Goal: Task Accomplishment & Management: Use online tool/utility

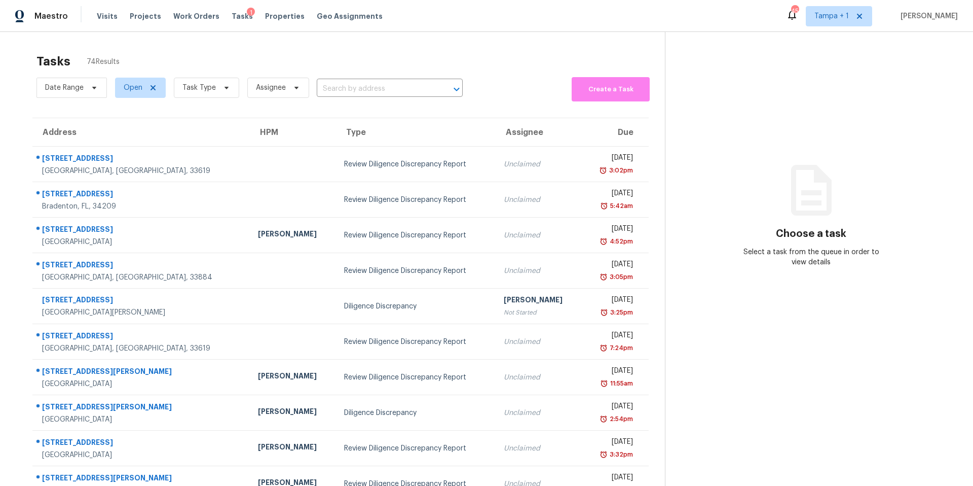
click at [220, 69] on div "Tasks 74 Results" at bounding box center [350, 61] width 629 height 26
click at [202, 82] on span "Task Type" at bounding box center [206, 88] width 65 height 20
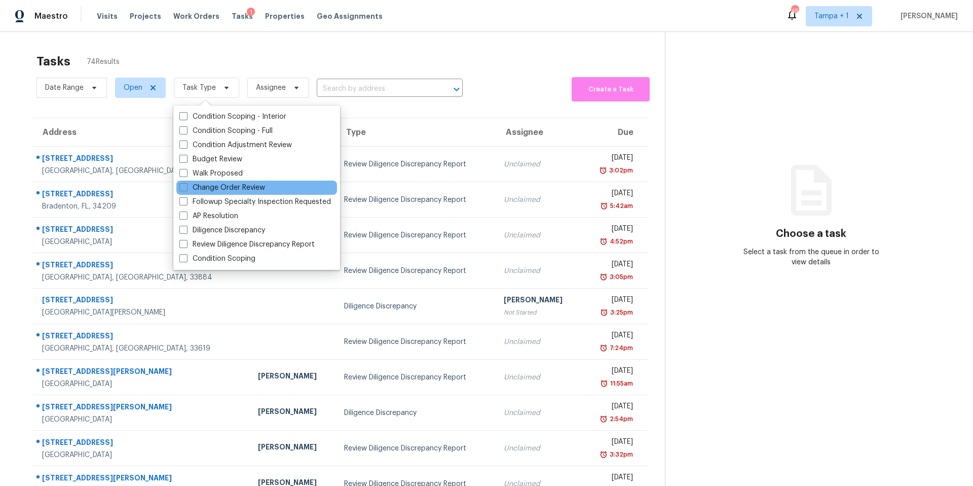
click at [214, 193] on div "Change Order Review" at bounding box center [256, 187] width 161 height 14
click at [206, 190] on label "Change Order Review" at bounding box center [222, 187] width 86 height 10
click at [186, 189] on input "Change Order Review" at bounding box center [182, 185] width 7 height 7
checkbox input "true"
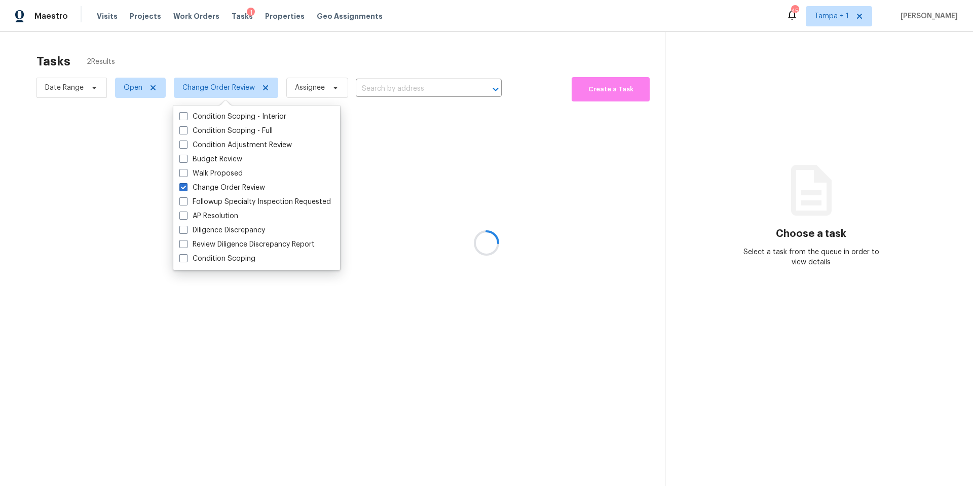
click at [308, 64] on div at bounding box center [486, 243] width 973 height 486
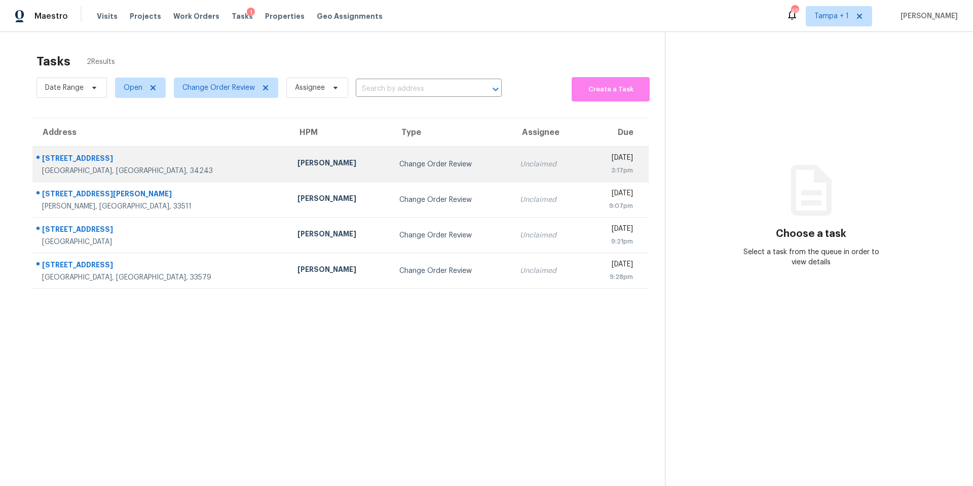
click at [391, 171] on td "Change Order Review" at bounding box center [451, 163] width 121 height 35
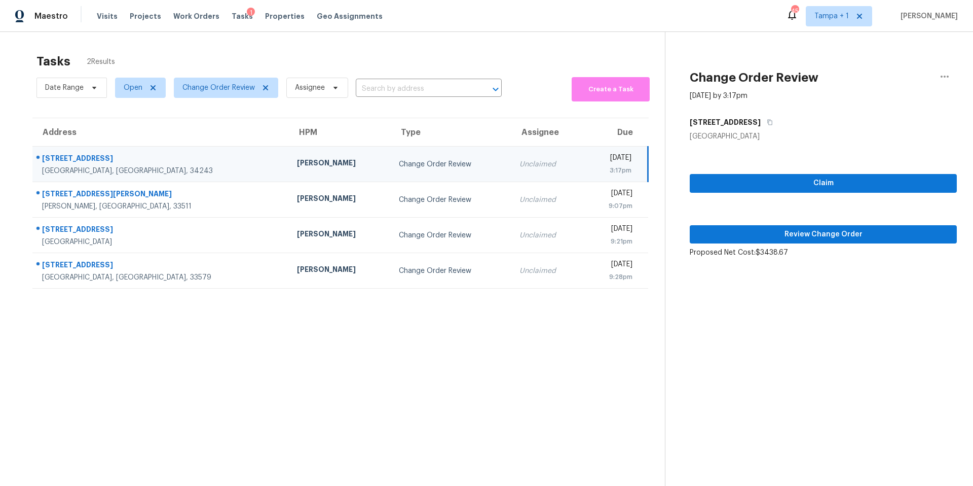
click at [749, 244] on div "Claim Review Change Order Proposed Net Cost: $3438.67" at bounding box center [823, 199] width 267 height 116
click at [749, 241] on button "Review Change Order" at bounding box center [823, 234] width 267 height 19
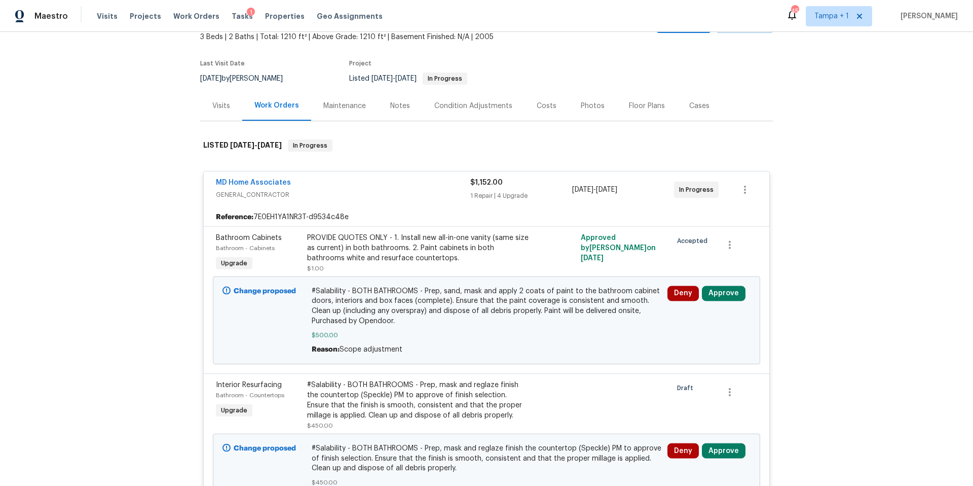
scroll to position [101, 0]
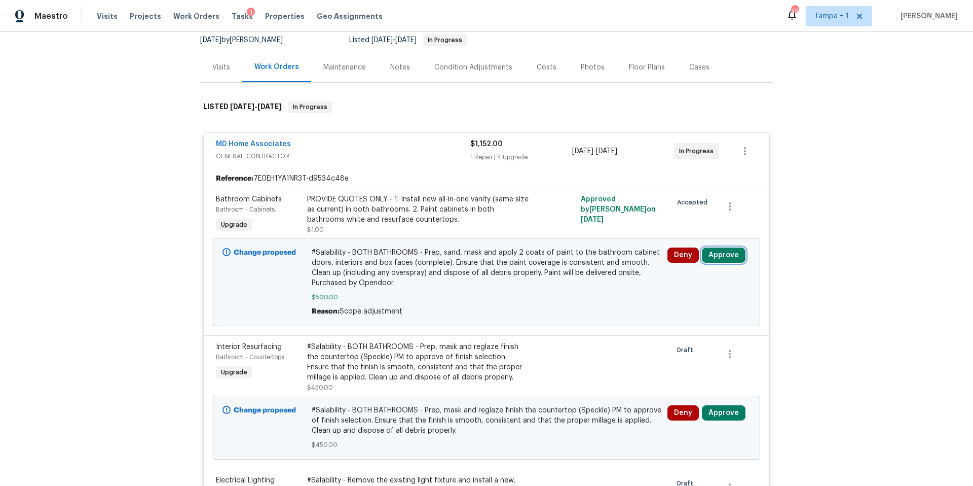
click at [729, 255] on button "Approve" at bounding box center [724, 254] width 44 height 15
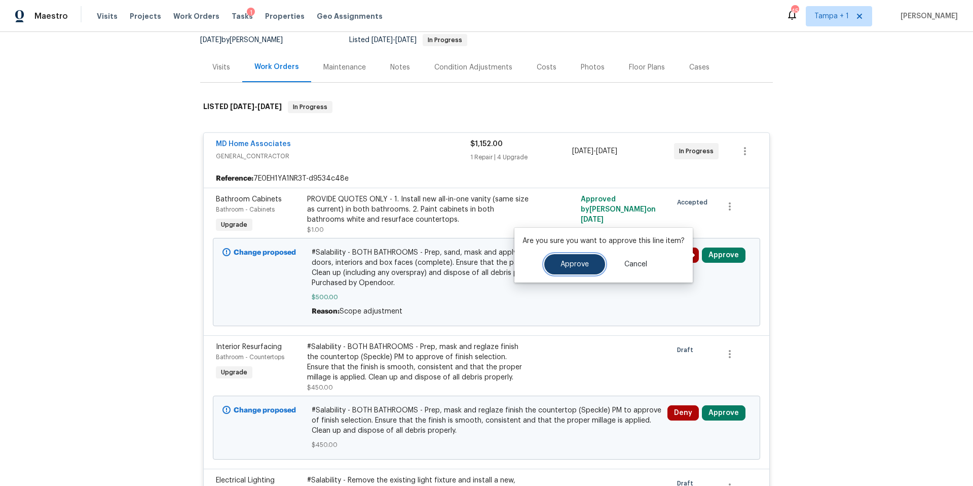
click at [580, 266] on span "Approve" at bounding box center [575, 265] width 28 height 8
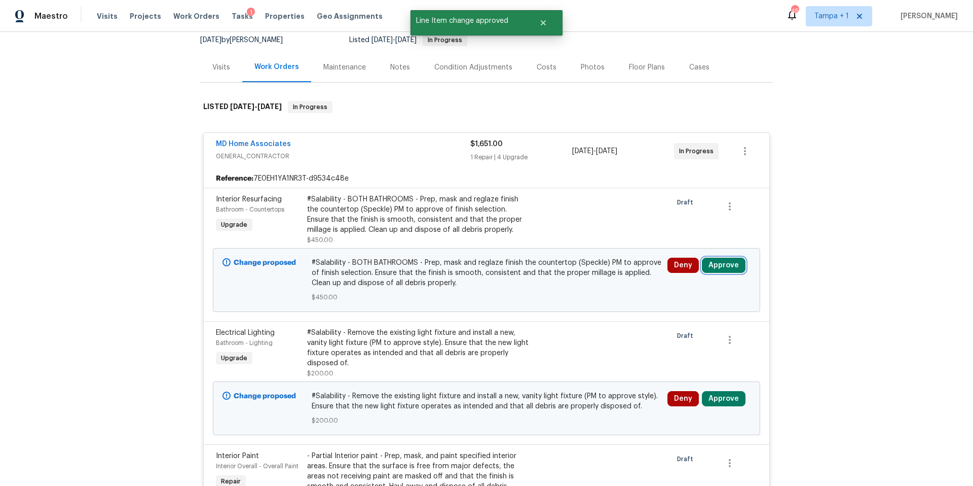
click at [729, 268] on button "Approve" at bounding box center [724, 265] width 44 height 15
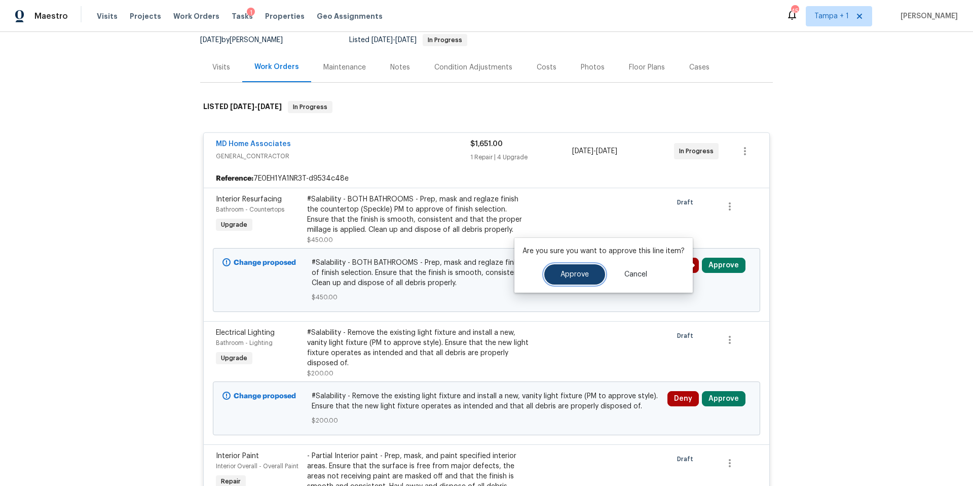
click at [561, 271] on span "Approve" at bounding box center [575, 275] width 28 height 8
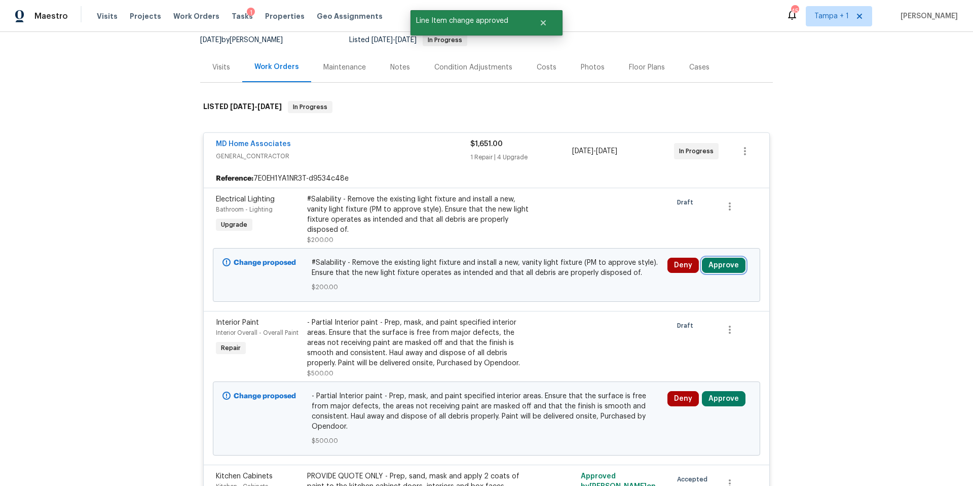
click at [730, 268] on button "Approve" at bounding box center [724, 265] width 44 height 15
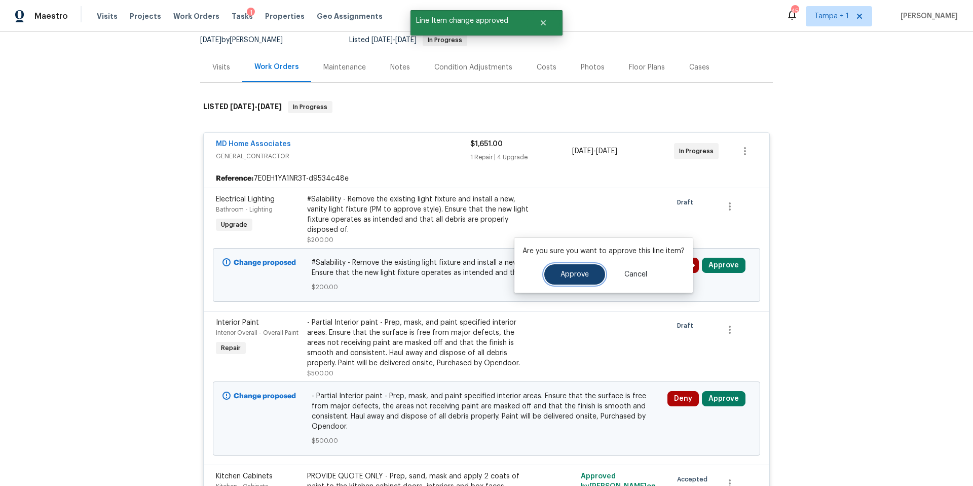
click at [560, 280] on button "Approve" at bounding box center [574, 274] width 61 height 20
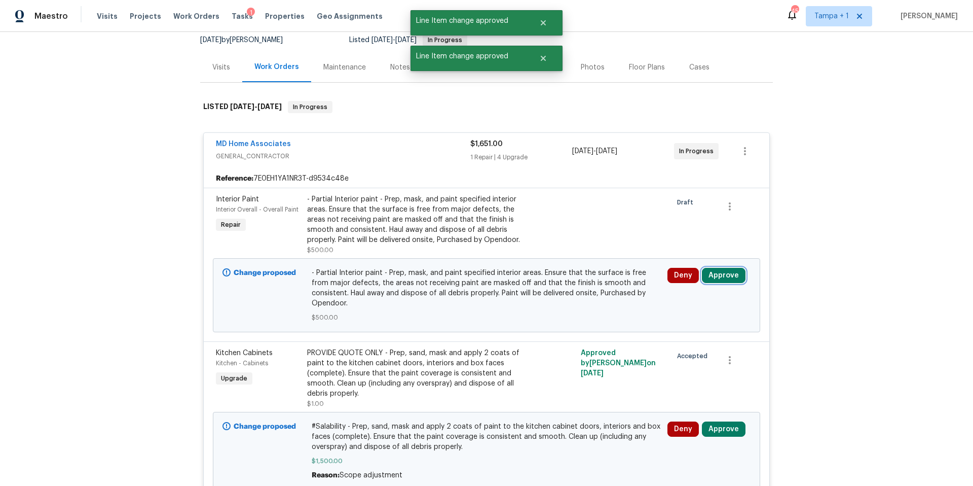
click at [715, 278] on button "Approve" at bounding box center [724, 275] width 44 height 15
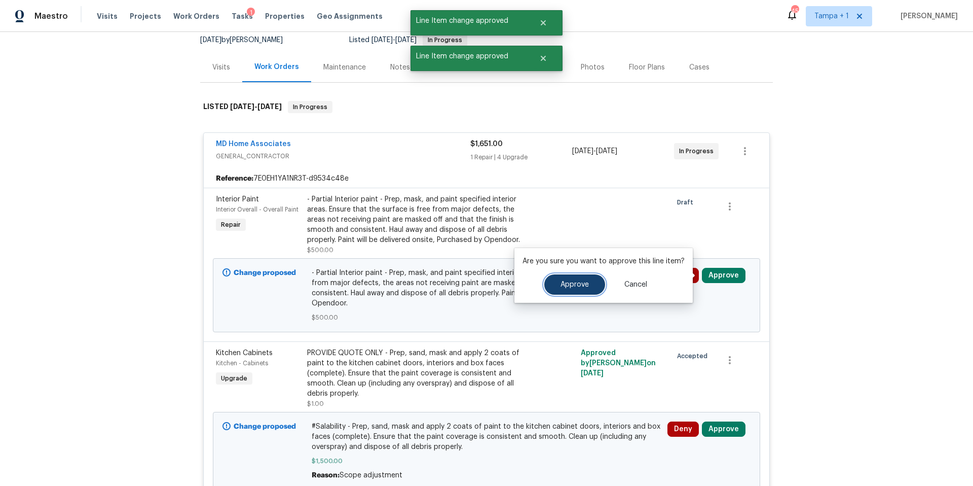
click at [576, 282] on span "Approve" at bounding box center [575, 285] width 28 height 8
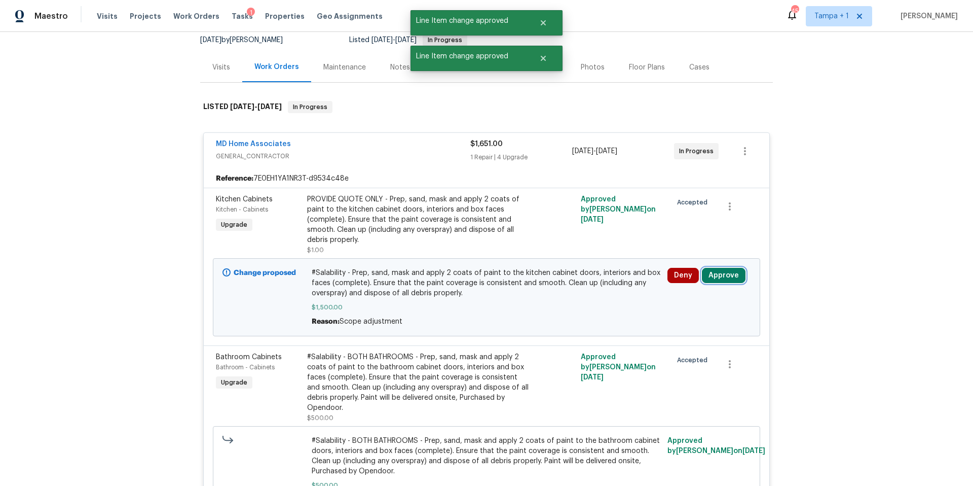
click at [718, 274] on button "Approve" at bounding box center [724, 275] width 44 height 15
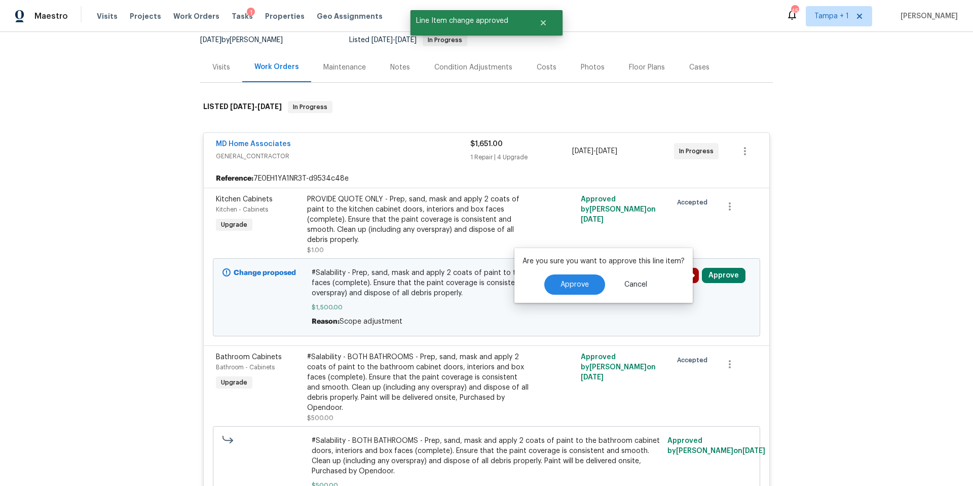
click at [573, 295] on div "Are you sure you want to approve this line item? Approve Cancel" at bounding box center [604, 275] width 178 height 55
click at [574, 292] on button "Approve" at bounding box center [574, 284] width 61 height 20
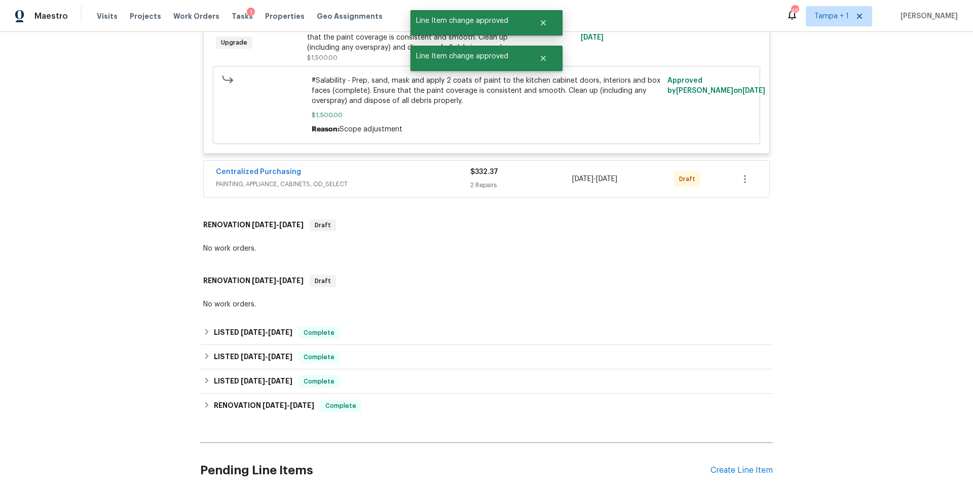
scroll to position [699, 0]
click at [426, 176] on div "Centralized Purchasing" at bounding box center [343, 172] width 254 height 12
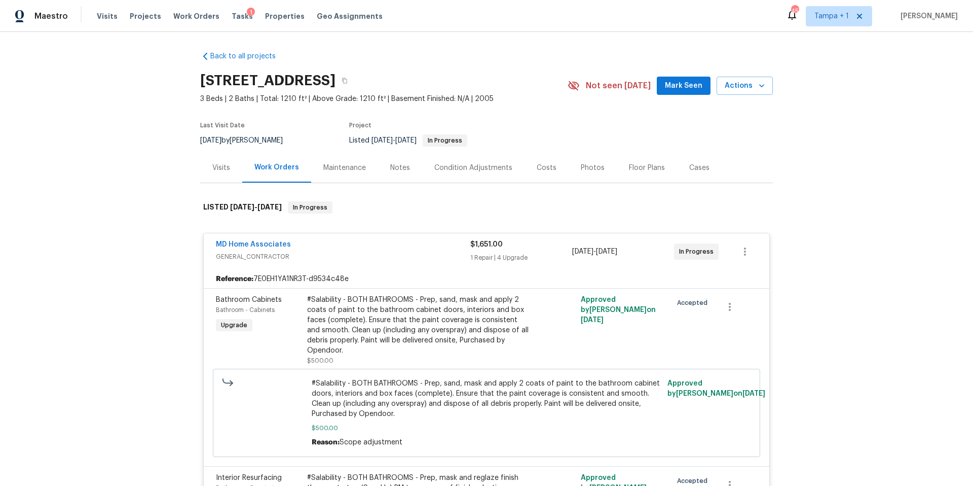
scroll to position [0, 0]
click at [537, 165] on div "Costs" at bounding box center [547, 169] width 20 height 10
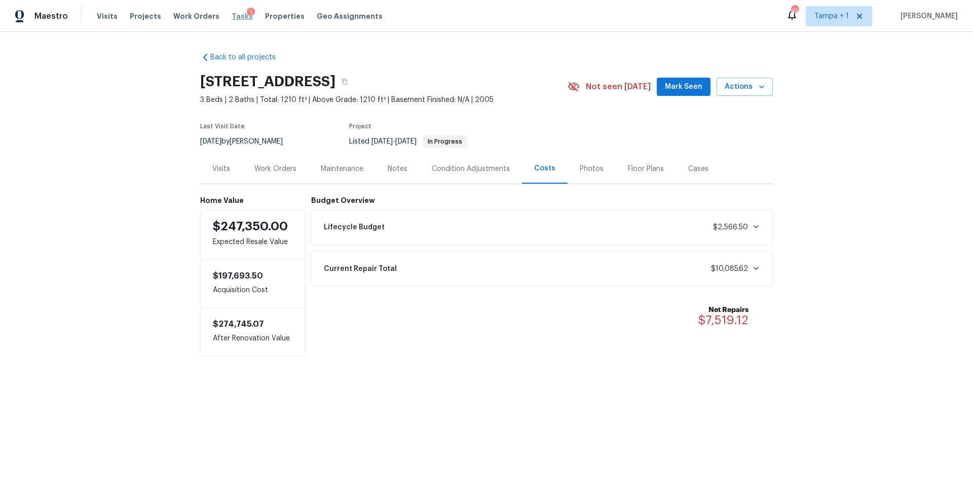
click at [232, 15] on span "Tasks" at bounding box center [242, 16] width 21 height 7
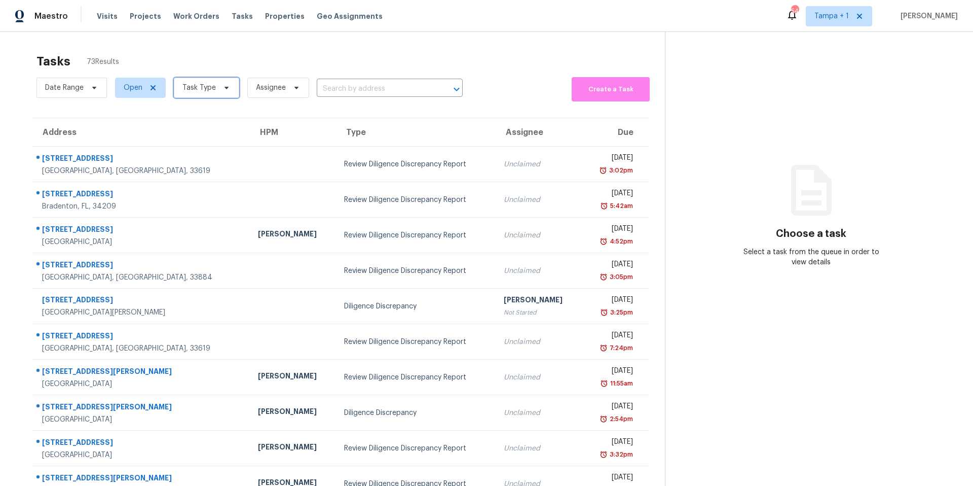
click at [203, 97] on span "Task Type" at bounding box center [206, 88] width 65 height 20
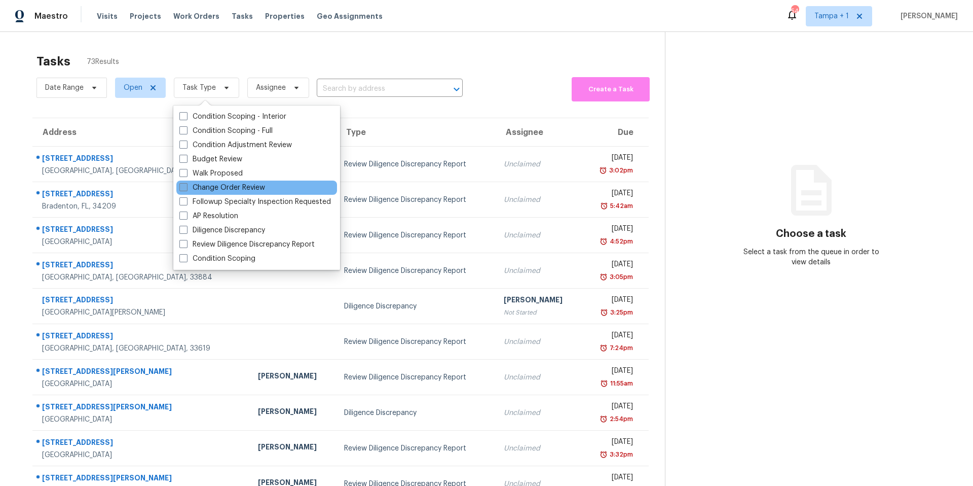
click at [202, 186] on label "Change Order Review" at bounding box center [222, 187] width 86 height 10
click at [186, 186] on input "Change Order Review" at bounding box center [182, 185] width 7 height 7
checkbox input "true"
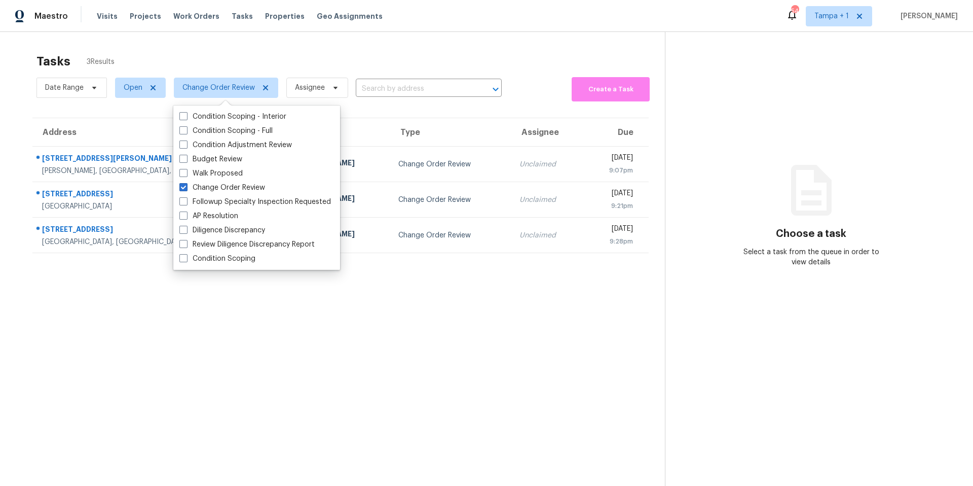
click at [223, 394] on section "Tasks 3 Results Date Range Open Change Order Review Assignee ​ Create a Task Ad…" at bounding box center [340, 282] width 649 height 469
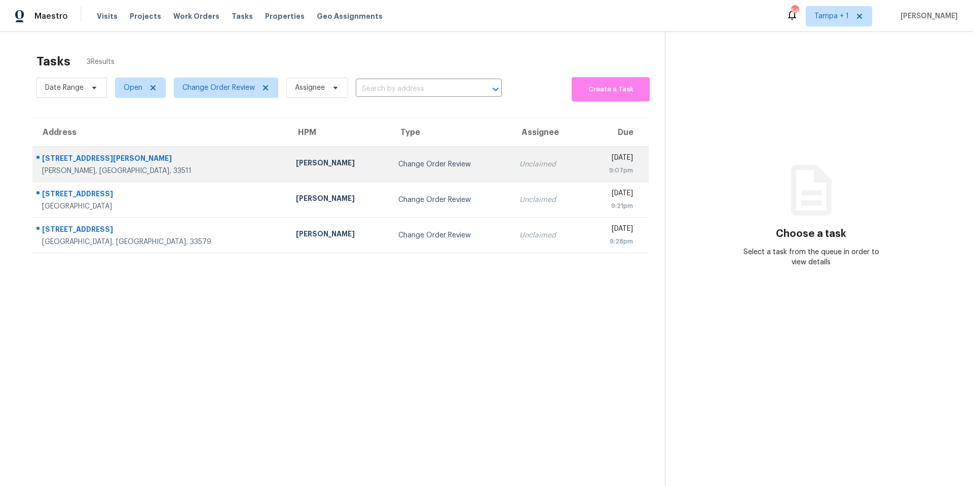
click at [288, 180] on td "[PERSON_NAME]" at bounding box center [339, 163] width 102 height 35
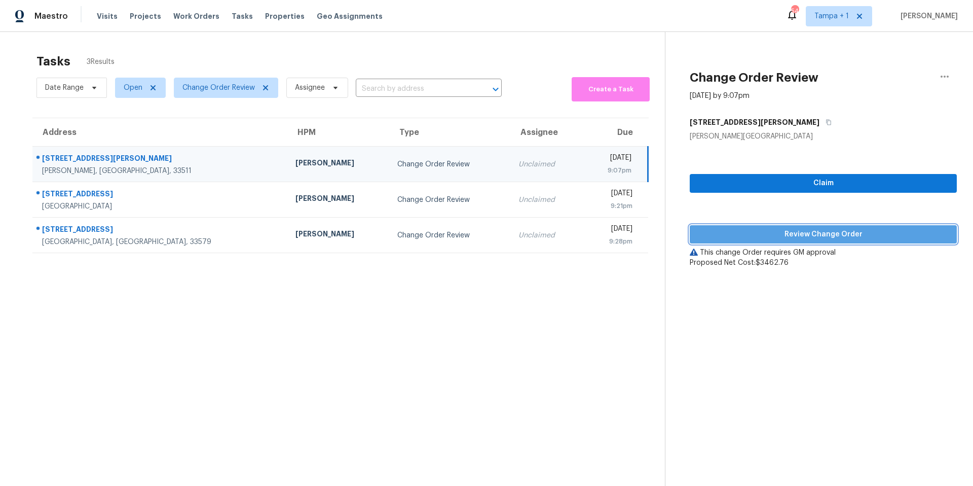
click at [750, 228] on span "Review Change Order" at bounding box center [823, 234] width 251 height 13
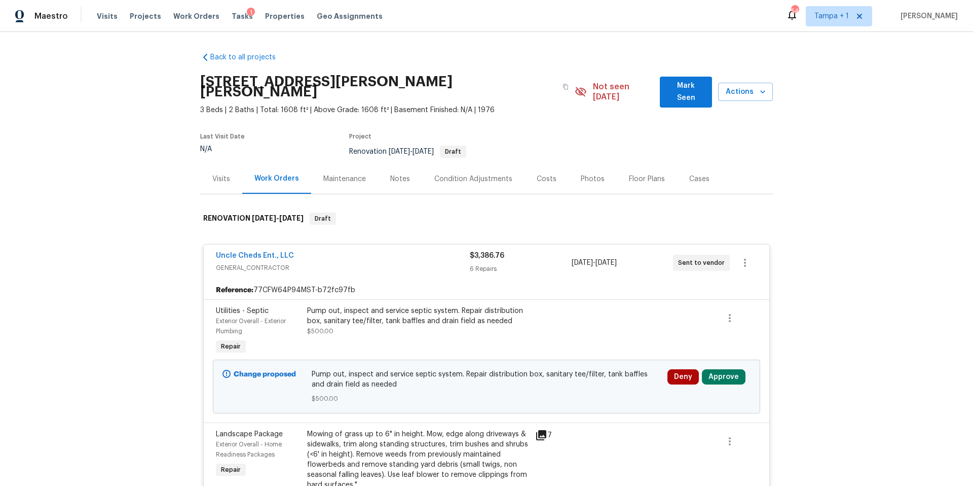
scroll to position [2, 0]
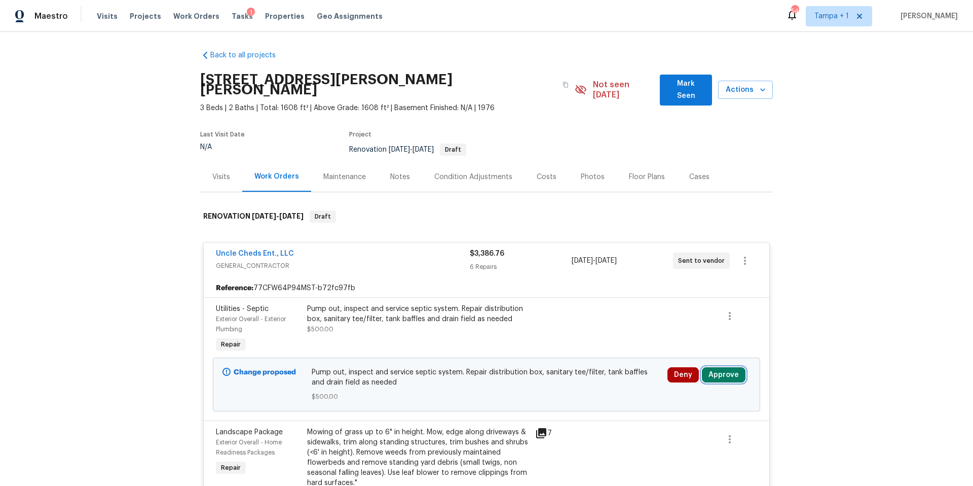
click at [717, 368] on button "Approve" at bounding box center [724, 374] width 44 height 15
click at [497, 310] on div "Pump out, inspect and service septic system. Repair distribution box, sanitary …" at bounding box center [418, 314] width 222 height 20
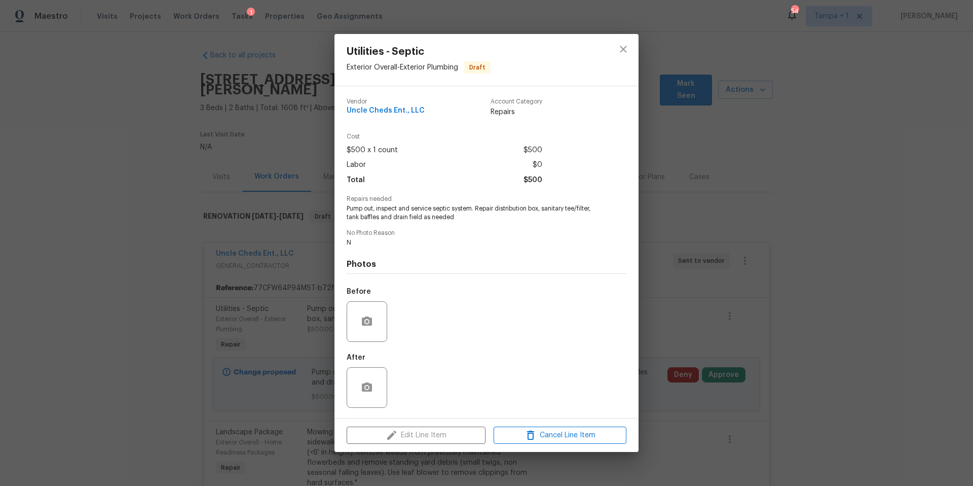
drag, startPoint x: 174, startPoint y: 298, endPoint x: 156, endPoint y: 301, distance: 18.5
click at [174, 298] on div "Utilities - Septic Exterior Overall - Exterior Plumbing Draft Vendor Uncle Ched…" at bounding box center [486, 243] width 973 height 486
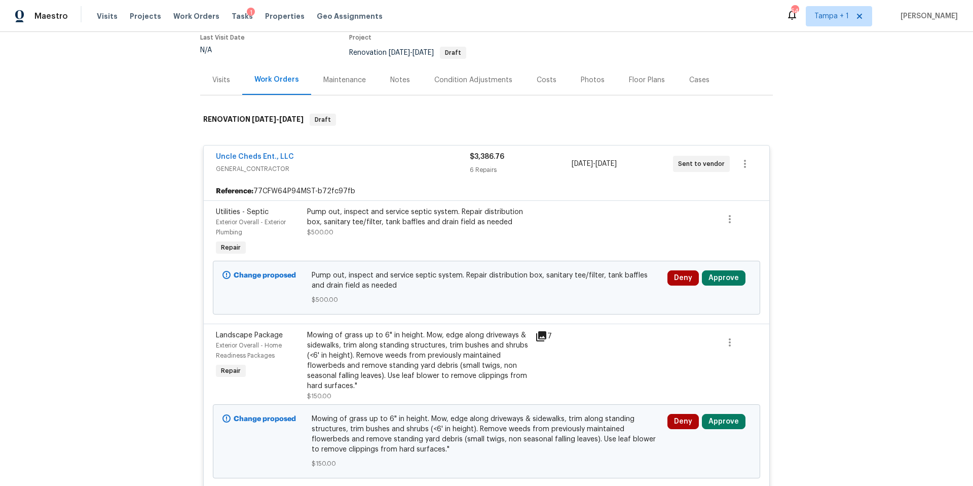
scroll to position [207, 0]
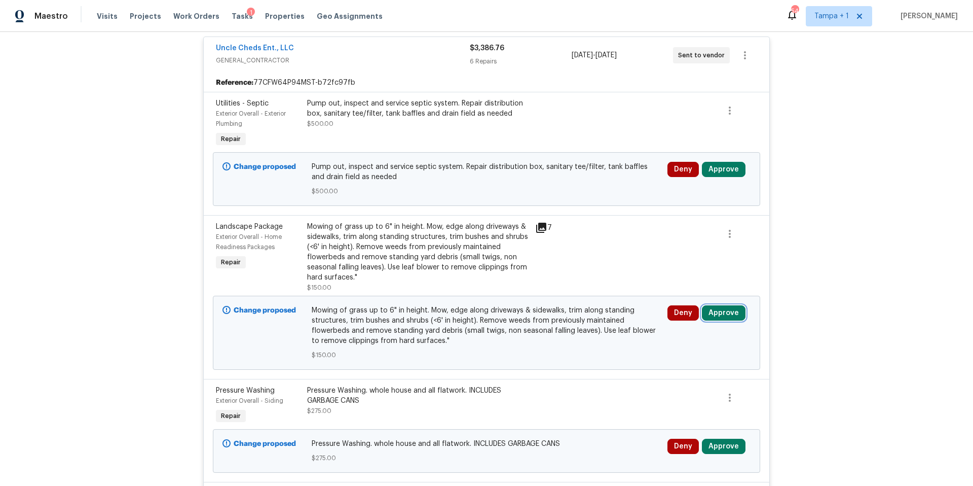
click at [719, 305] on button "Approve" at bounding box center [724, 312] width 44 height 15
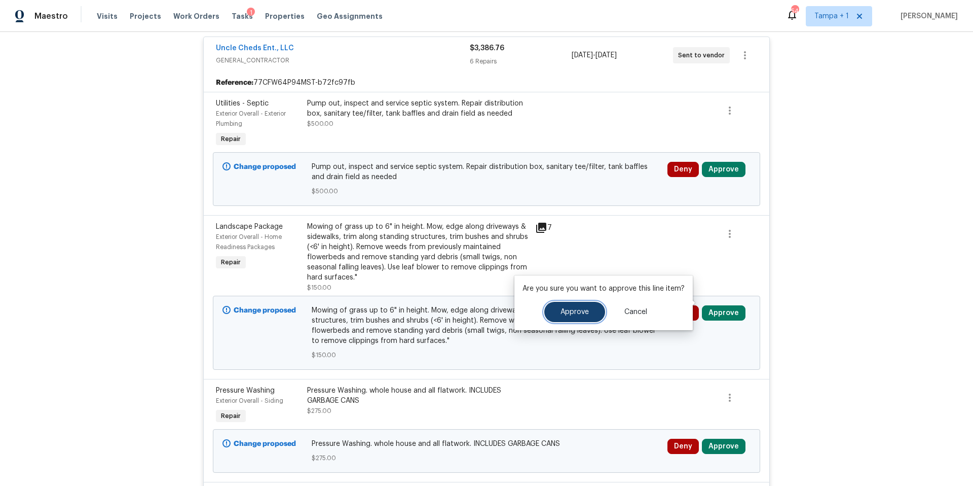
click at [572, 311] on span "Approve" at bounding box center [575, 312] width 28 height 8
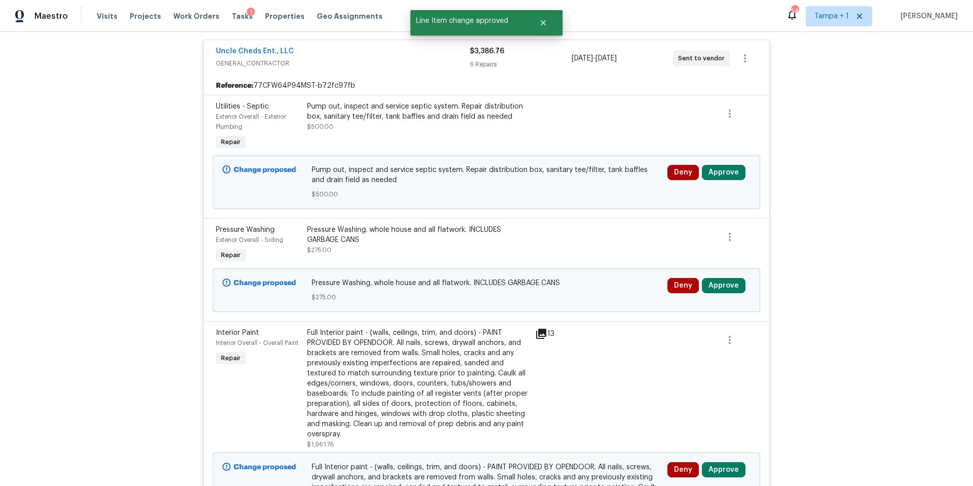
scroll to position [197, 0]
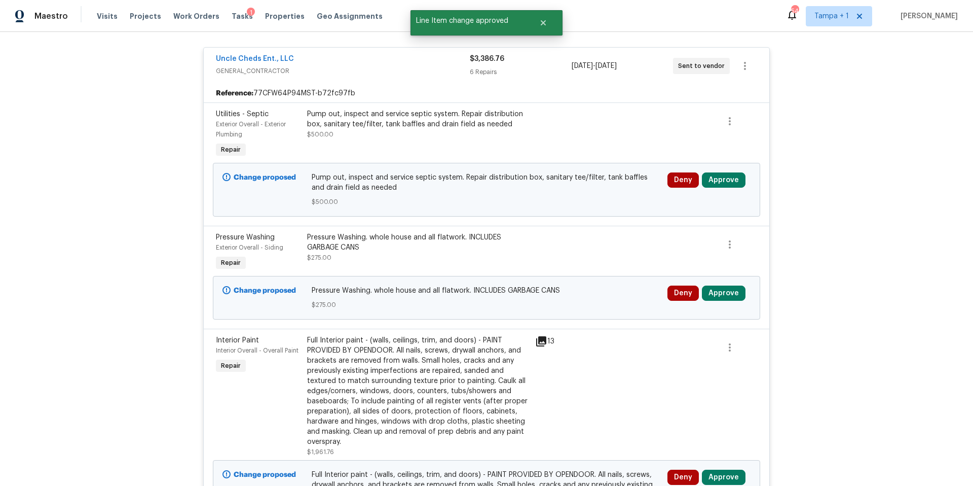
click at [718, 291] on div "Deny Approve" at bounding box center [709, 297] width 89 height 30
click at [721, 285] on button "Approve" at bounding box center [724, 292] width 44 height 15
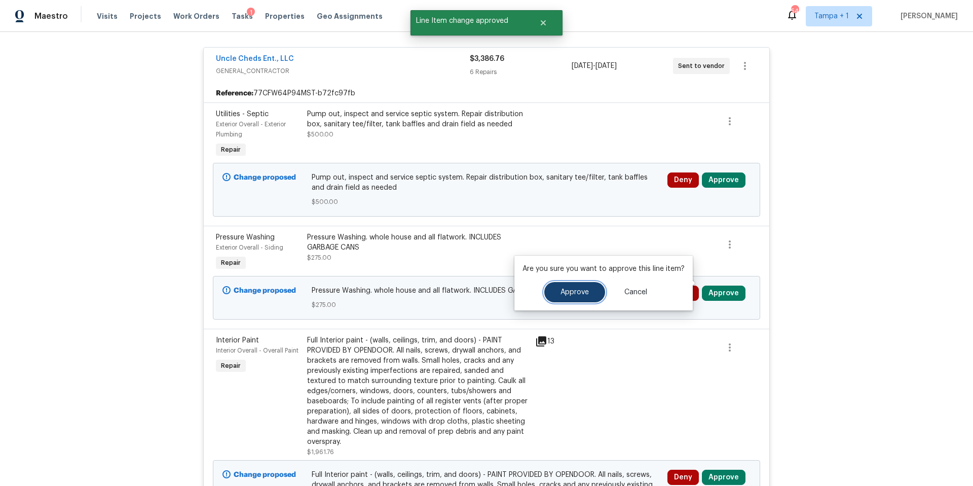
click at [563, 299] on button "Approve" at bounding box center [574, 292] width 61 height 20
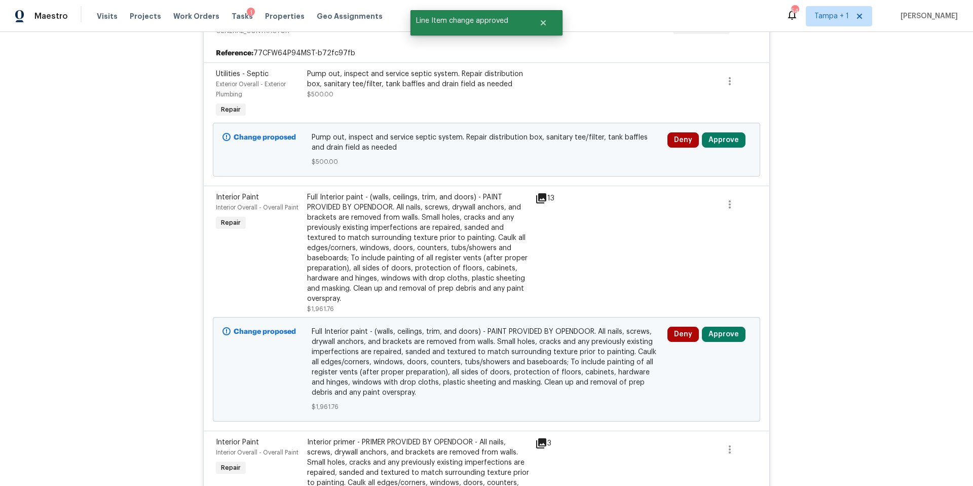
scroll to position [289, 0]
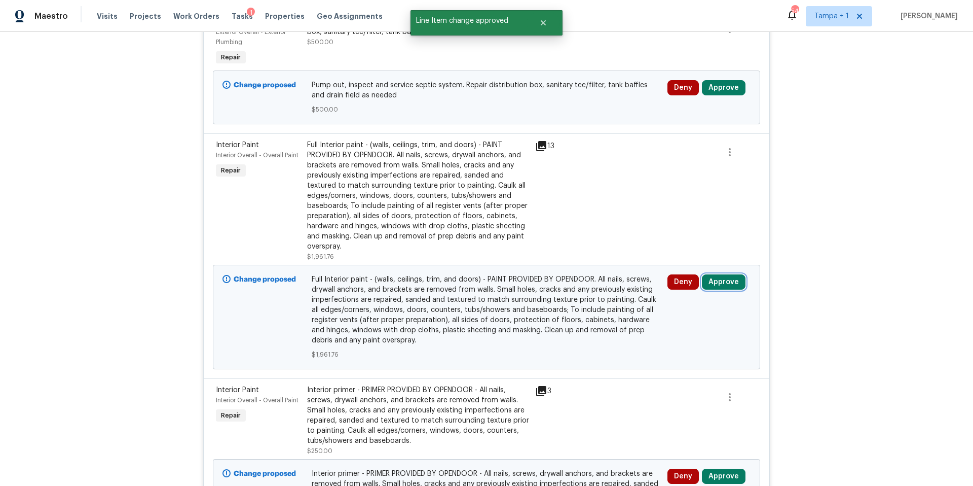
click at [727, 274] on button "Approve" at bounding box center [724, 281] width 44 height 15
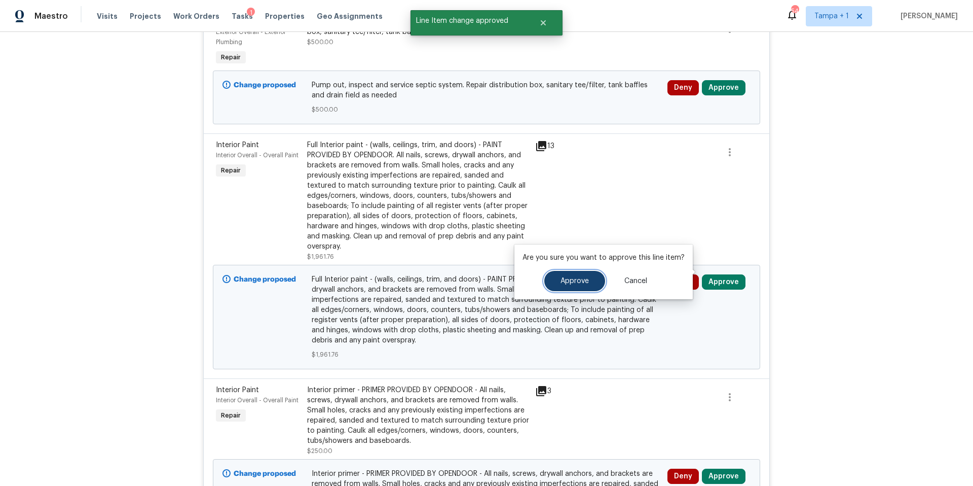
click at [567, 280] on span "Approve" at bounding box center [575, 281] width 28 height 8
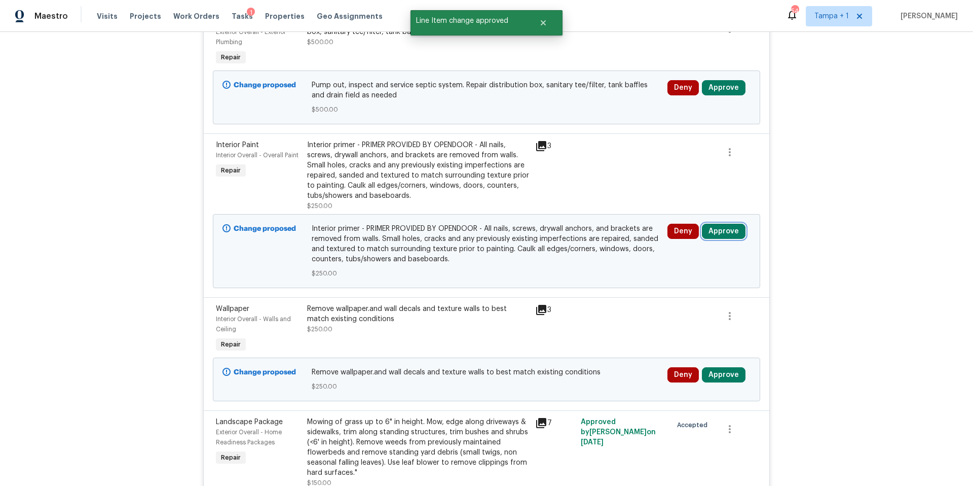
click at [716, 224] on button "Approve" at bounding box center [724, 231] width 44 height 15
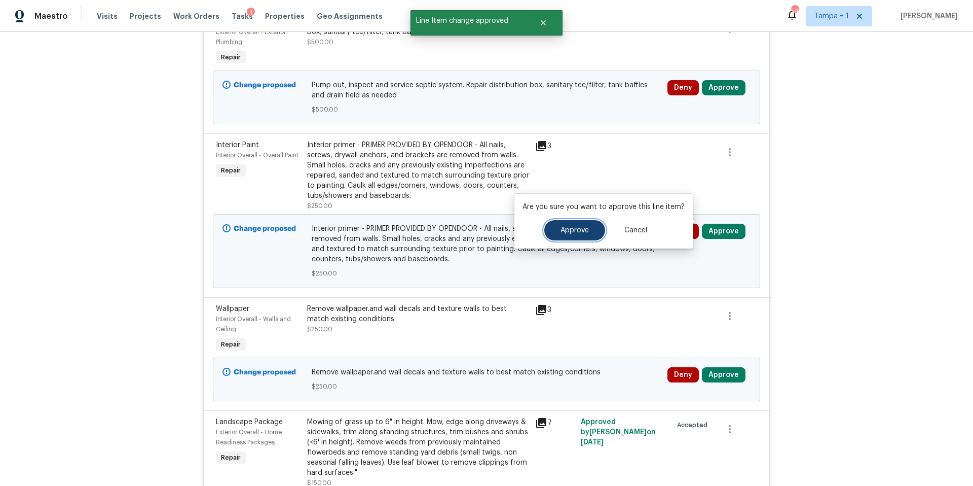
click at [563, 228] on span "Approve" at bounding box center [575, 231] width 28 height 8
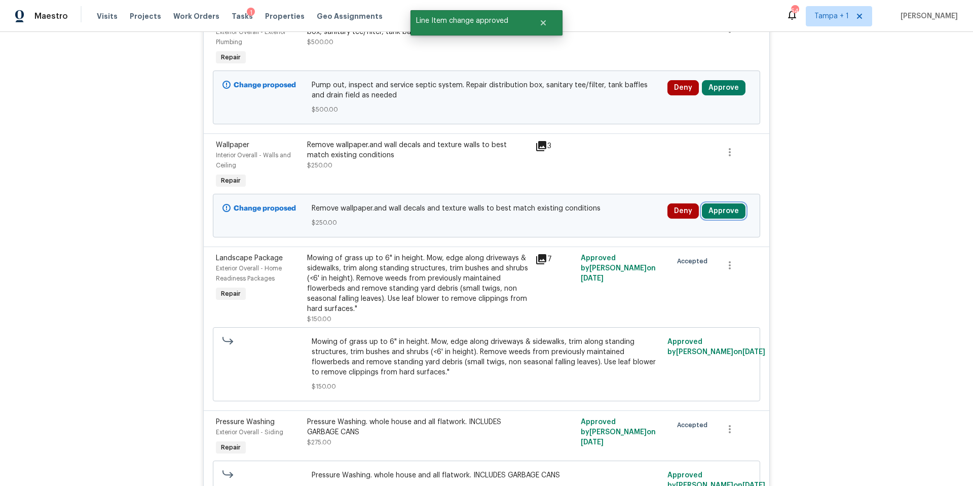
click at [720, 203] on button "Approve" at bounding box center [724, 210] width 44 height 15
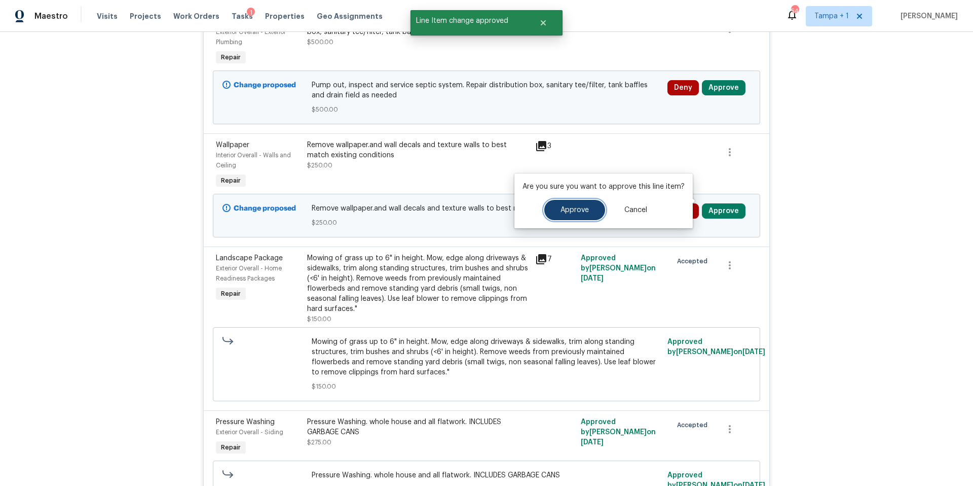
click at [545, 212] on button "Approve" at bounding box center [574, 210] width 61 height 20
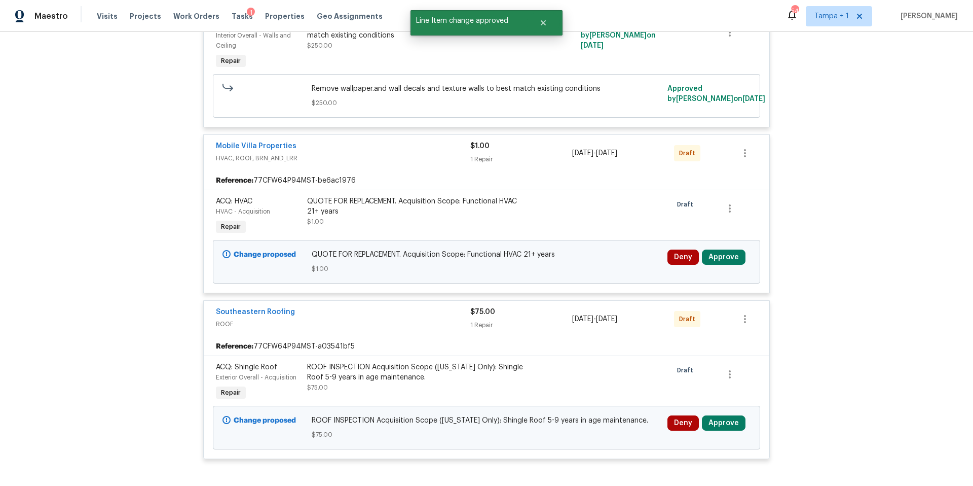
scroll to position [1008, 0]
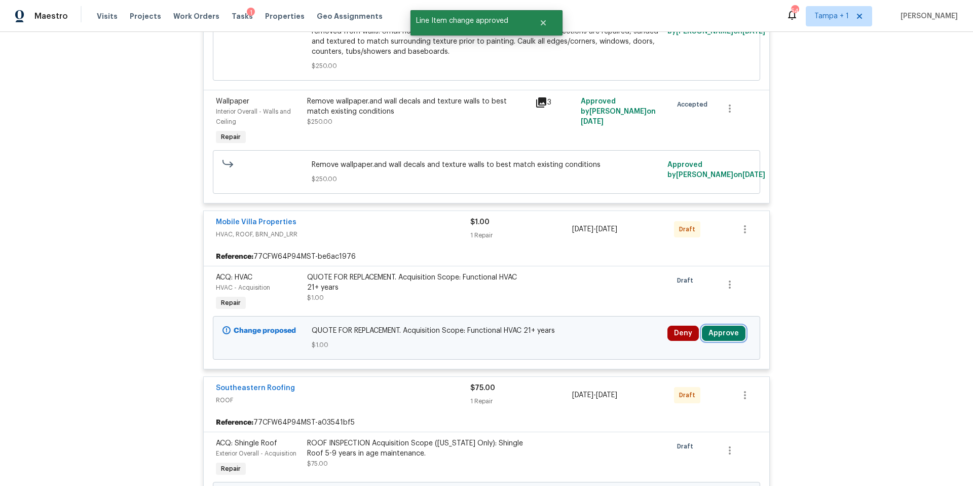
click at [723, 325] on button "Approve" at bounding box center [724, 332] width 44 height 15
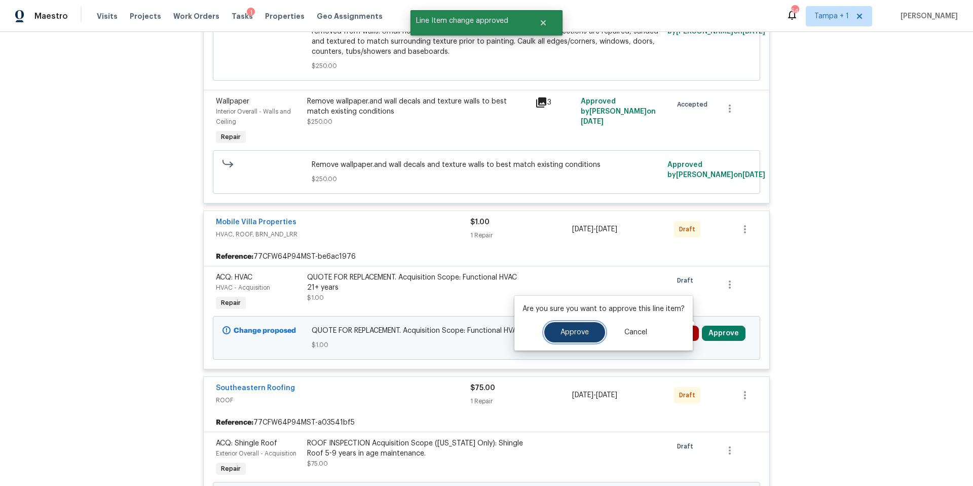
click at [556, 336] on button "Approve" at bounding box center [574, 332] width 61 height 20
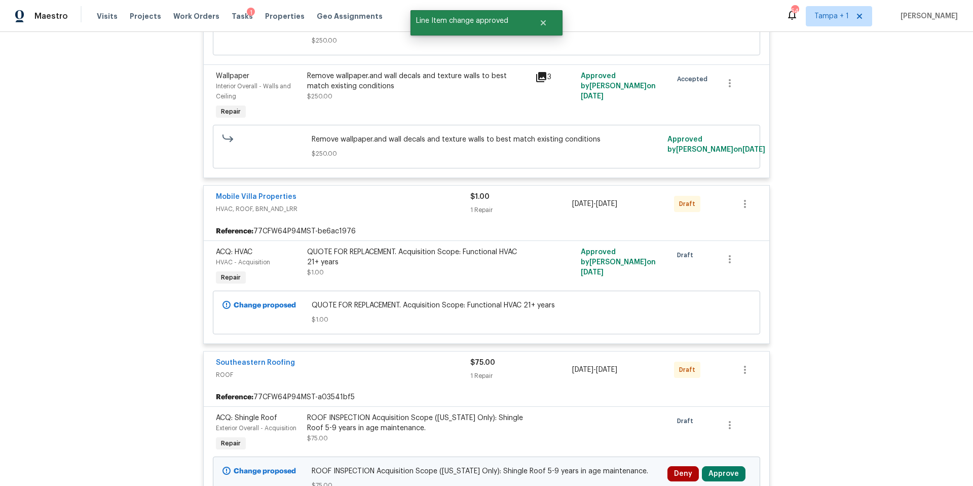
scroll to position [1194, 0]
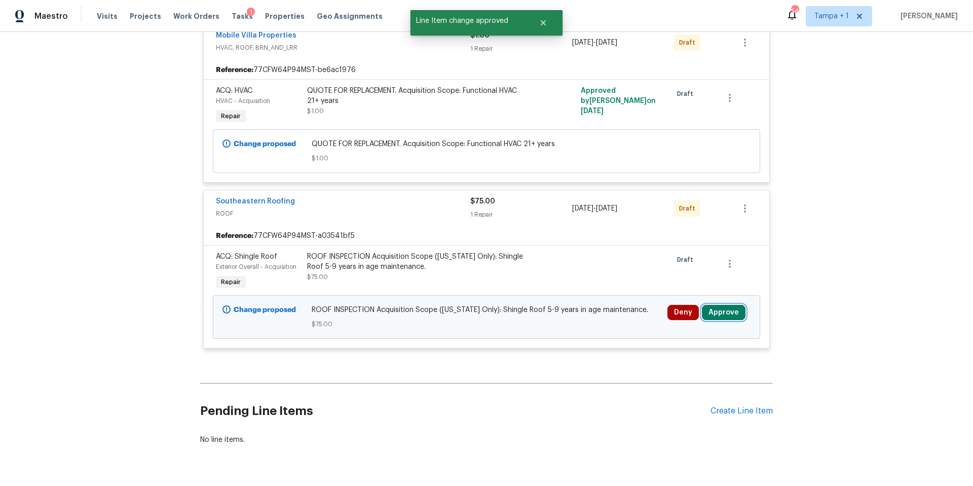
click at [716, 308] on button "Approve" at bounding box center [724, 312] width 44 height 15
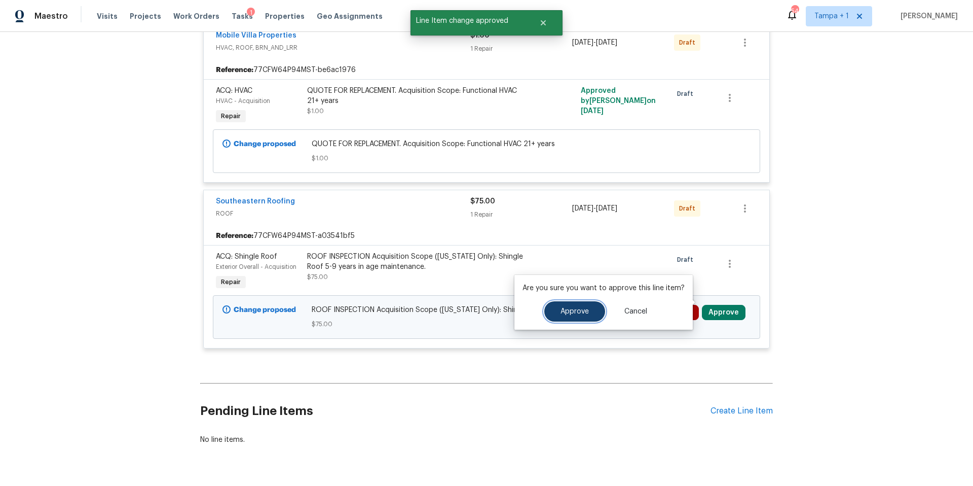
click at [561, 310] on span "Approve" at bounding box center [575, 312] width 28 height 8
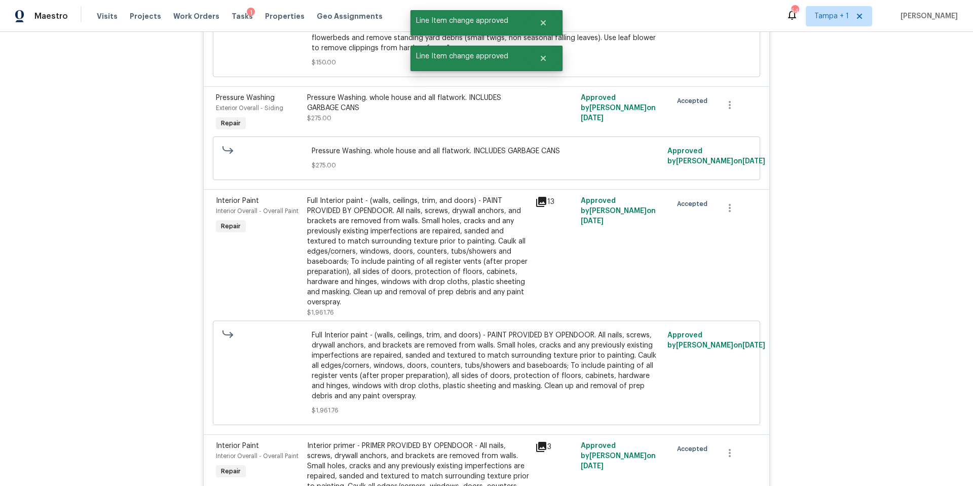
scroll to position [41, 0]
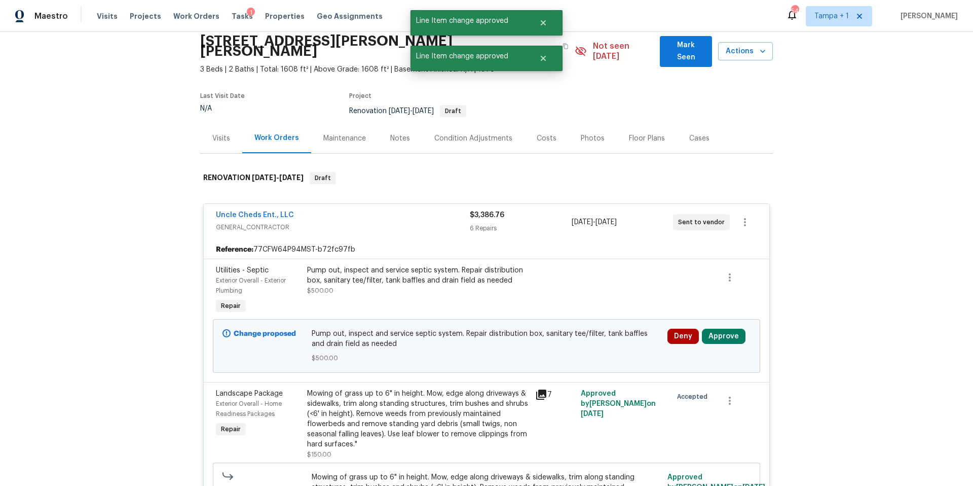
click at [417, 283] on div "Pump out, inspect and service septic system. Repair distribution box, sanitary …" at bounding box center [418, 280] width 222 height 30
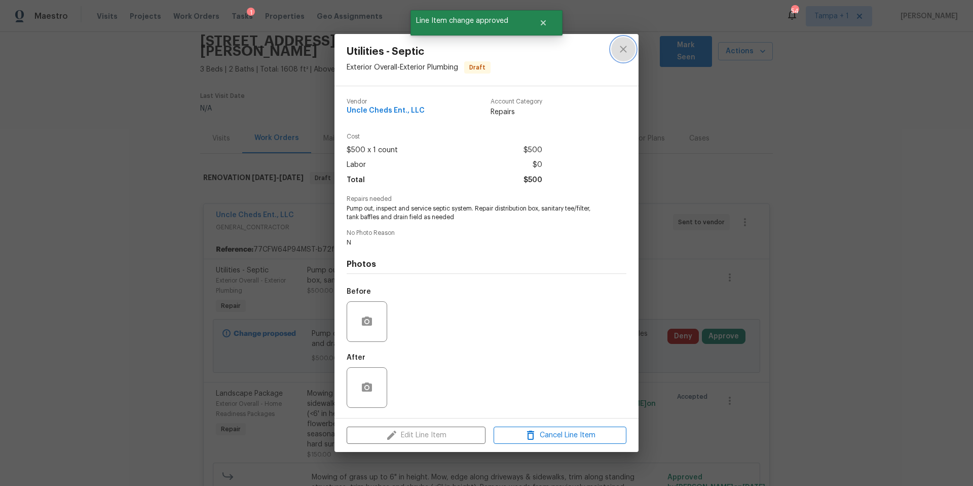
drag, startPoint x: 618, startPoint y: 52, endPoint x: 580, endPoint y: 78, distance: 46.4
click at [618, 52] on icon "close" at bounding box center [623, 49] width 12 height 12
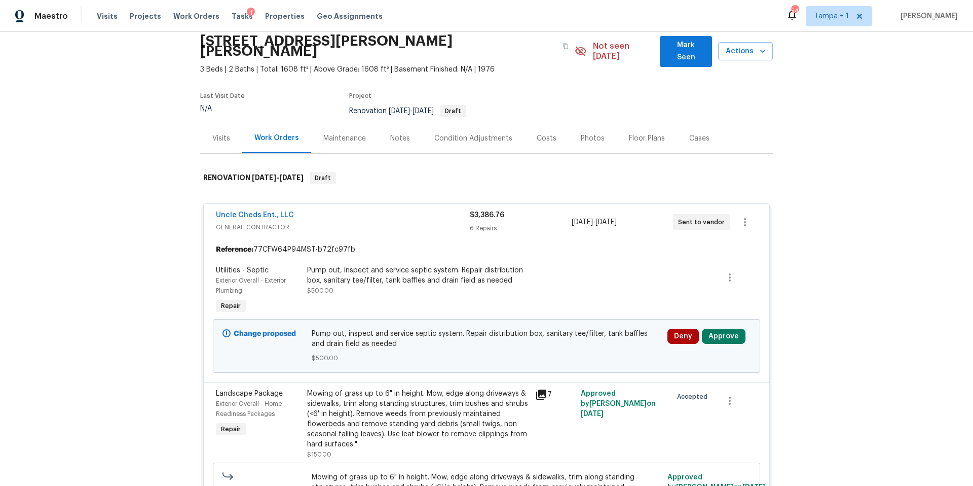
click at [482, 123] on div "Condition Adjustments" at bounding box center [473, 138] width 102 height 30
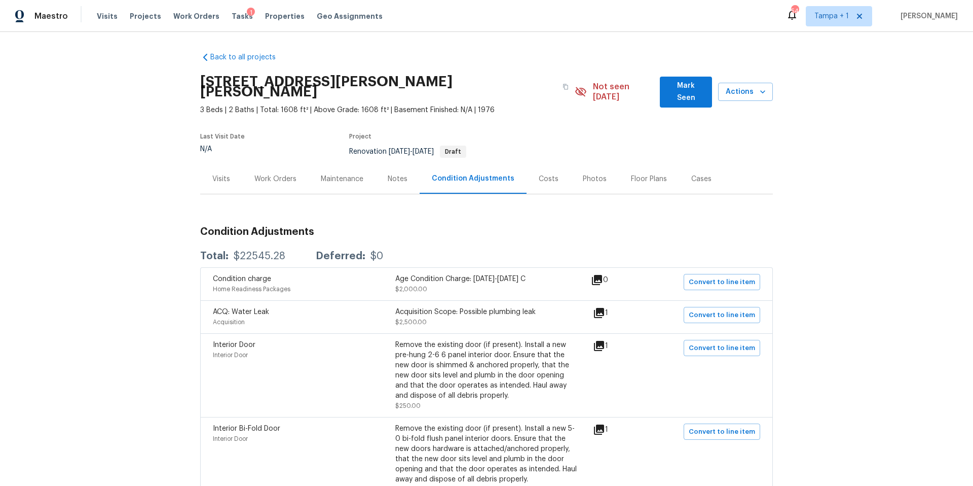
click at [271, 176] on div "Work Orders" at bounding box center [275, 179] width 66 height 30
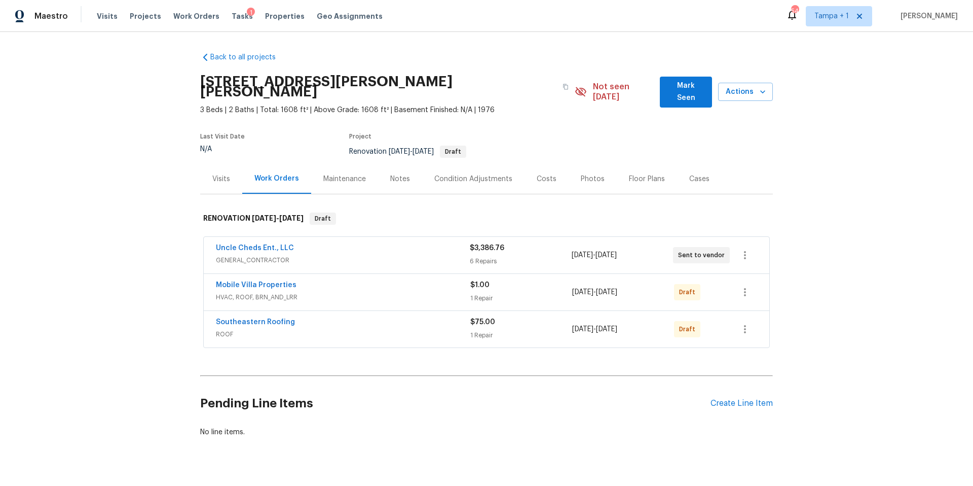
click at [380, 292] on span "HVAC, ROOF, BRN_AND_LRR" at bounding box center [343, 297] width 254 height 10
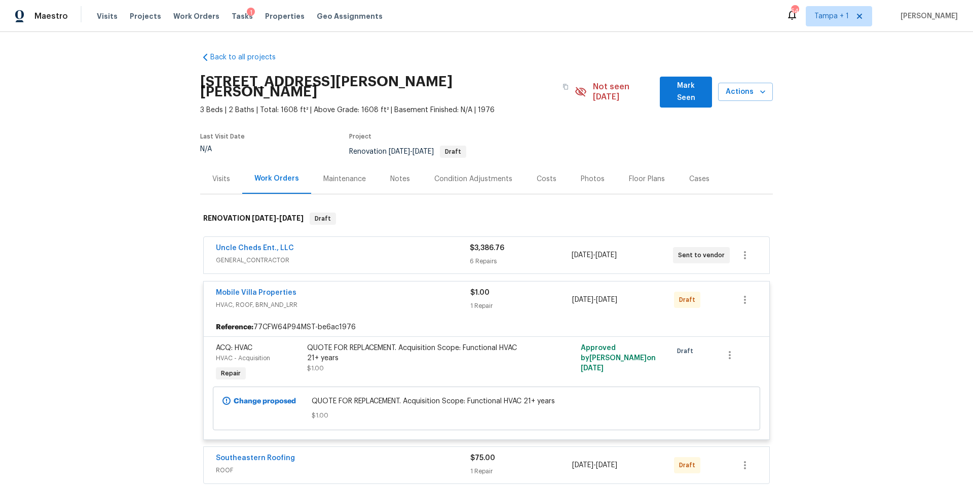
click at [380, 287] on div "Mobile Villa Properties" at bounding box center [343, 293] width 254 height 12
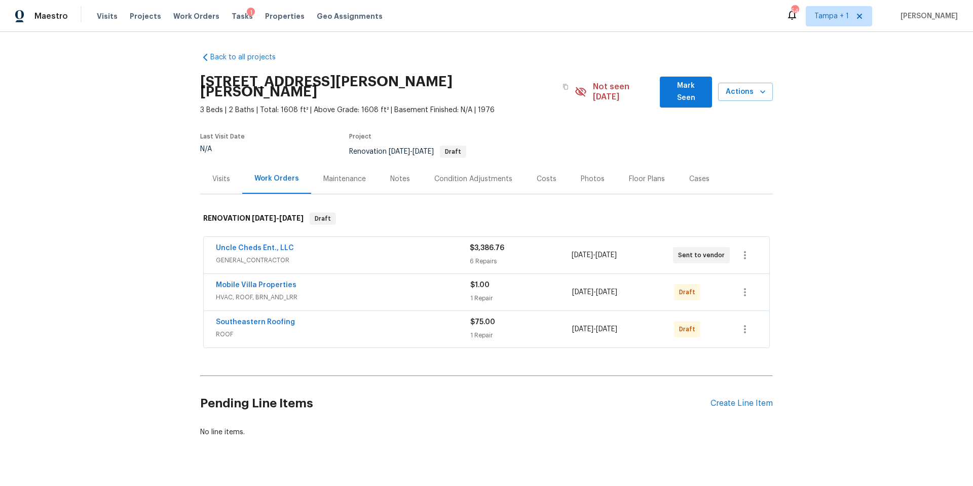
click at [386, 317] on div "Southeastern Roofing" at bounding box center [343, 323] width 254 height 12
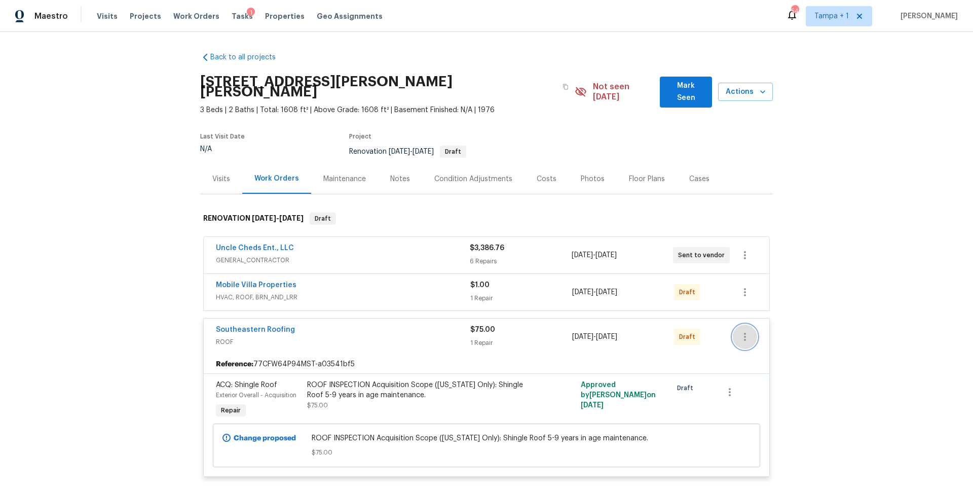
click at [747, 330] on icon "button" at bounding box center [745, 336] width 12 height 12
click at [752, 327] on li "Send to Vendor" at bounding box center [783, 326] width 109 height 17
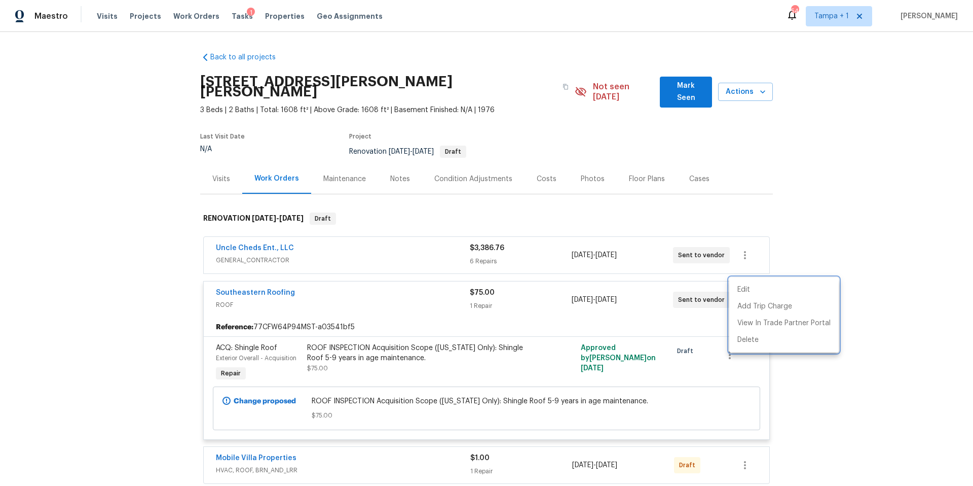
click at [448, 330] on div at bounding box center [486, 243] width 973 height 486
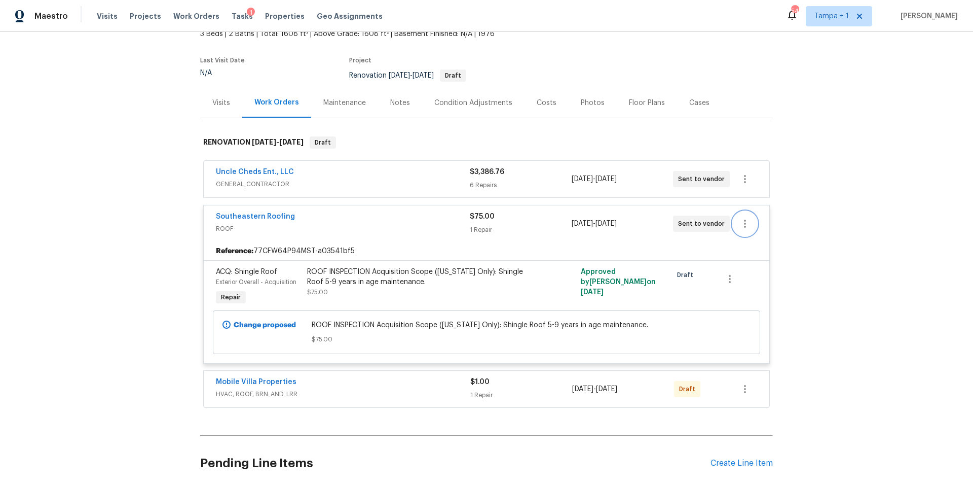
scroll to position [154, 0]
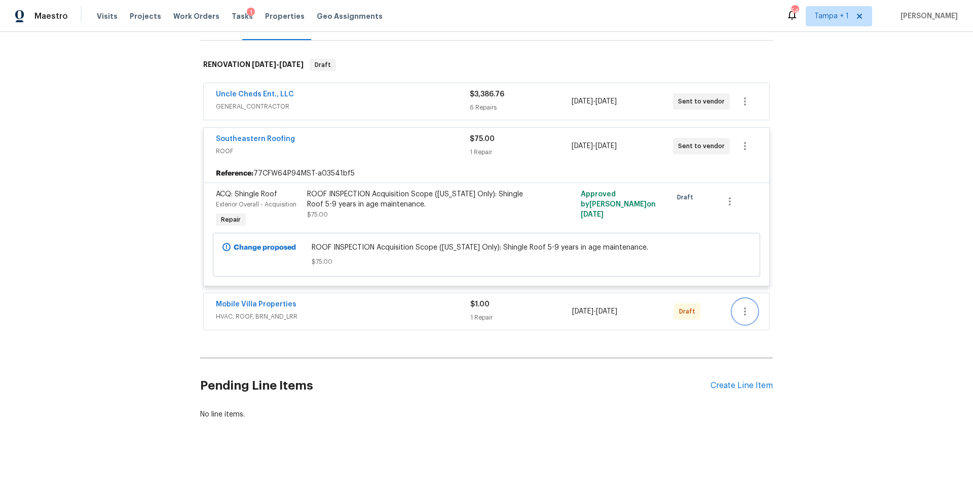
click at [739, 305] on icon "button" at bounding box center [745, 311] width 12 height 12
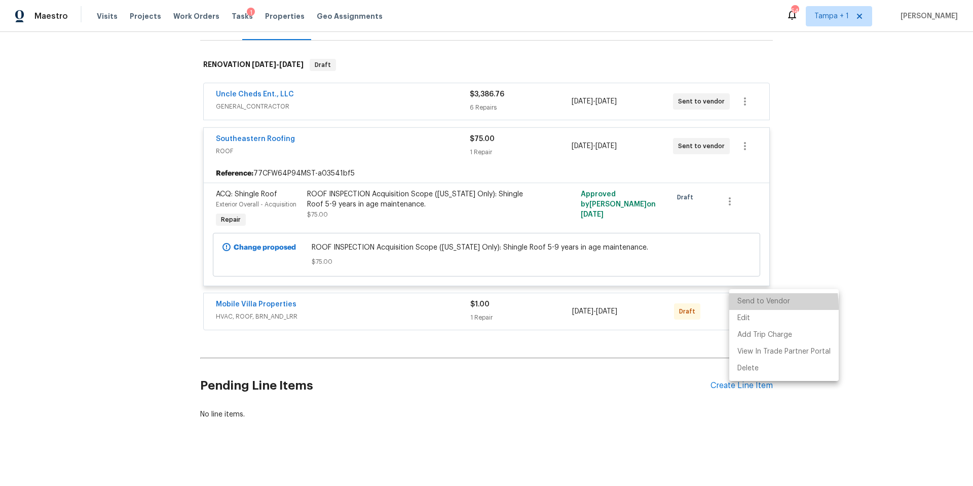
click at [741, 307] on li "Send to Vendor" at bounding box center [783, 301] width 109 height 17
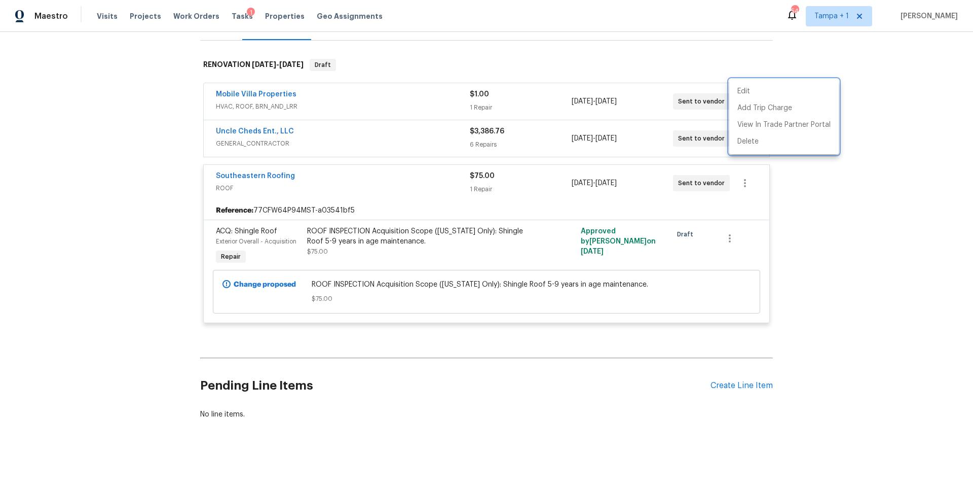
click at [345, 235] on div at bounding box center [486, 243] width 973 height 486
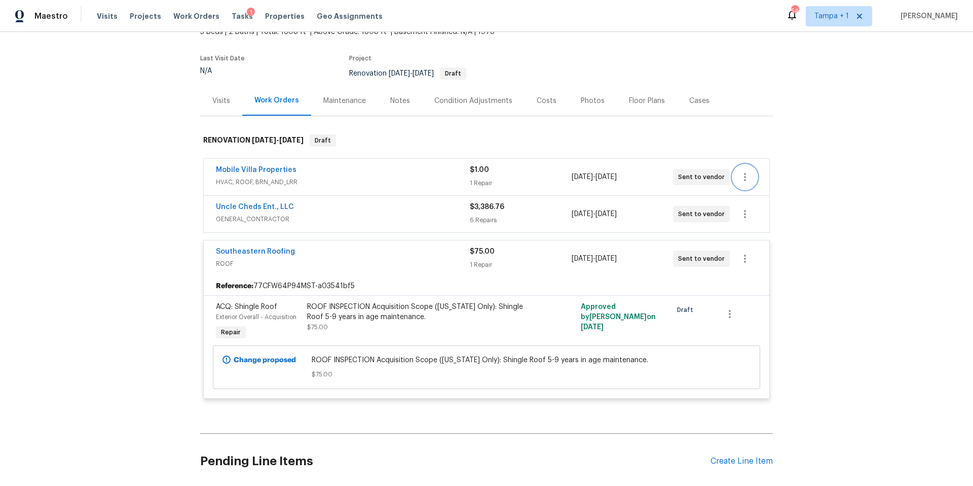
scroll to position [0, 0]
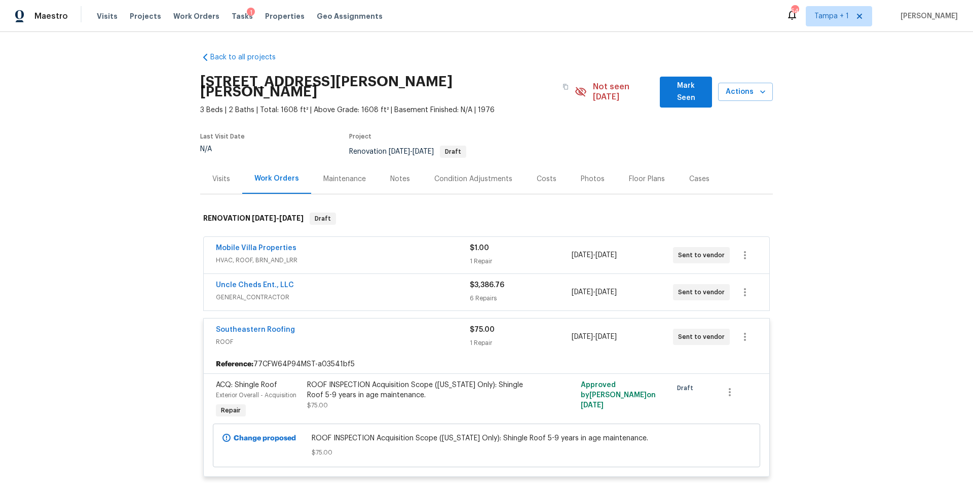
click at [232, 20] on div "Tasks 1" at bounding box center [242, 16] width 21 height 11
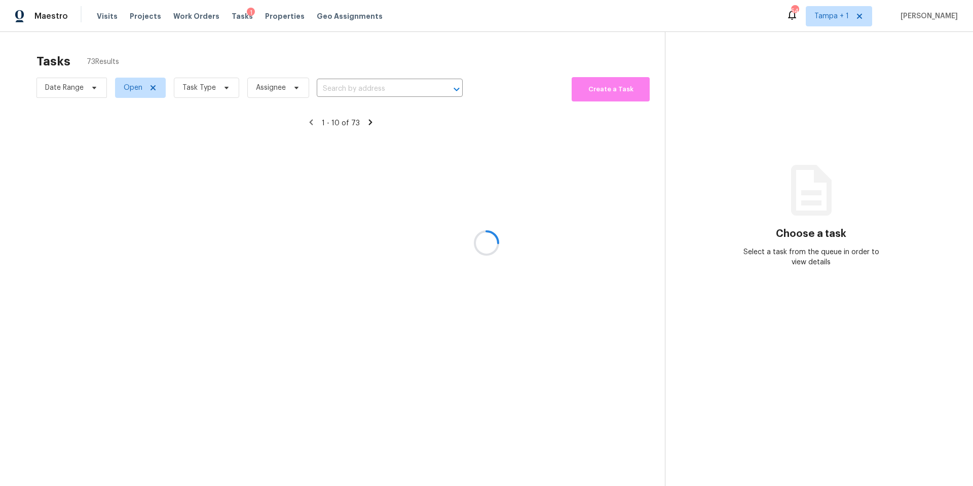
click at [232, 18] on div at bounding box center [486, 243] width 973 height 486
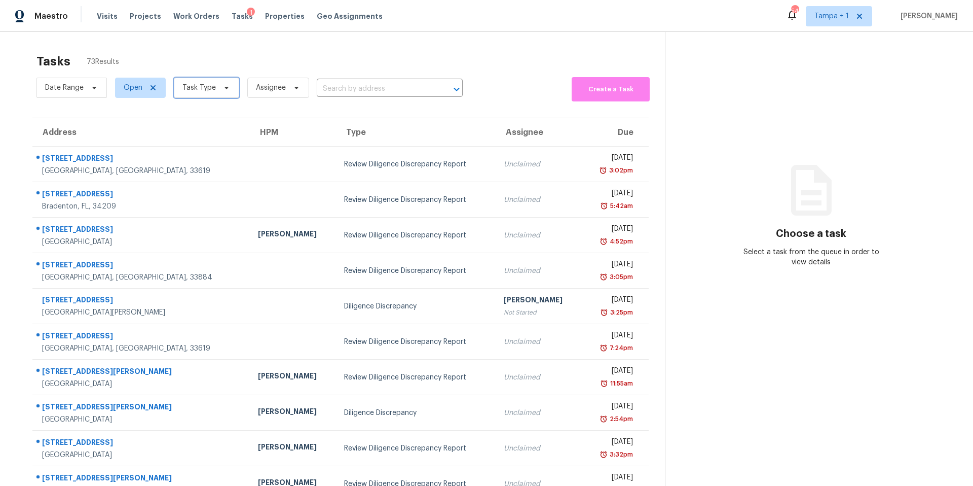
click at [209, 87] on span "Task Type" at bounding box center [198, 88] width 33 height 10
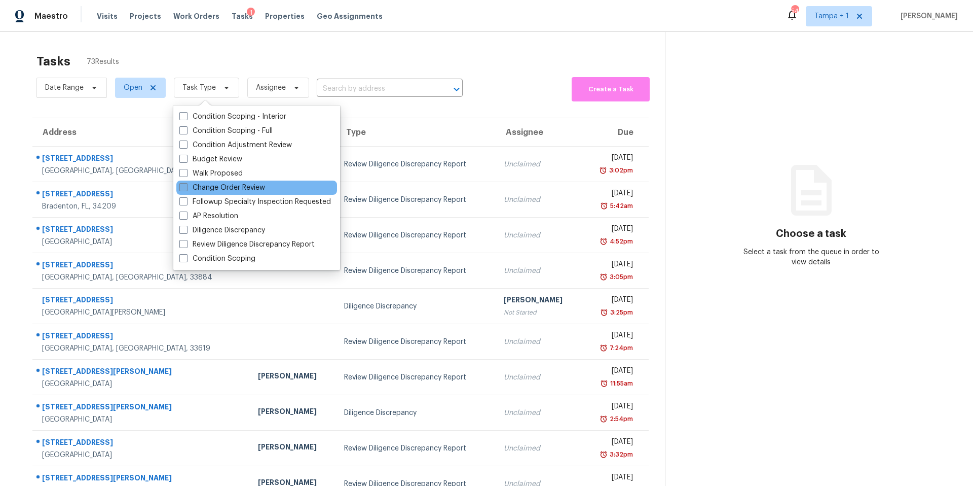
click at [202, 190] on label "Change Order Review" at bounding box center [222, 187] width 86 height 10
click at [186, 189] on input "Change Order Review" at bounding box center [182, 185] width 7 height 7
checkbox input "true"
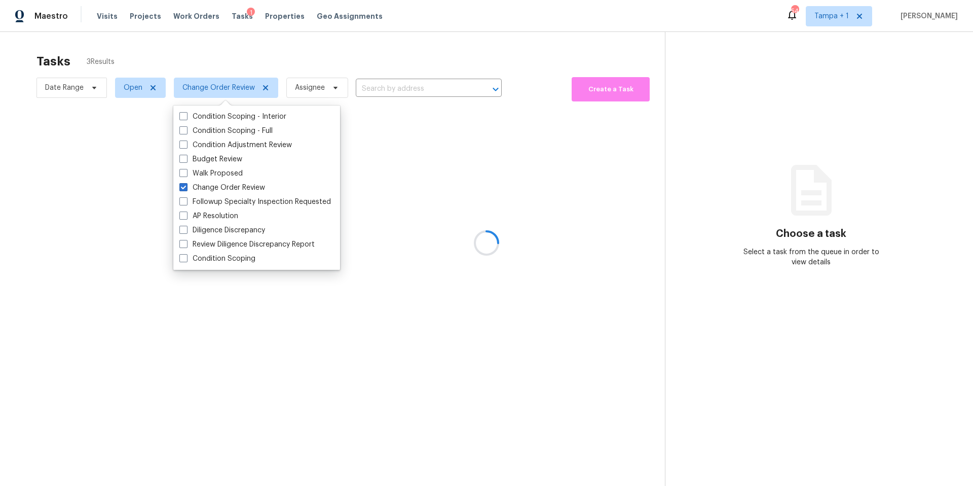
click at [252, 52] on div at bounding box center [486, 243] width 973 height 486
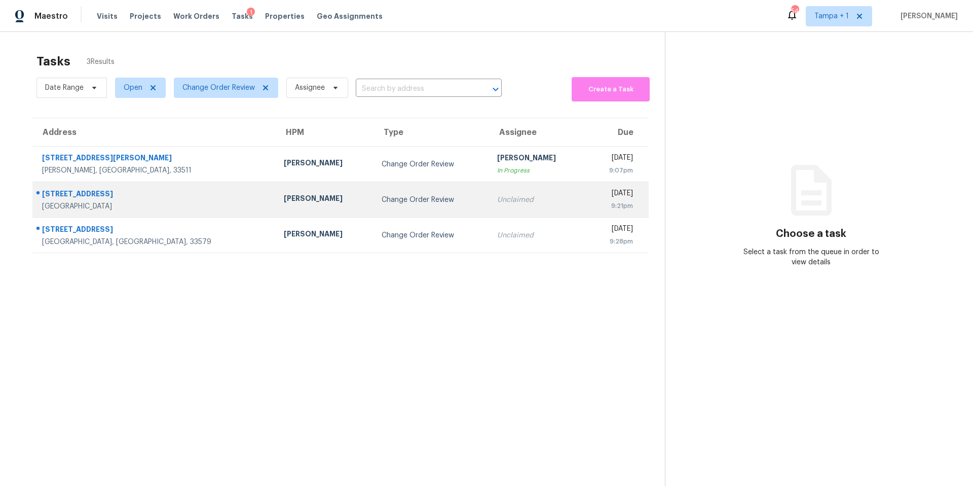
click at [276, 186] on td "Paul Springer" at bounding box center [325, 199] width 98 height 35
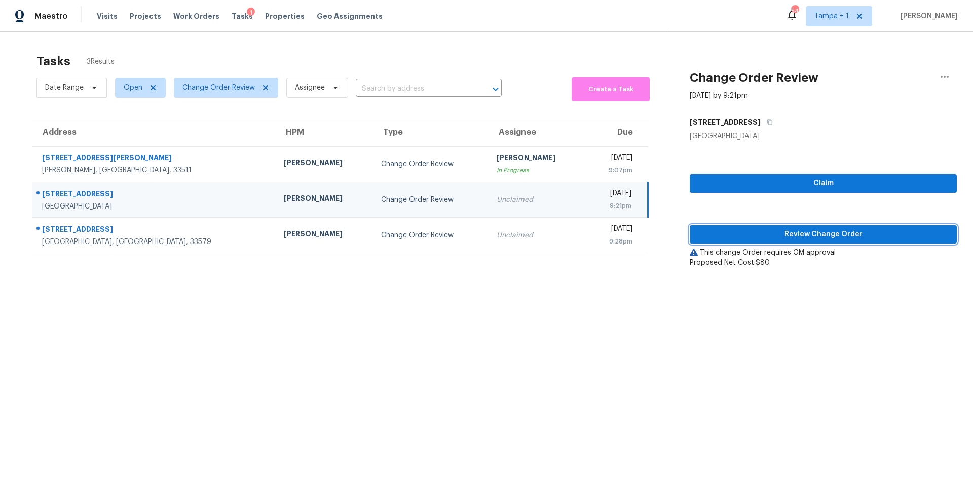
click at [764, 236] on span "Review Change Order" at bounding box center [823, 234] width 251 height 13
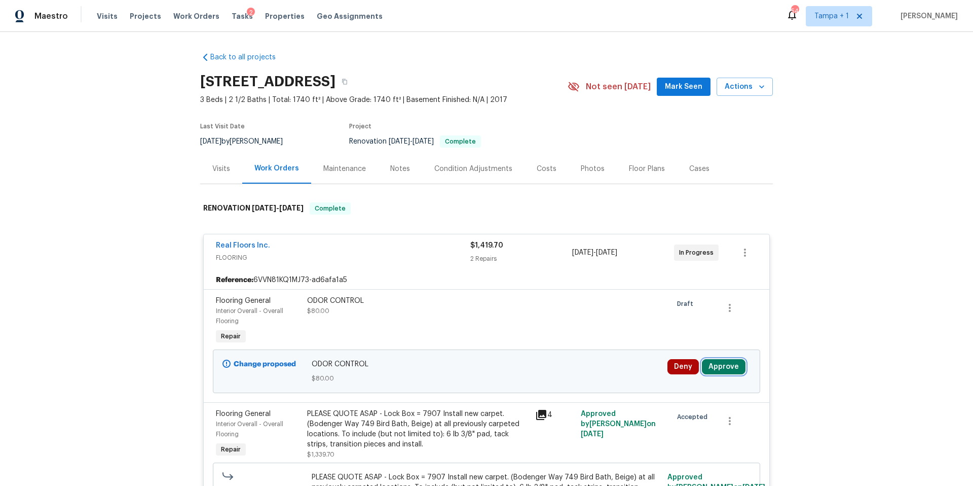
click at [722, 369] on button "Approve" at bounding box center [724, 366] width 44 height 15
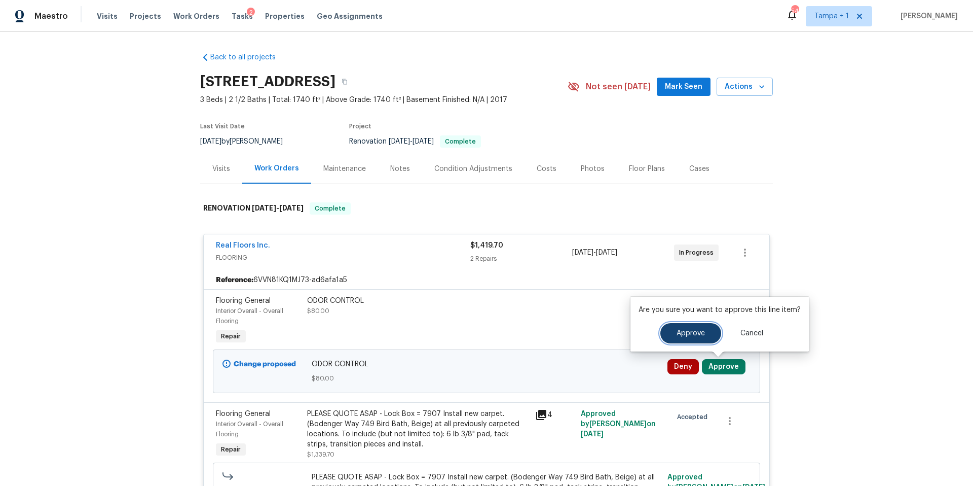
click at [694, 330] on span "Approve" at bounding box center [691, 333] width 28 height 8
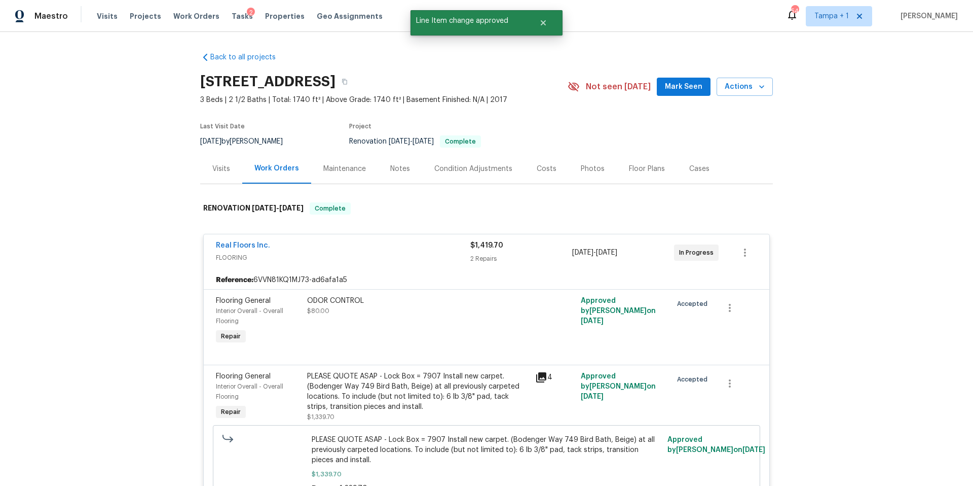
click at [538, 174] on div "Costs" at bounding box center [547, 169] width 44 height 30
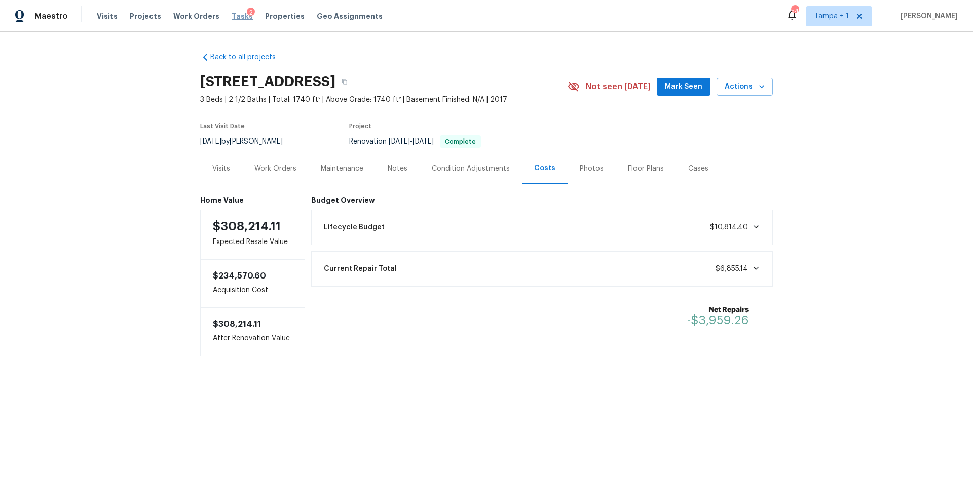
click at [232, 13] on span "Tasks" at bounding box center [242, 16] width 21 height 7
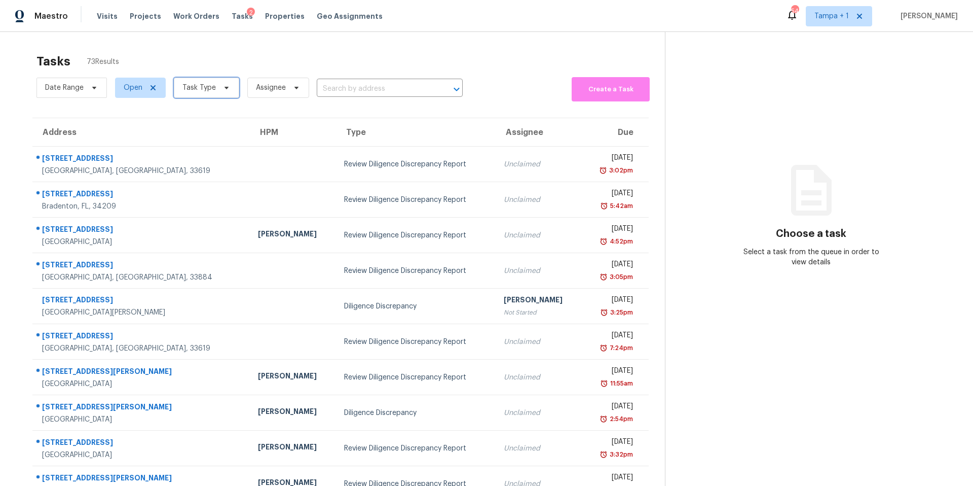
click at [193, 95] on span "Task Type" at bounding box center [206, 88] width 65 height 20
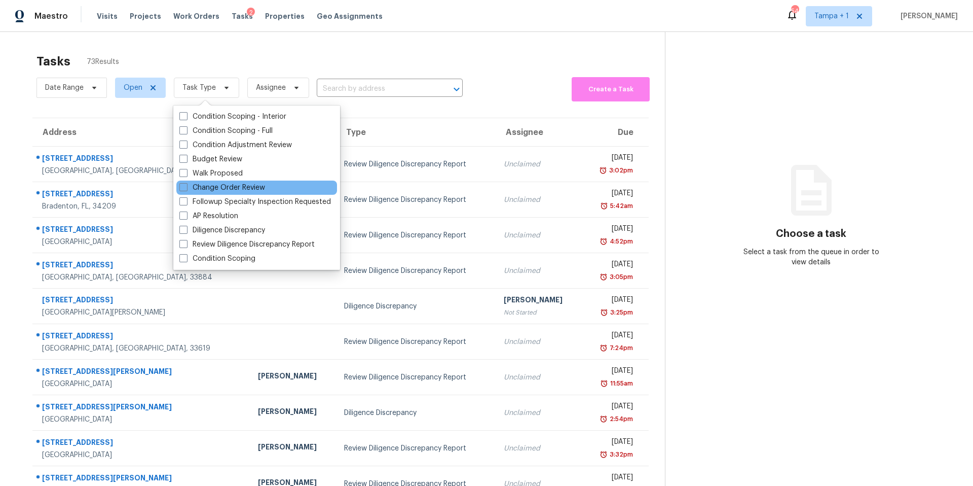
click at [215, 181] on div "Change Order Review" at bounding box center [256, 187] width 161 height 14
click at [214, 187] on label "Change Order Review" at bounding box center [222, 187] width 86 height 10
click at [186, 187] on input "Change Order Review" at bounding box center [182, 185] width 7 height 7
checkbox input "true"
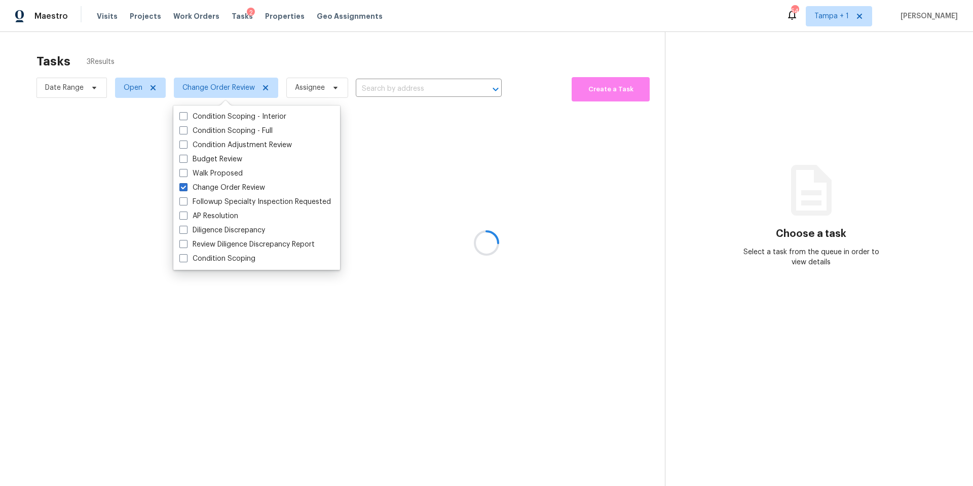
click at [326, 58] on div at bounding box center [486, 243] width 973 height 486
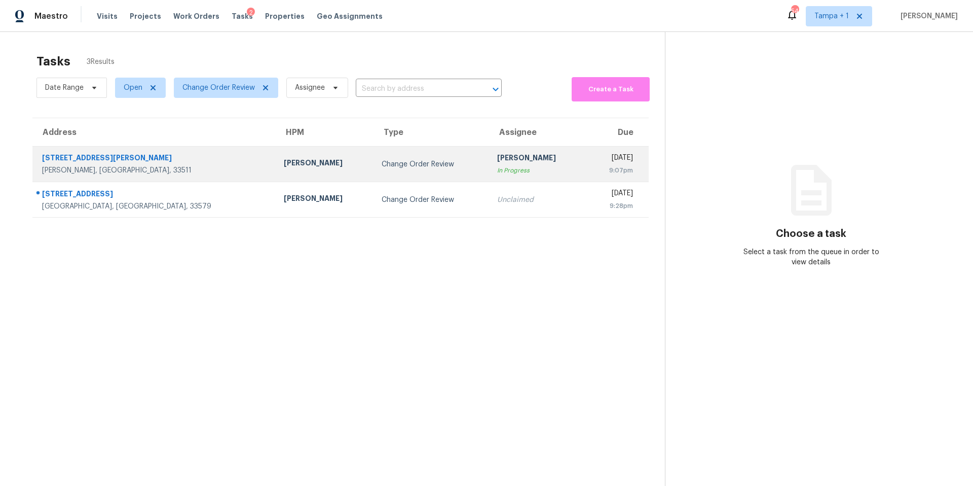
click at [284, 166] on div "Paul Springer" at bounding box center [325, 164] width 82 height 13
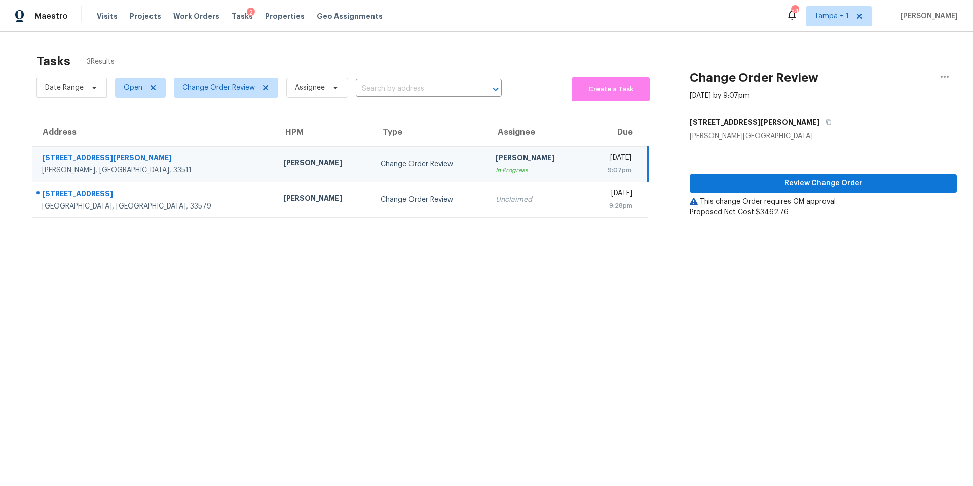
click at [761, 194] on div "Review Change Order This change Order requires GM approval Proposed Net Cost: $…" at bounding box center [823, 179] width 267 height 76
click at [762, 179] on span "Review Change Order" at bounding box center [823, 183] width 251 height 13
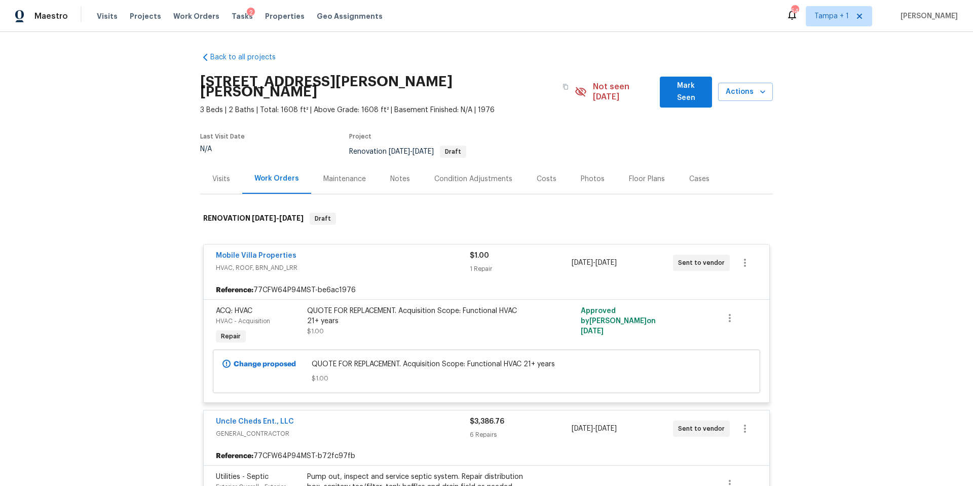
click at [226, 22] on div "Visits Projects Work Orders Tasks 2 Properties Geo Assignments" at bounding box center [246, 16] width 298 height 20
click at [232, 15] on span "Tasks" at bounding box center [242, 16] width 21 height 7
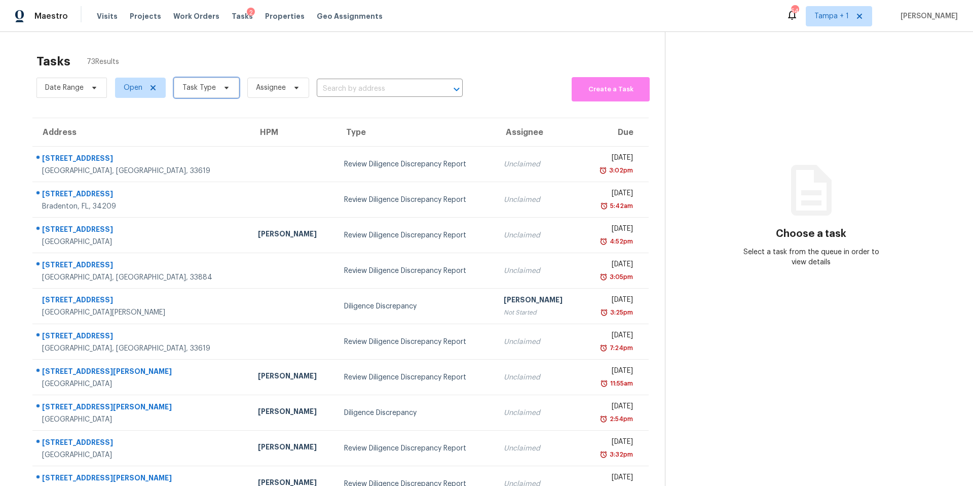
click at [195, 93] on span "Task Type" at bounding box center [206, 88] width 65 height 20
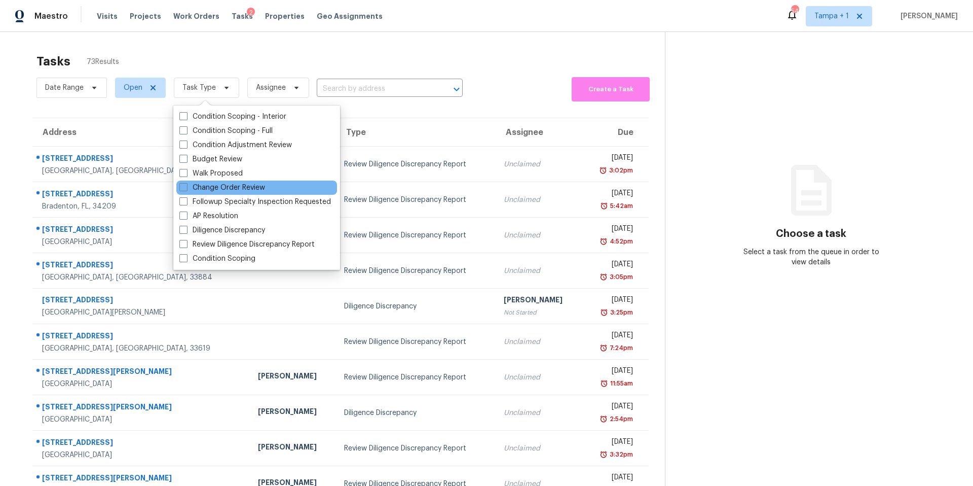
click at [209, 193] on div "Change Order Review" at bounding box center [256, 187] width 161 height 14
click at [208, 191] on label "Change Order Review" at bounding box center [222, 187] width 86 height 10
click at [186, 189] on input "Change Order Review" at bounding box center [182, 185] width 7 height 7
checkbox input "true"
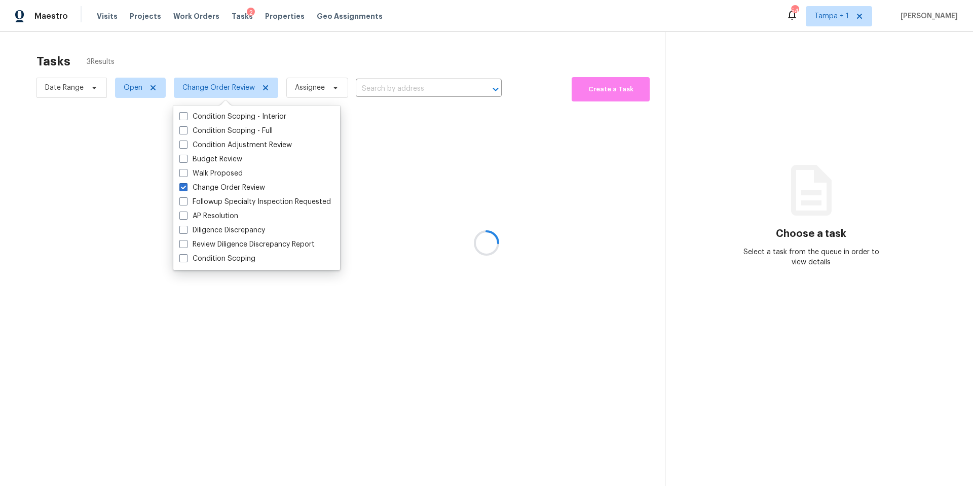
click at [352, 59] on div at bounding box center [486, 243] width 973 height 486
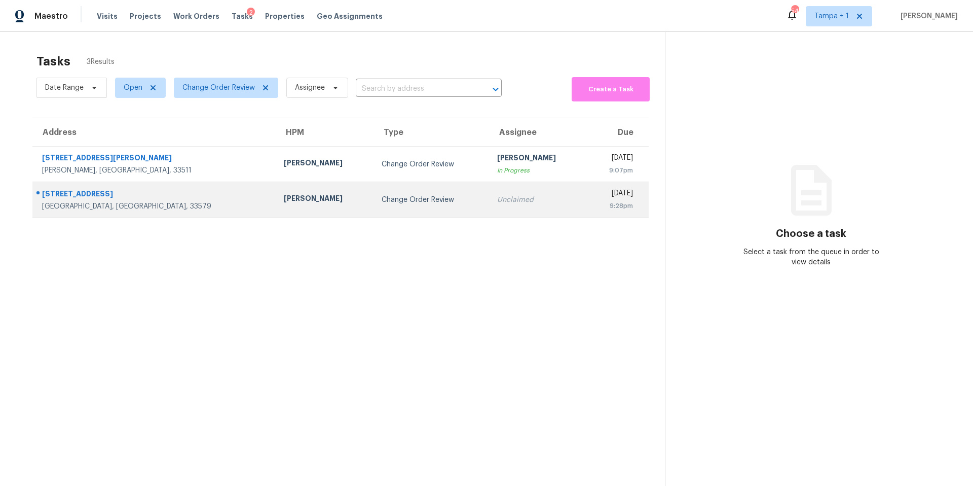
click at [284, 193] on div "Paul Springer" at bounding box center [325, 199] width 82 height 13
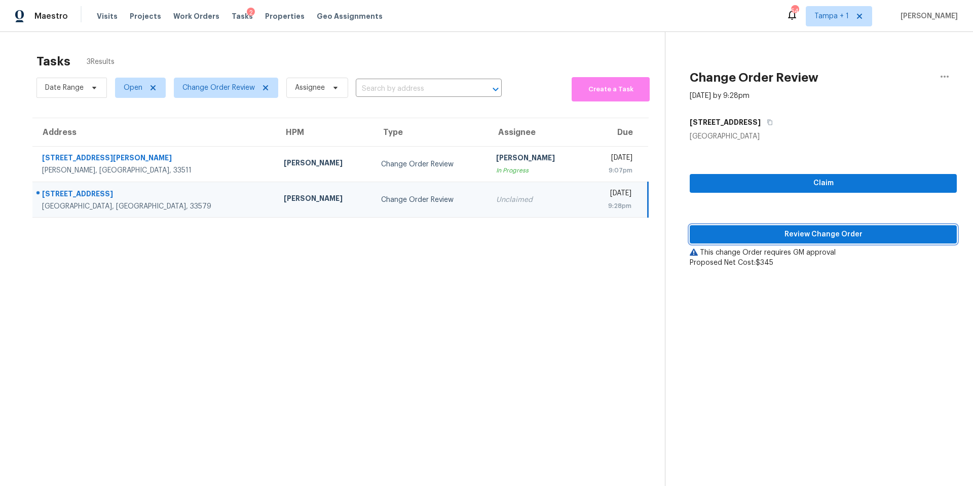
click at [788, 233] on span "Review Change Order" at bounding box center [823, 234] width 251 height 13
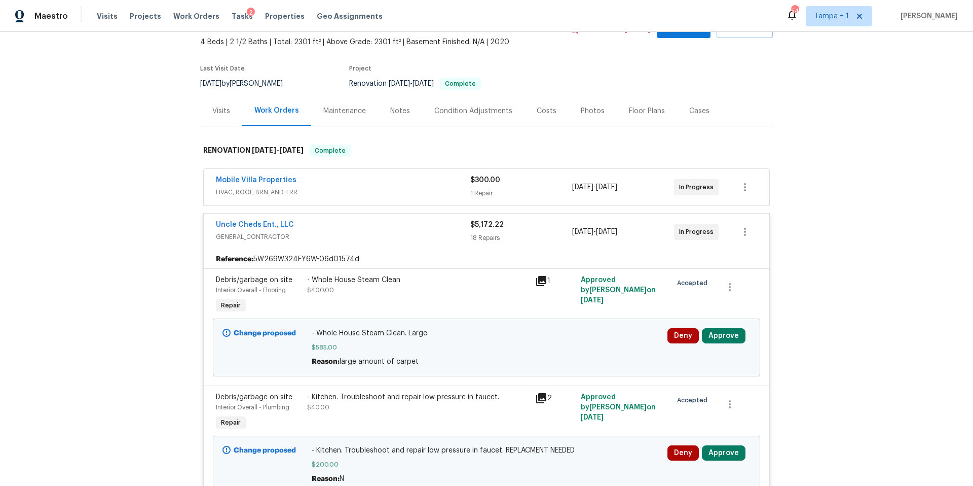
scroll to position [76, 0]
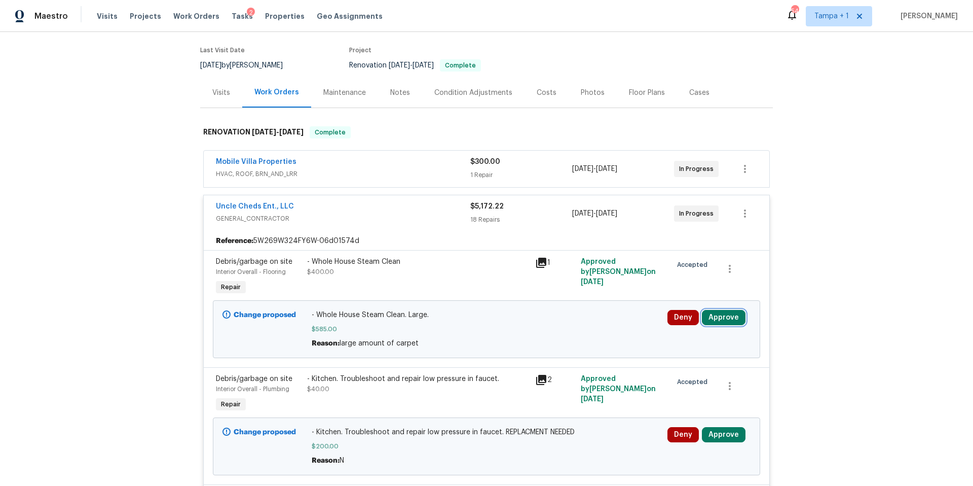
click at [729, 314] on button "Approve" at bounding box center [724, 317] width 44 height 15
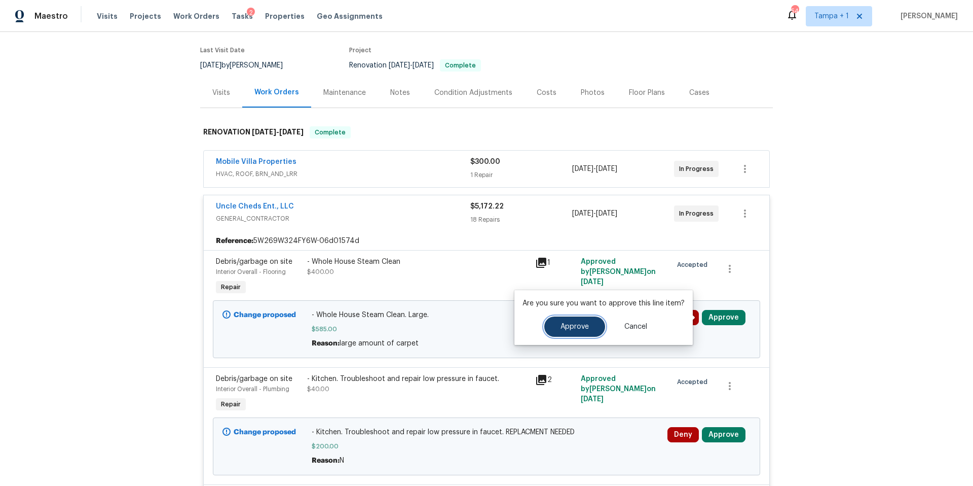
click at [575, 331] on button "Approve" at bounding box center [574, 326] width 61 height 20
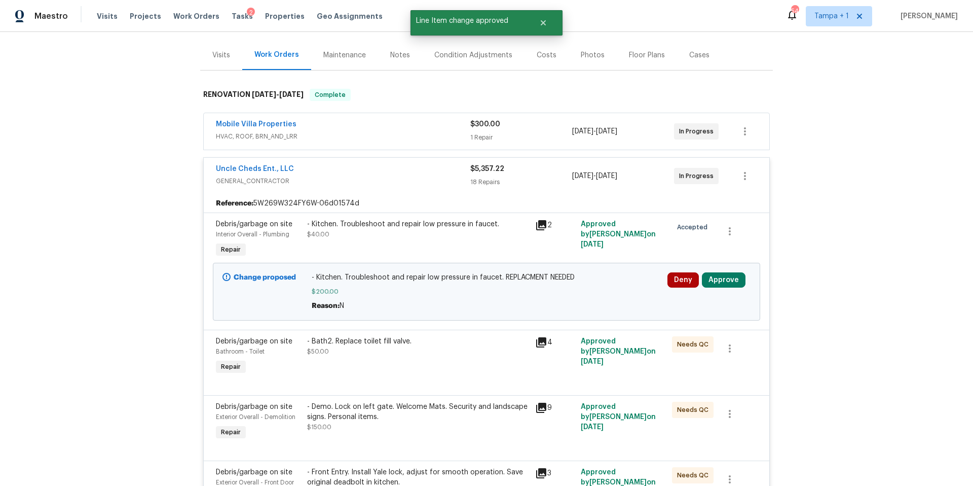
scroll to position [132, 0]
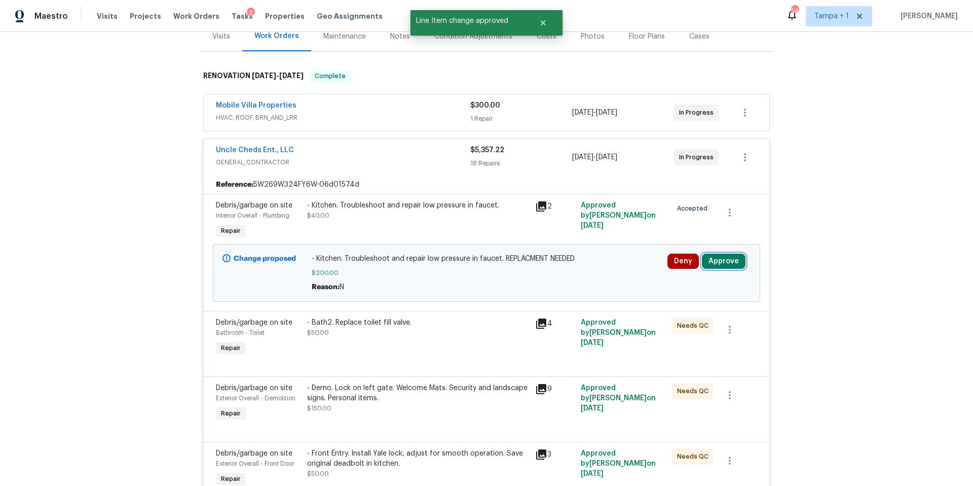
click at [726, 265] on button "Approve" at bounding box center [724, 260] width 44 height 15
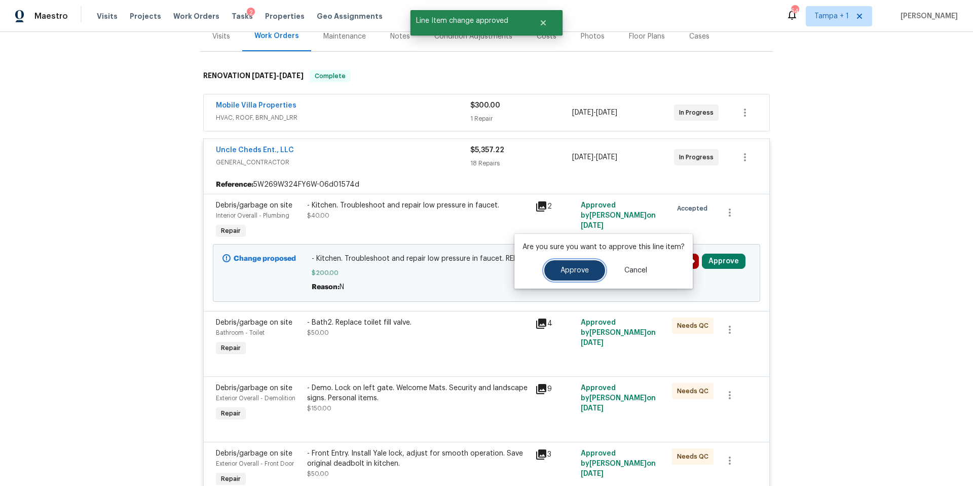
click at [576, 272] on span "Approve" at bounding box center [575, 271] width 28 height 8
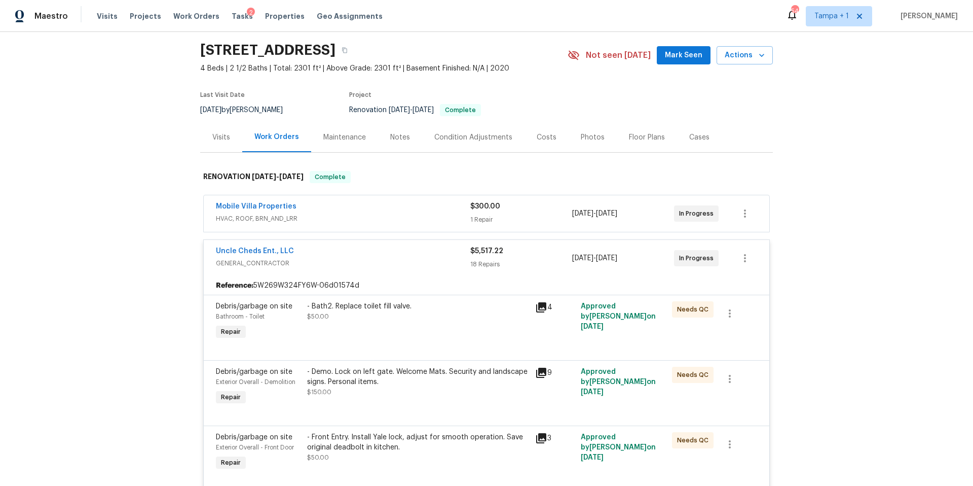
scroll to position [0, 0]
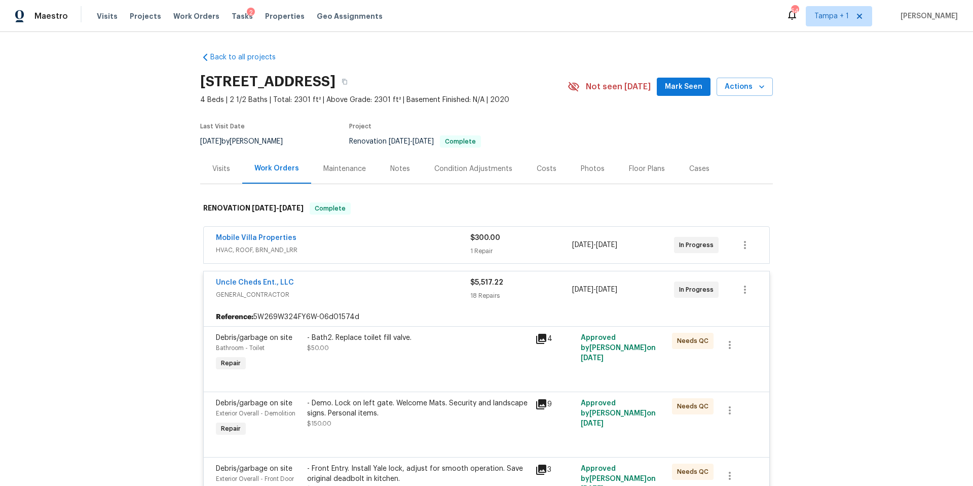
click at [549, 168] on div "Costs" at bounding box center [547, 169] width 44 height 30
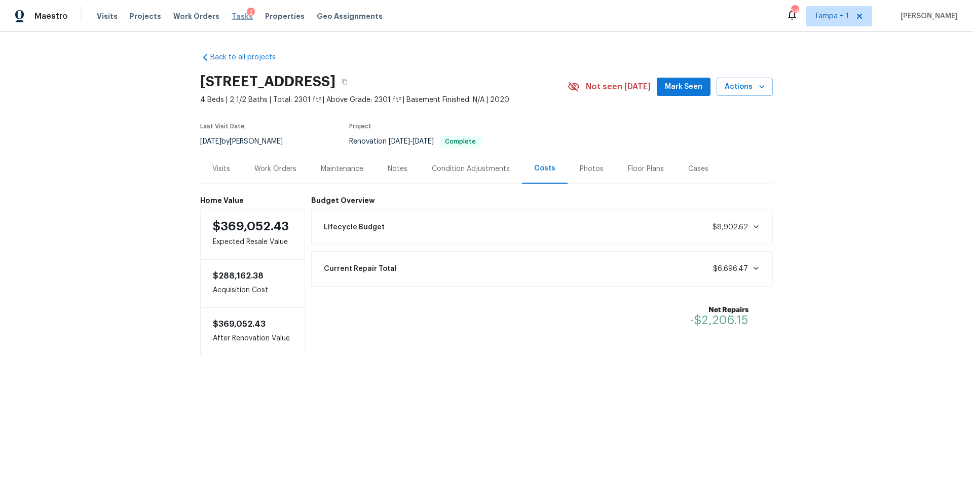
click at [232, 18] on span "Tasks" at bounding box center [242, 16] width 21 height 7
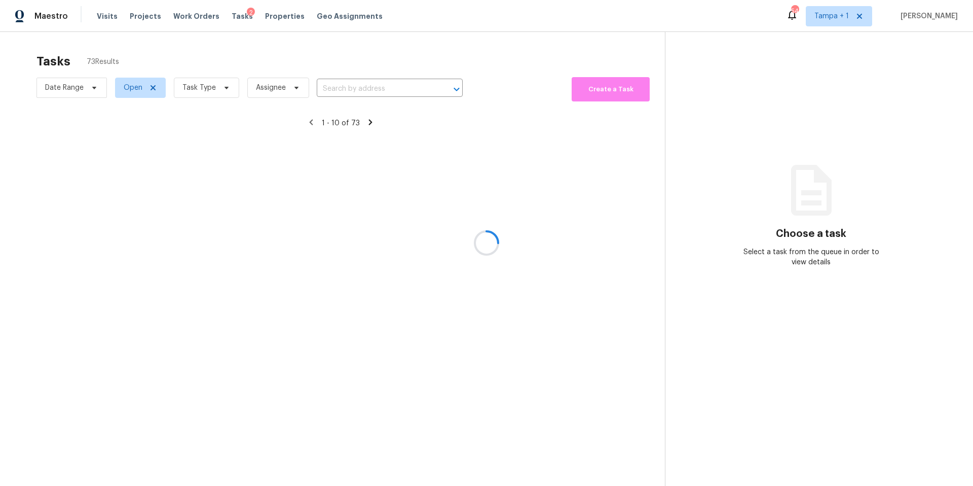
click at [210, 86] on div at bounding box center [486, 243] width 973 height 486
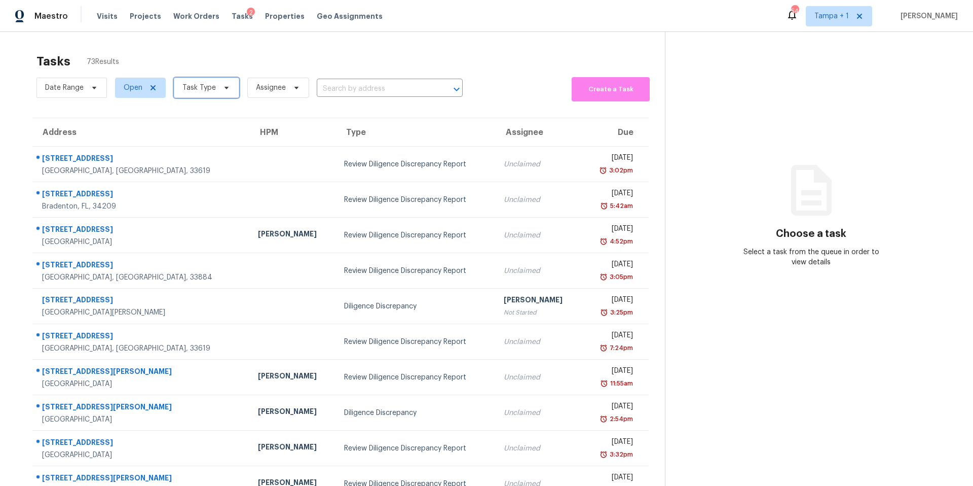
click at [210, 86] on span "Task Type" at bounding box center [198, 88] width 33 height 10
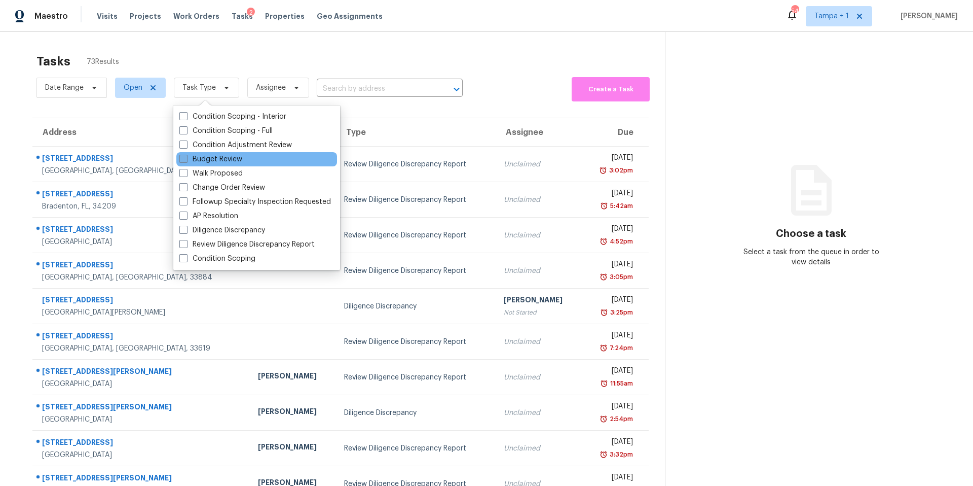
click at [214, 162] on label "Budget Review" at bounding box center [210, 159] width 63 height 10
click at [186, 161] on input "Budget Review" at bounding box center [182, 157] width 7 height 7
checkbox input "true"
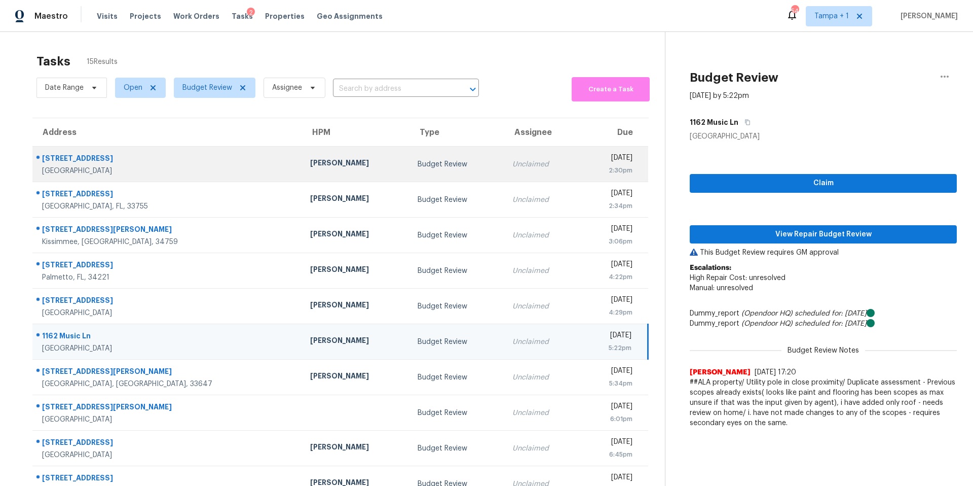
click at [171, 167] on div "Palm Harbor, FL, 34683" at bounding box center [168, 171] width 252 height 10
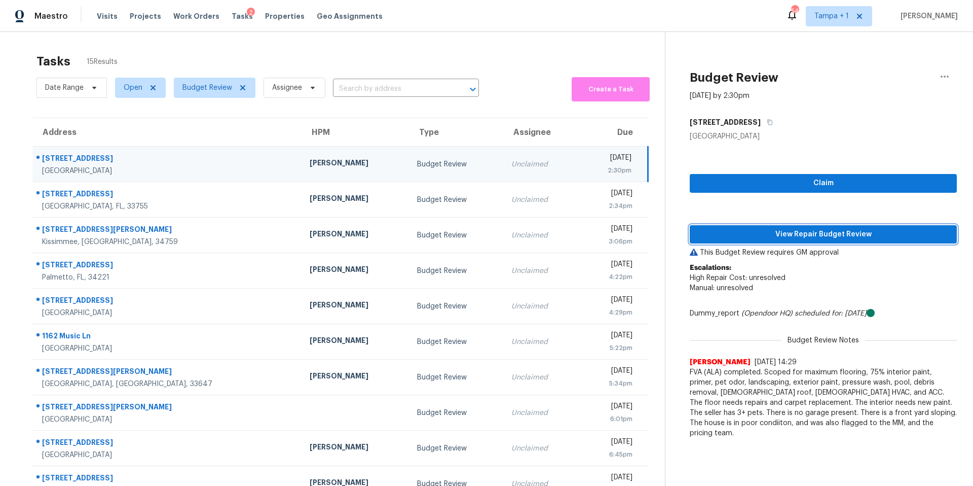
click at [726, 237] on span "View Repair Budget Review" at bounding box center [823, 234] width 251 height 13
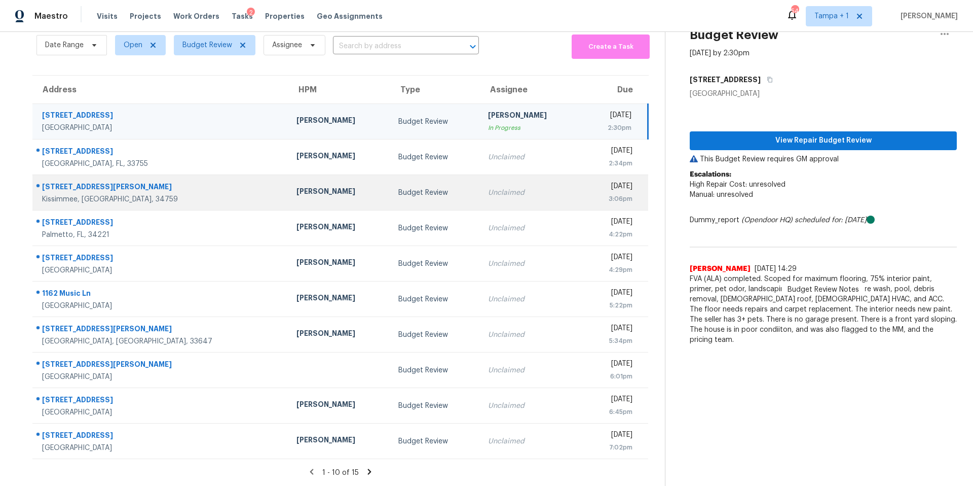
scroll to position [50, 0]
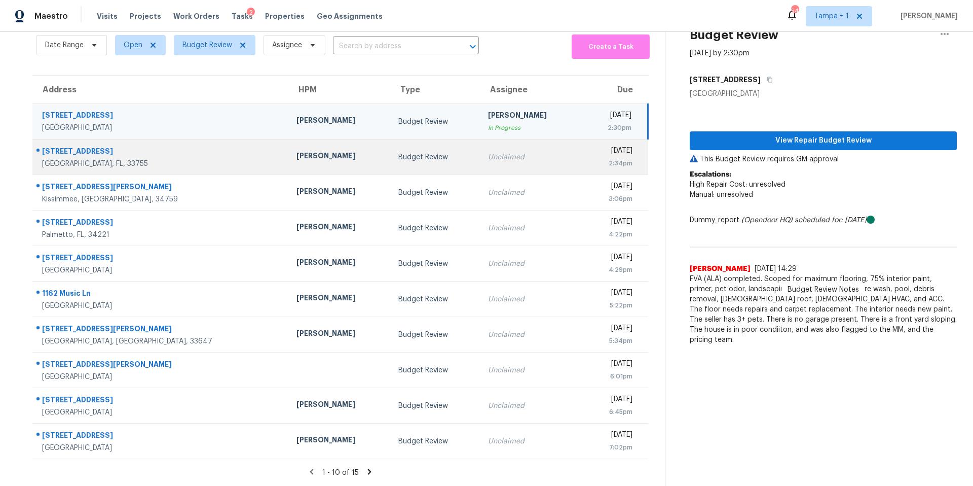
click at [207, 153] on td "1228 N Saturn Ave Clearwater, FL, 33755" at bounding box center [160, 156] width 256 height 35
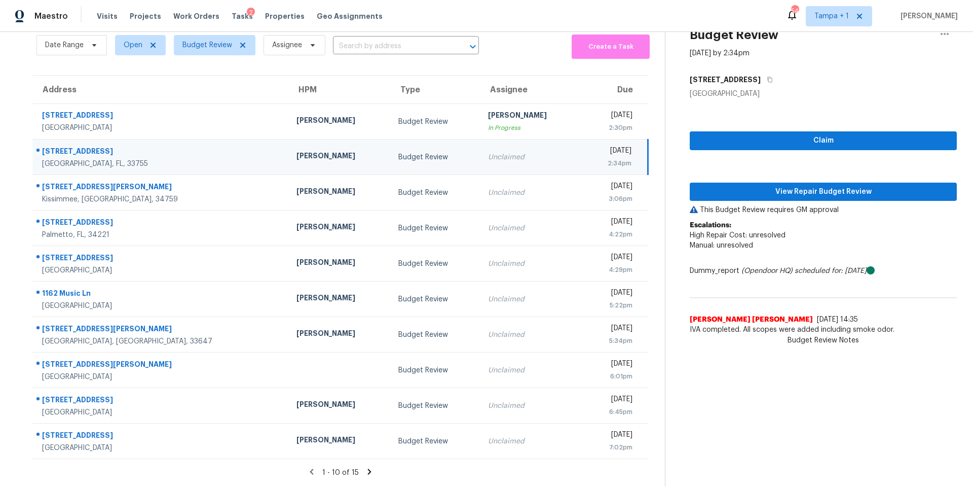
click at [366, 467] on icon at bounding box center [369, 471] width 9 height 9
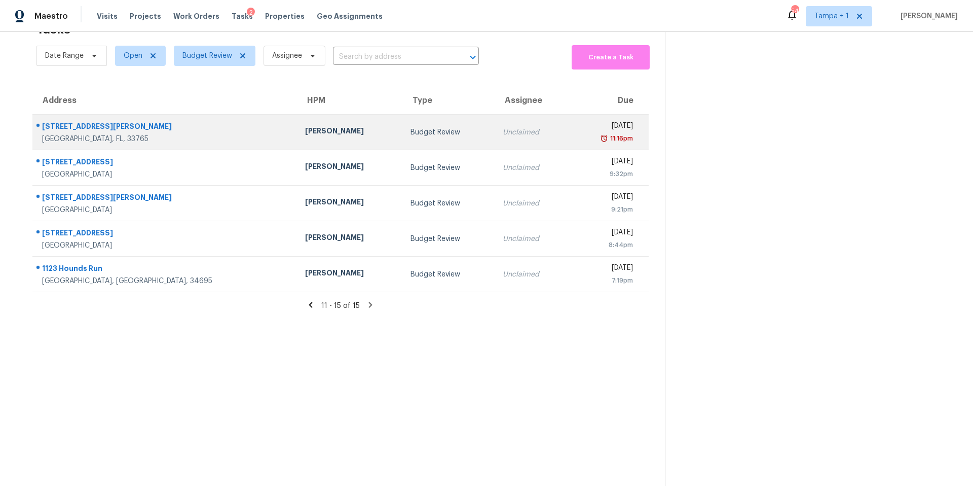
click at [213, 134] on div "Clearwater, FL, 33765" at bounding box center [165, 139] width 247 height 10
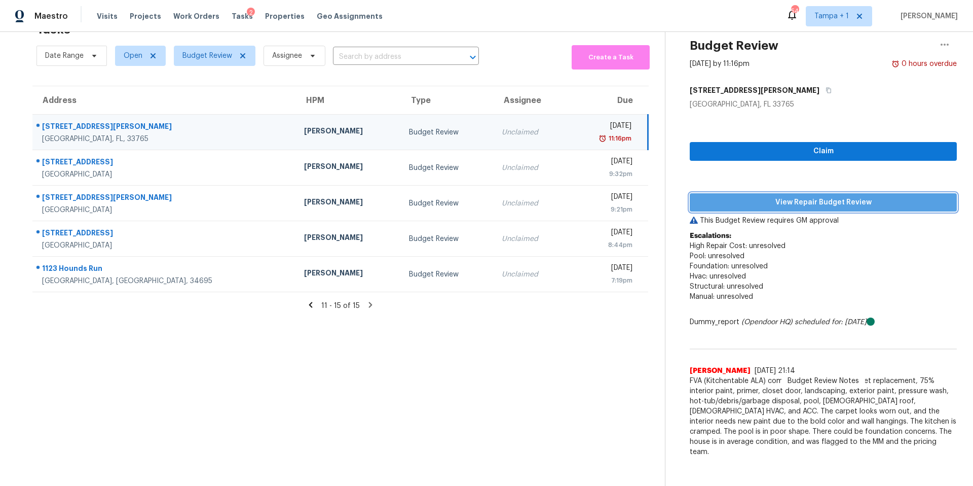
click at [732, 196] on span "View Repair Budget Review" at bounding box center [823, 202] width 251 height 13
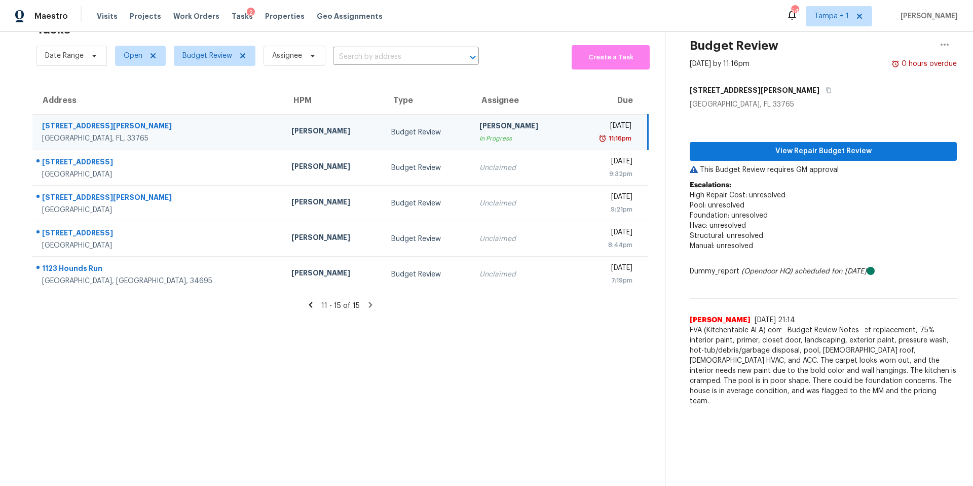
click at [312, 300] on icon at bounding box center [310, 304] width 9 height 9
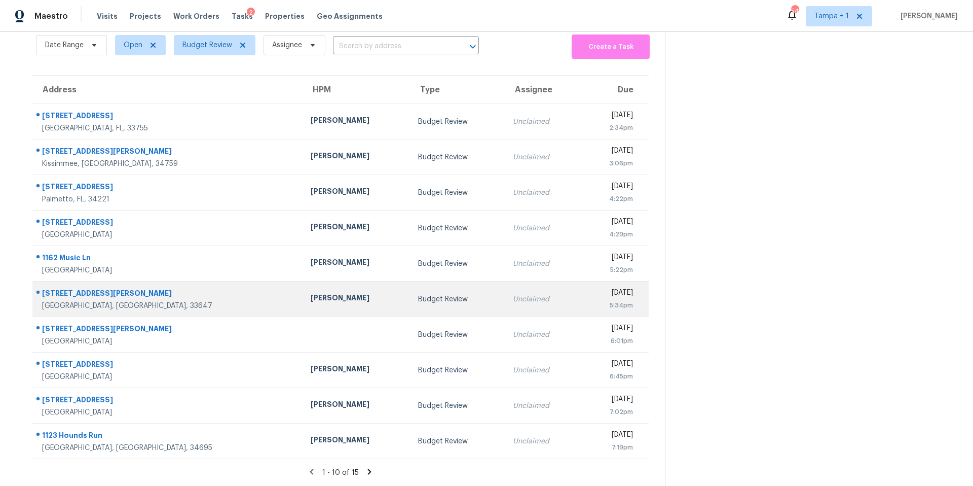
scroll to position [0, 0]
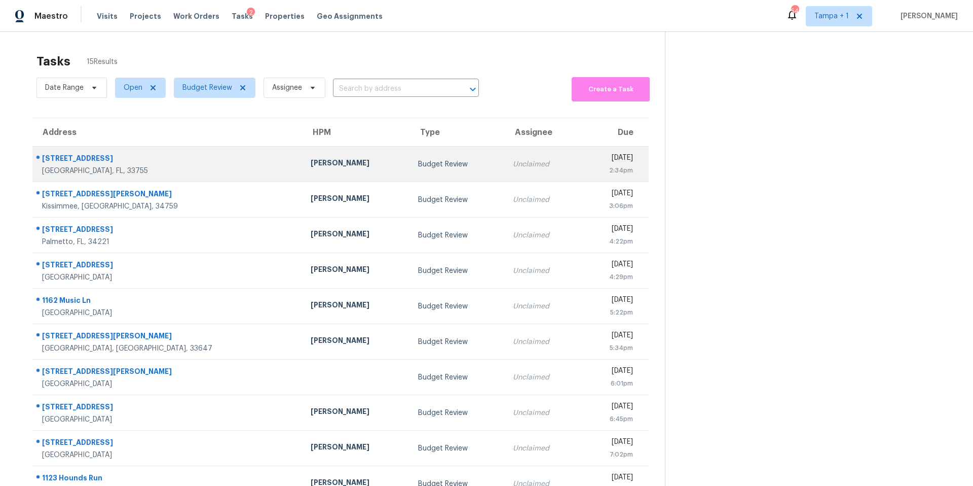
click at [194, 168] on div "Clearwater, FL, 33755" at bounding box center [168, 171] width 252 height 10
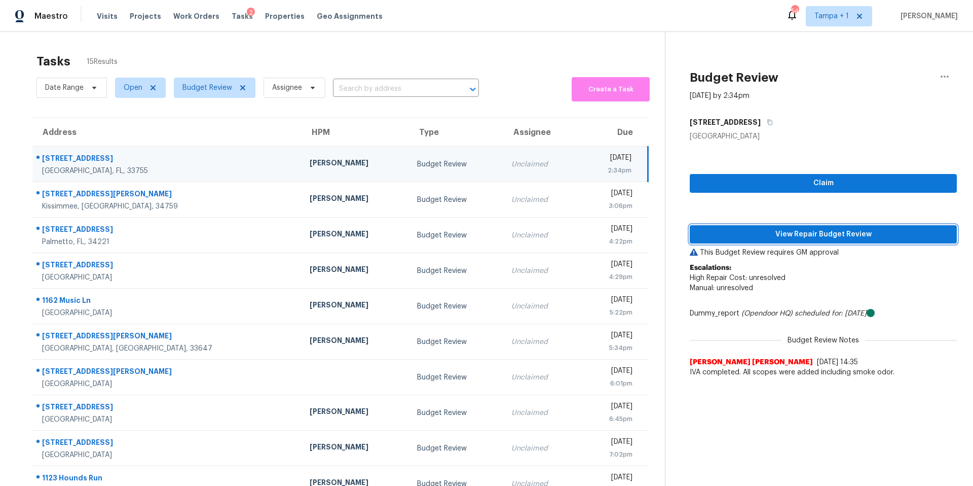
click at [751, 228] on span "View Repair Budget Review" at bounding box center [823, 234] width 251 height 13
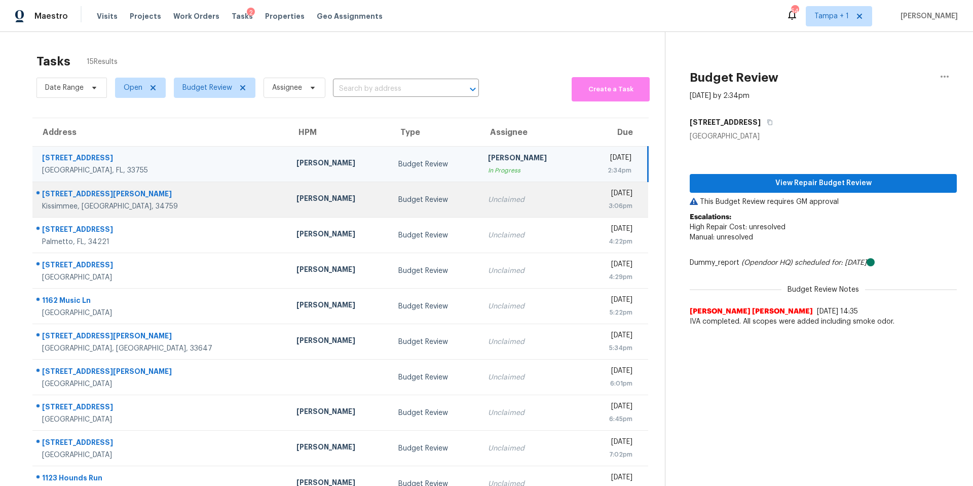
click at [288, 208] on td "[PERSON_NAME]" at bounding box center [339, 199] width 102 height 35
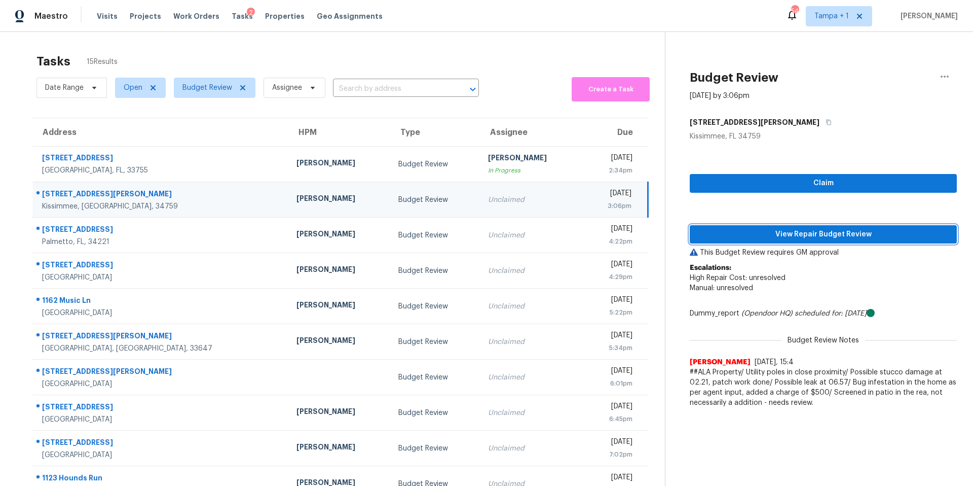
click at [718, 233] on span "View Repair Budget Review" at bounding box center [823, 234] width 251 height 13
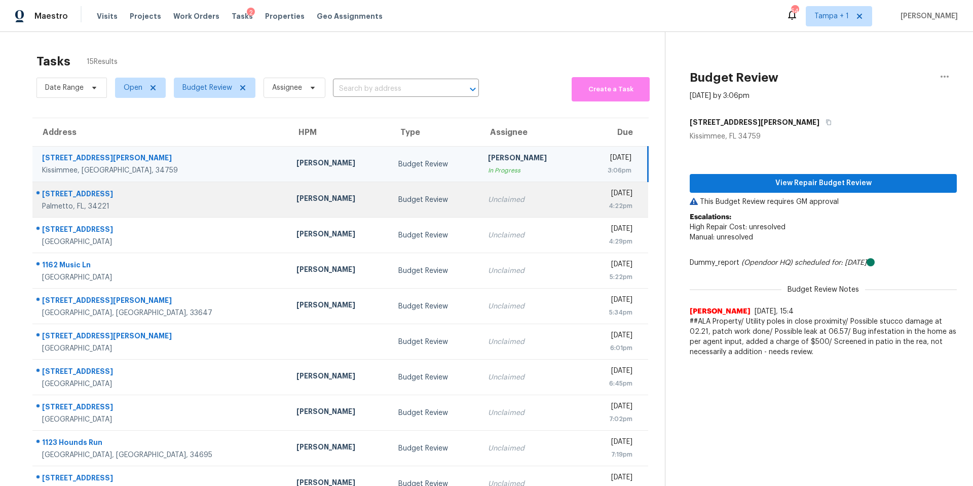
click at [297, 205] on div "[PERSON_NAME]" at bounding box center [340, 199] width 86 height 13
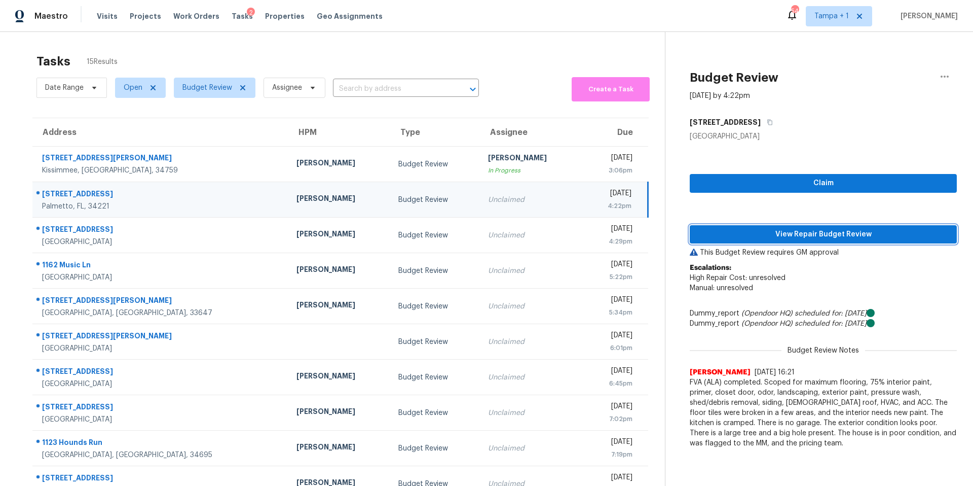
click at [735, 240] on span "View Repair Budget Review" at bounding box center [823, 234] width 251 height 13
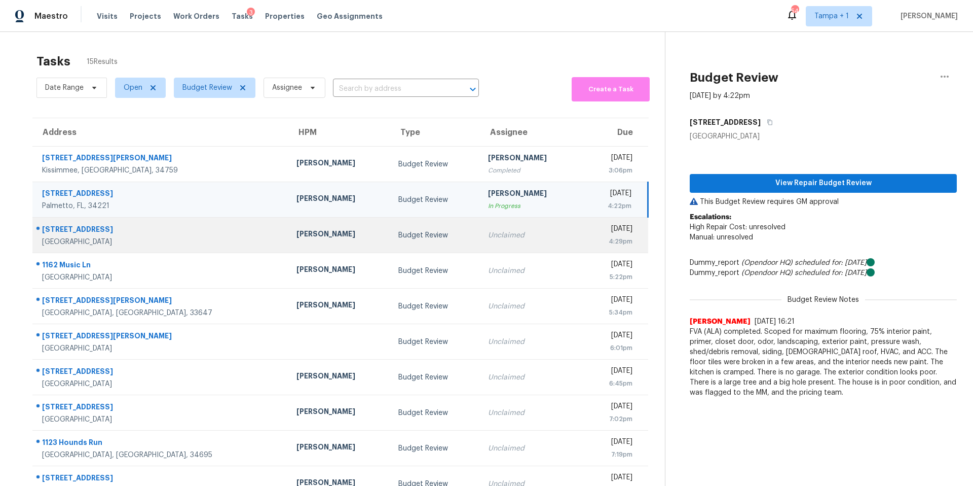
click at [297, 229] on div "[PERSON_NAME]" at bounding box center [340, 235] width 86 height 13
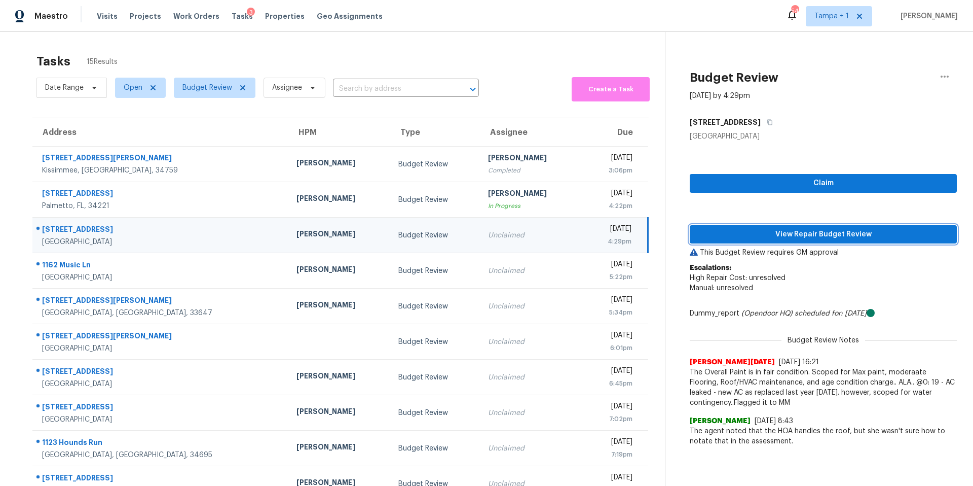
click at [725, 231] on span "View Repair Budget Review" at bounding box center [823, 234] width 251 height 13
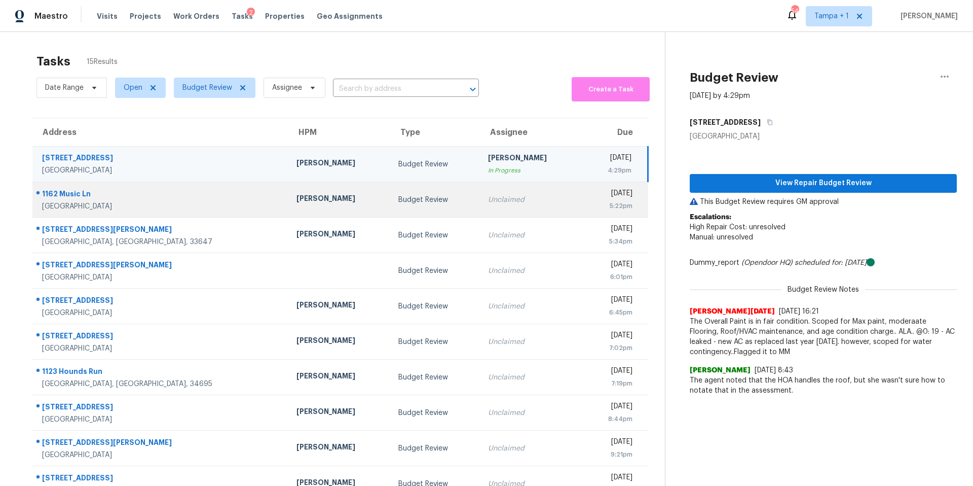
click at [297, 202] on div "[PERSON_NAME]" at bounding box center [340, 199] width 86 height 13
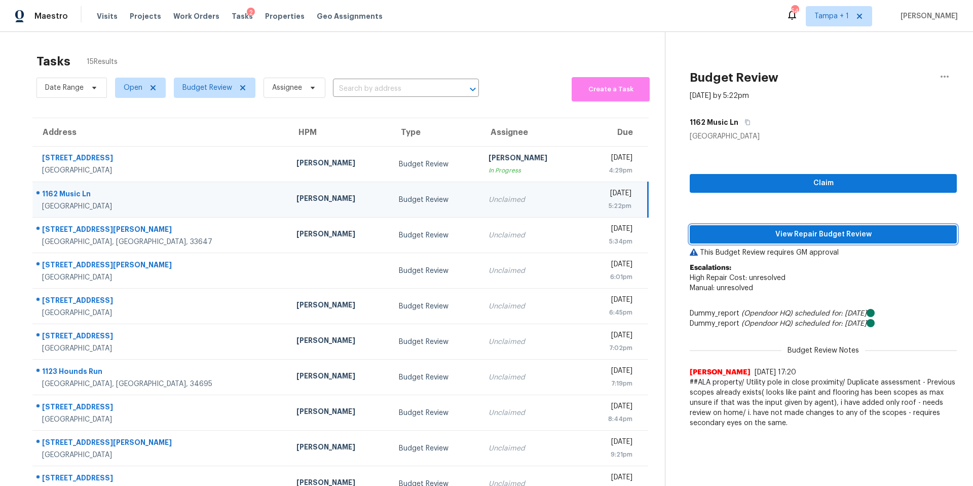
click at [736, 228] on span "View Repair Budget Review" at bounding box center [823, 234] width 251 height 13
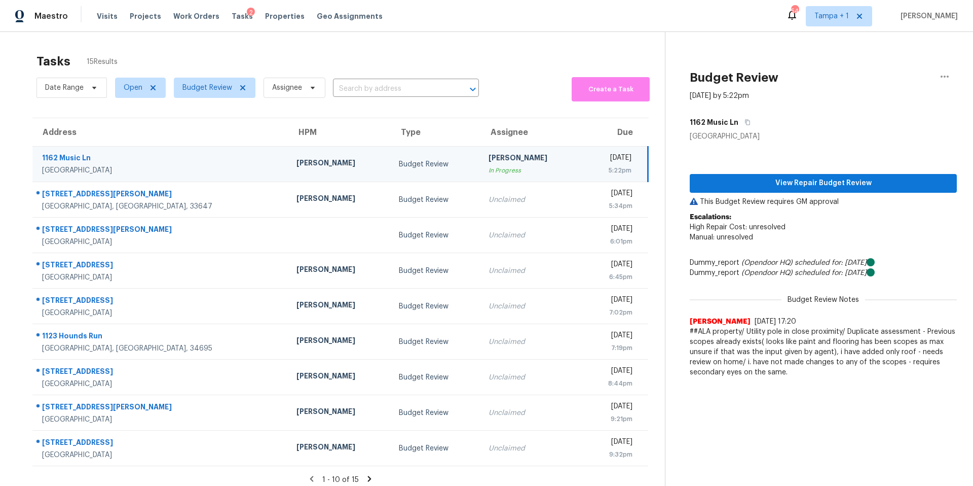
click at [391, 179] on td "Budget Review" at bounding box center [436, 163] width 90 height 35
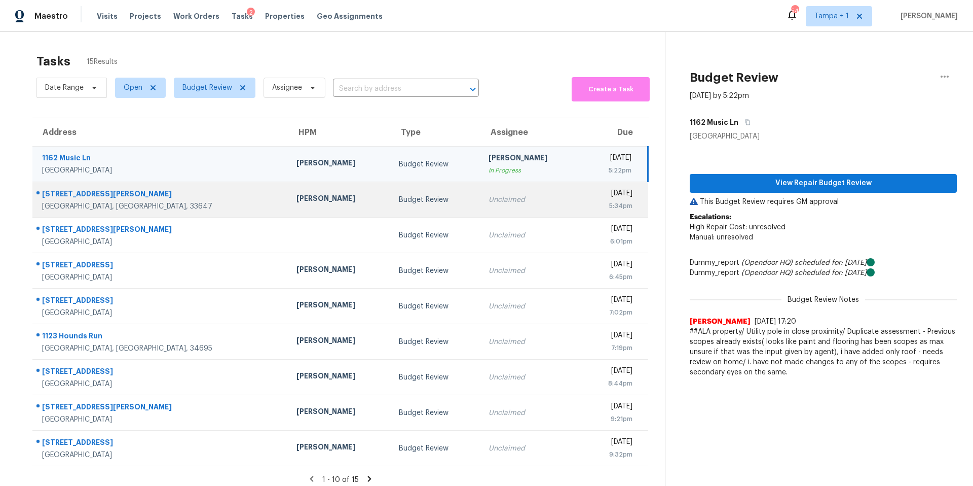
click at [399, 200] on div "Budget Review" at bounding box center [436, 200] width 74 height 10
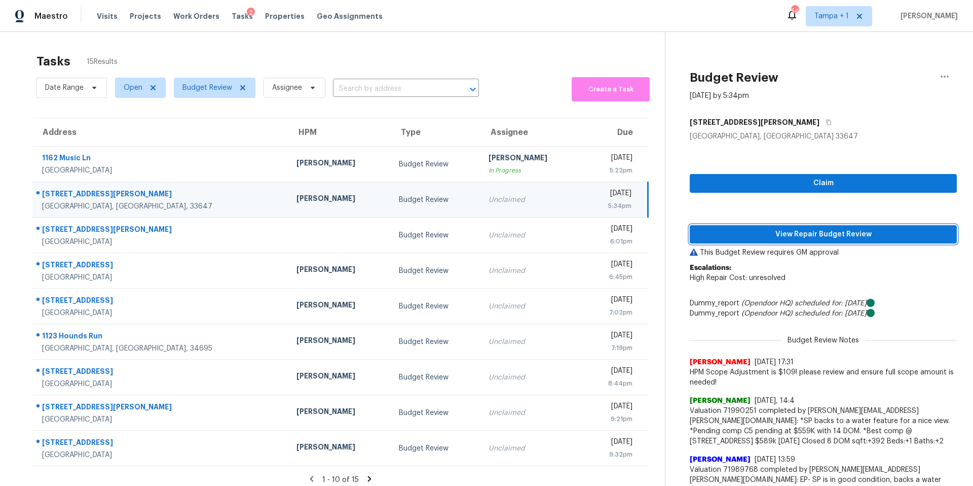
click at [770, 230] on span "View Repair Budget Review" at bounding box center [823, 234] width 251 height 13
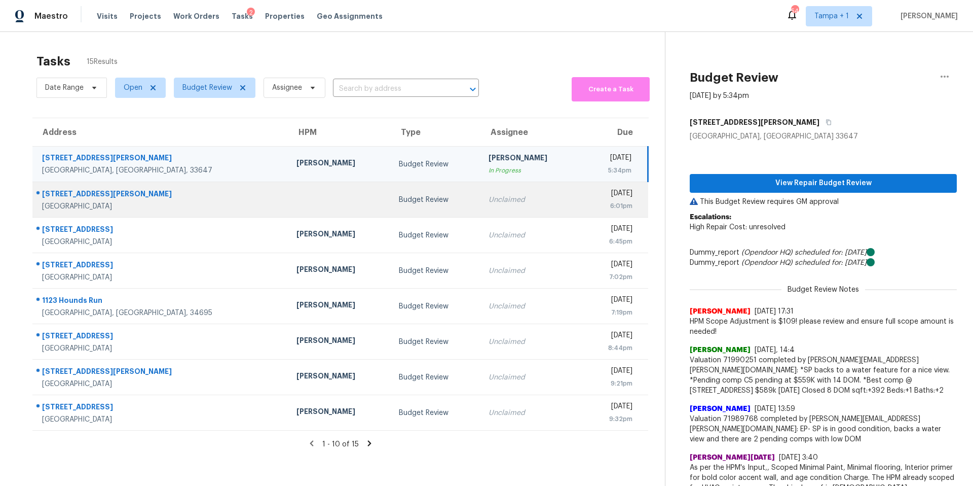
click at [391, 203] on td "Budget Review" at bounding box center [436, 199] width 90 height 35
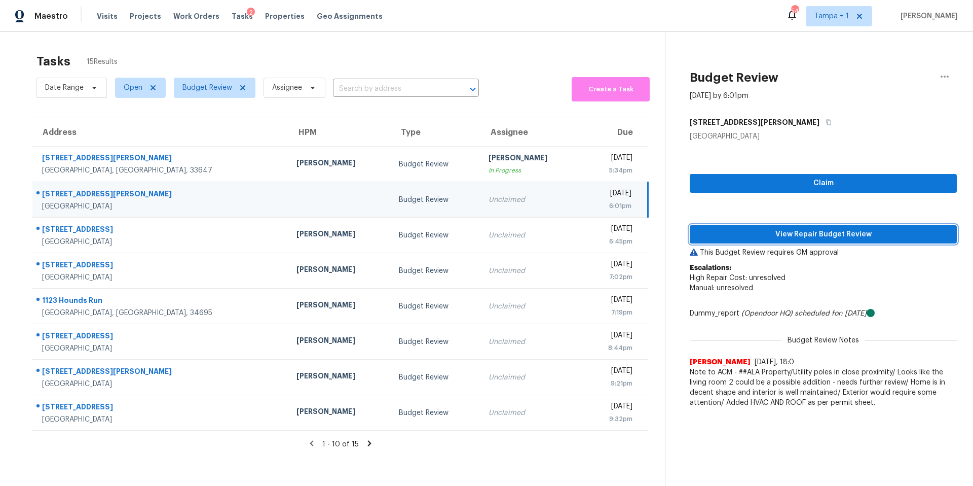
drag, startPoint x: 835, startPoint y: 232, endPoint x: 794, endPoint y: 232, distance: 41.1
click at [835, 232] on span "View Repair Budget Review" at bounding box center [823, 234] width 251 height 13
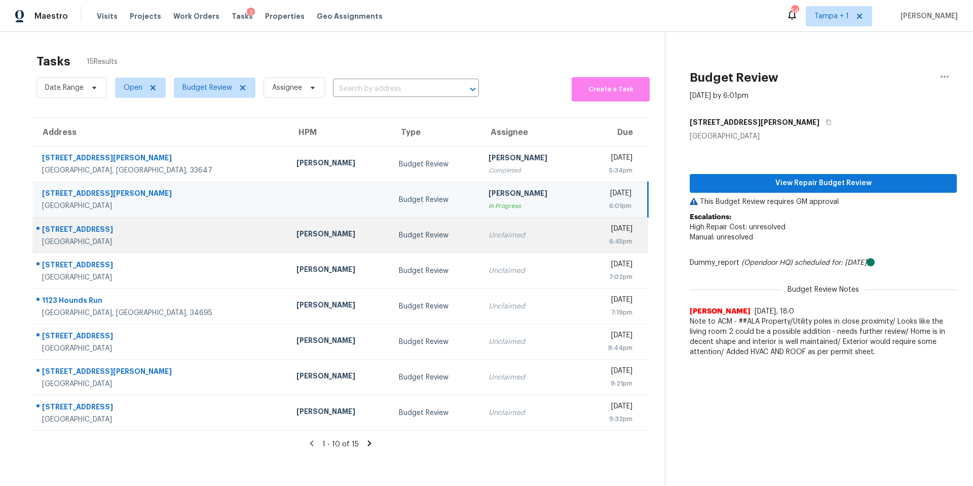
click at [391, 246] on td "Budget Review" at bounding box center [436, 234] width 90 height 35
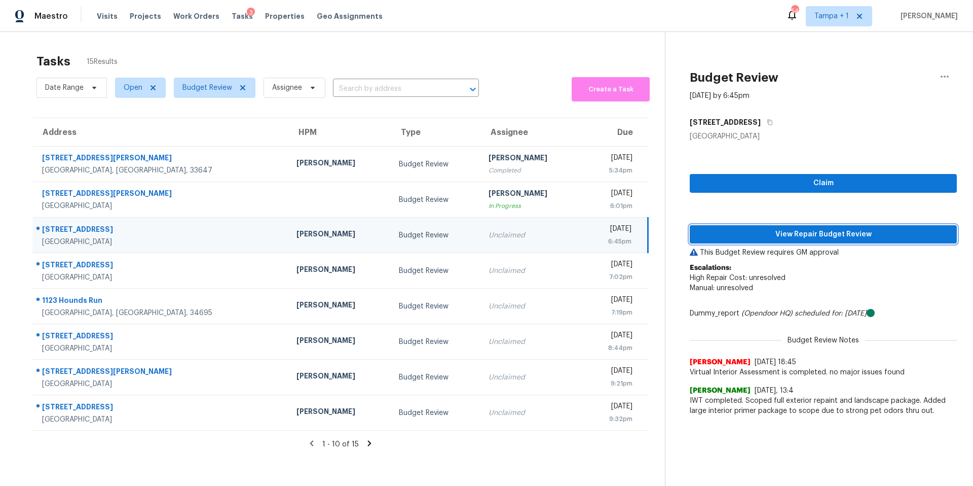
click at [727, 234] on span "View Repair Budget Review" at bounding box center [823, 234] width 251 height 13
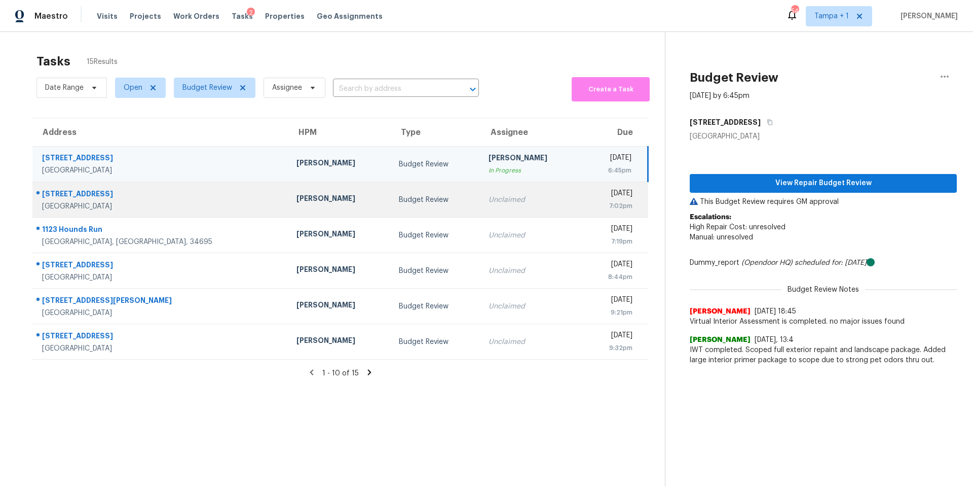
click at [399, 195] on div "Budget Review" at bounding box center [436, 200] width 74 height 10
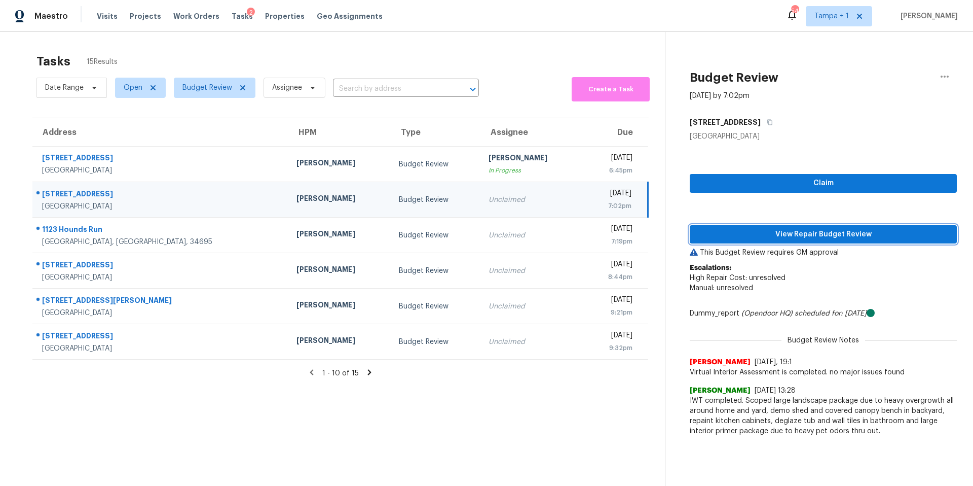
click at [733, 232] on span "View Repair Budget Review" at bounding box center [823, 234] width 251 height 13
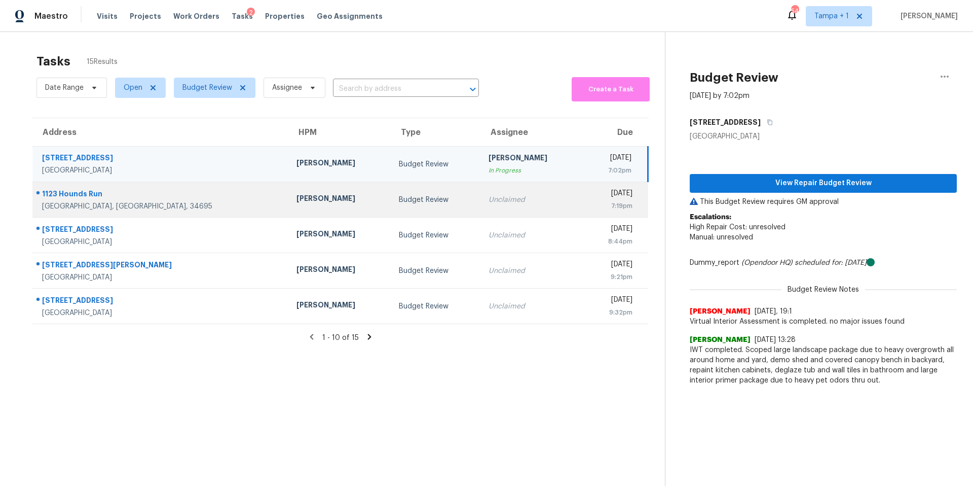
click at [391, 209] on td "Budget Review" at bounding box center [436, 199] width 90 height 35
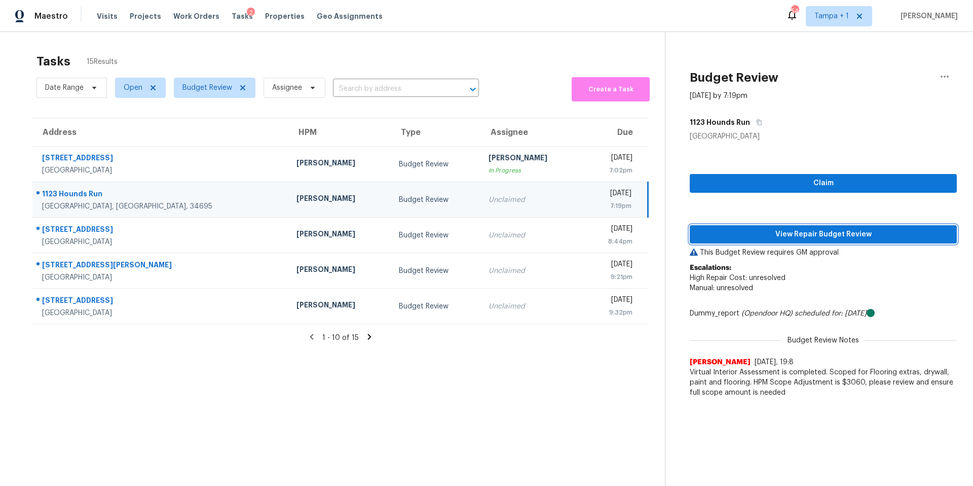
click at [720, 231] on span "View Repair Budget Review" at bounding box center [823, 234] width 251 height 13
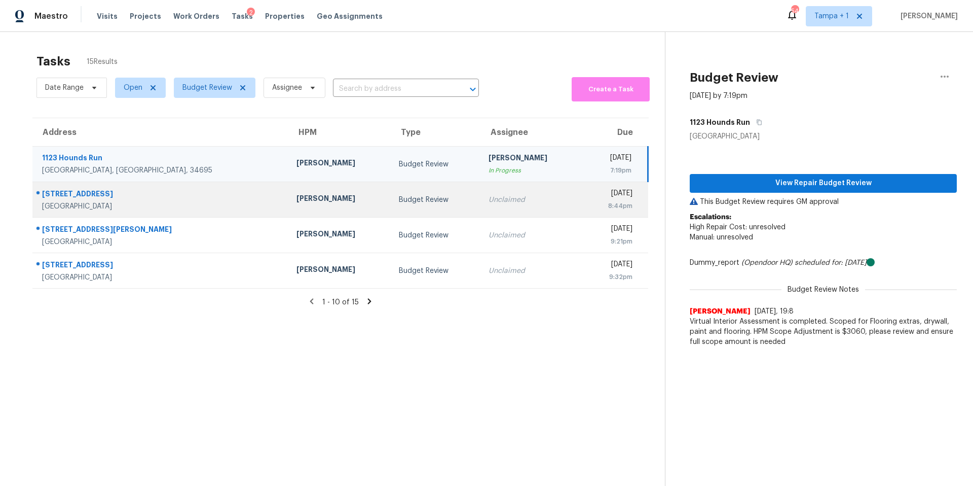
click at [288, 212] on td "[PERSON_NAME]" at bounding box center [339, 199] width 102 height 35
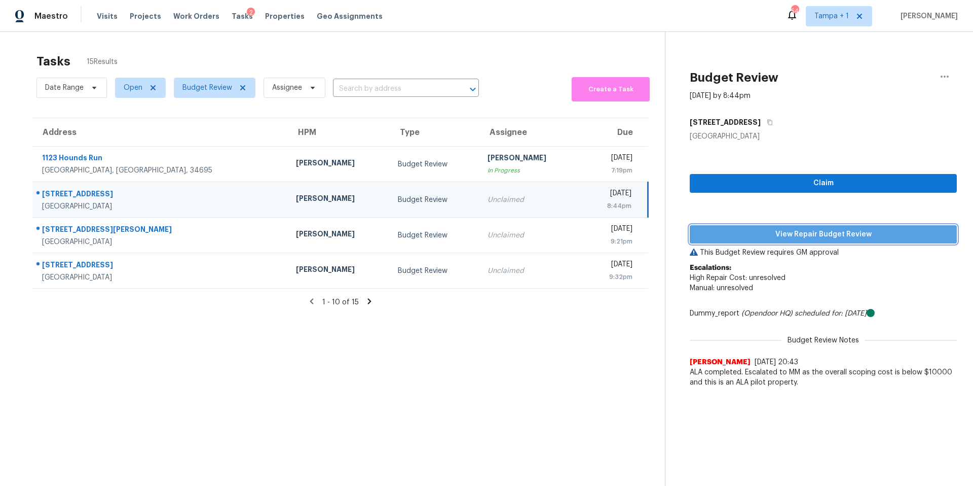
click at [729, 233] on span "View Repair Budget Review" at bounding box center [823, 234] width 251 height 13
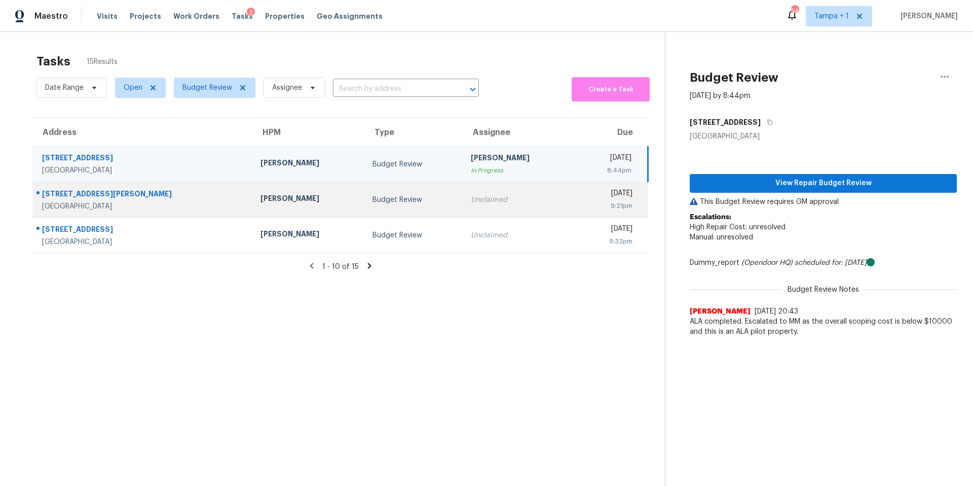
click at [373, 203] on div "Budget Review" at bounding box center [414, 200] width 82 height 10
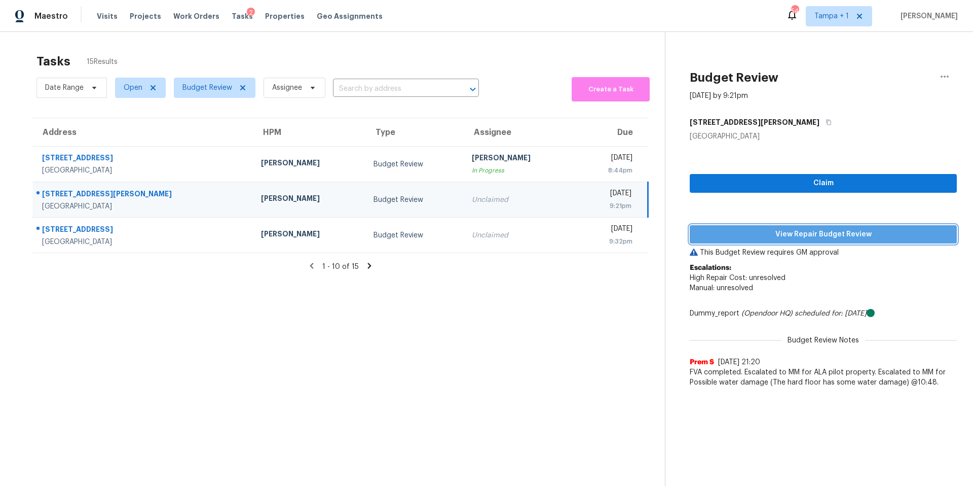
click at [705, 229] on span "View Repair Budget Review" at bounding box center [823, 234] width 251 height 13
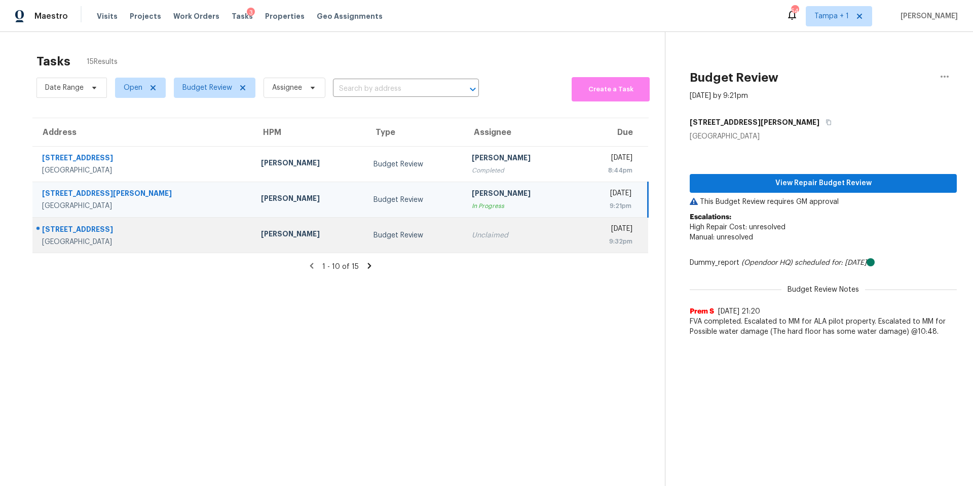
click at [253, 232] on td "[PERSON_NAME]" at bounding box center [309, 234] width 112 height 35
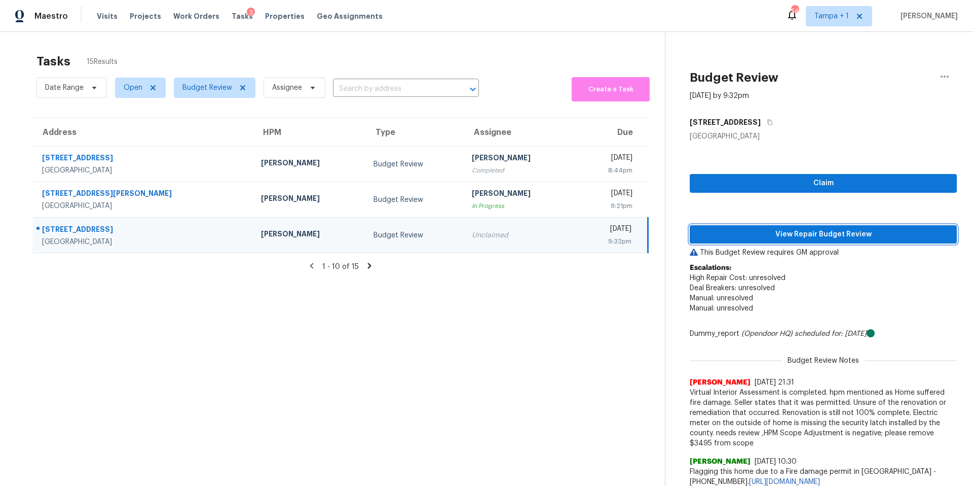
click at [729, 239] on span "View Repair Budget Review" at bounding box center [823, 234] width 251 height 13
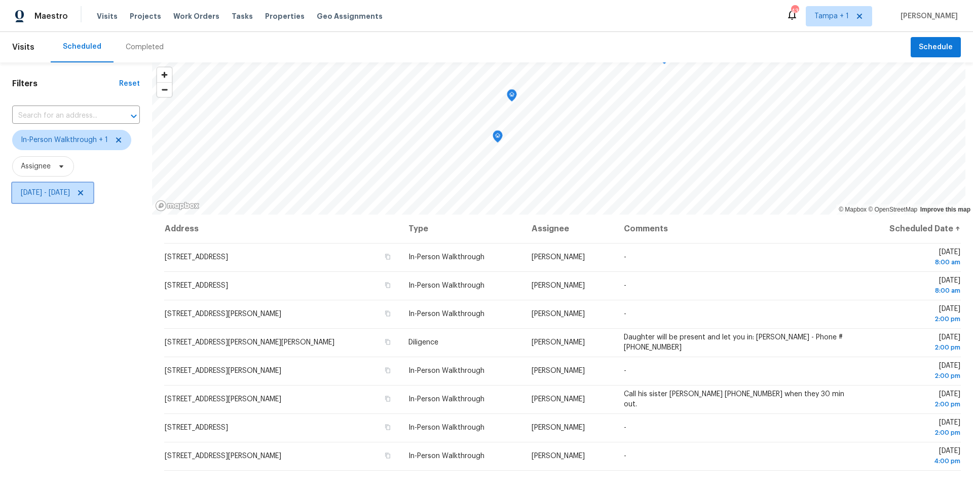
click at [70, 188] on span "Tue, Aug 12 - Tue, Aug 12" at bounding box center [45, 193] width 49 height 10
click at [86, 326] on div "Filters Reset ​ In-Person Walkthrough + 1 Assignee Tue, Aug 12 - Tue, Aug 12" at bounding box center [76, 332] width 152 height 540
click at [64, 197] on span "Tue, Aug 12 - Tue, Aug 12" at bounding box center [45, 193] width 49 height 10
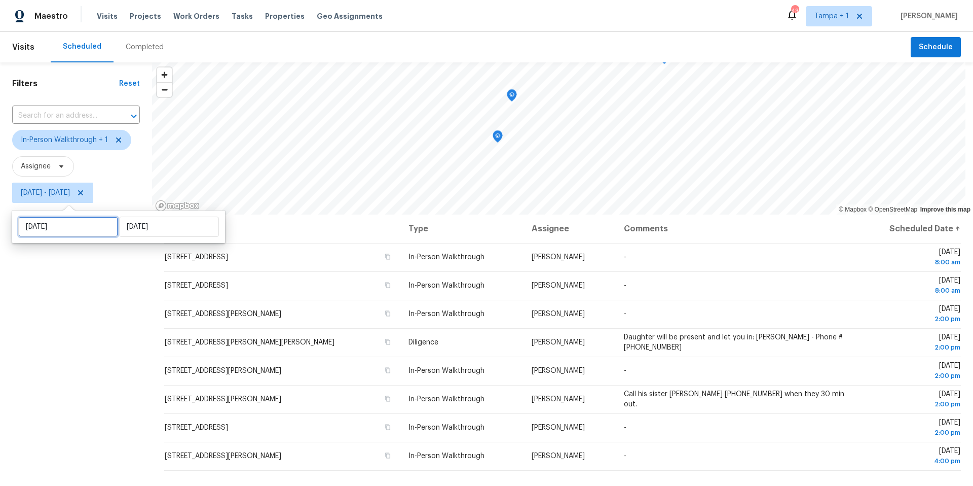
select select "7"
select select "2025"
select select "8"
select select "2025"
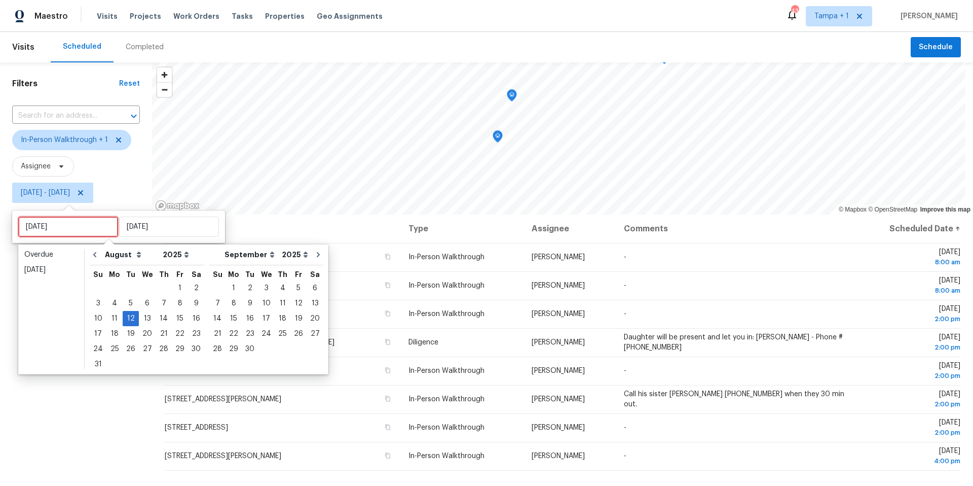
click at [69, 234] on input "Tue, Aug 12" at bounding box center [68, 226] width 100 height 20
type input "Tue, Aug 05"
click at [141, 315] on div "13" at bounding box center [147, 318] width 17 height 14
type input "Wed, Aug 13"
type input "Tue, Aug 12"
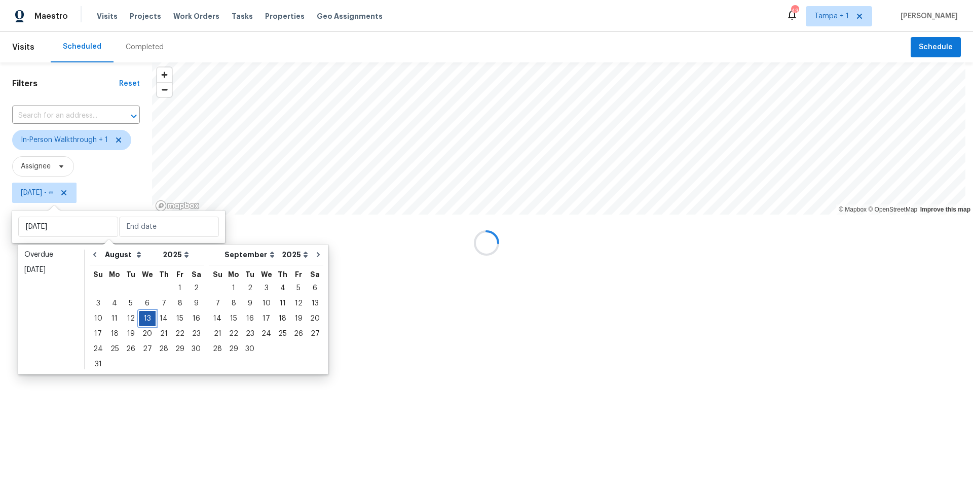
click at [141, 315] on div "13" at bounding box center [147, 318] width 17 height 14
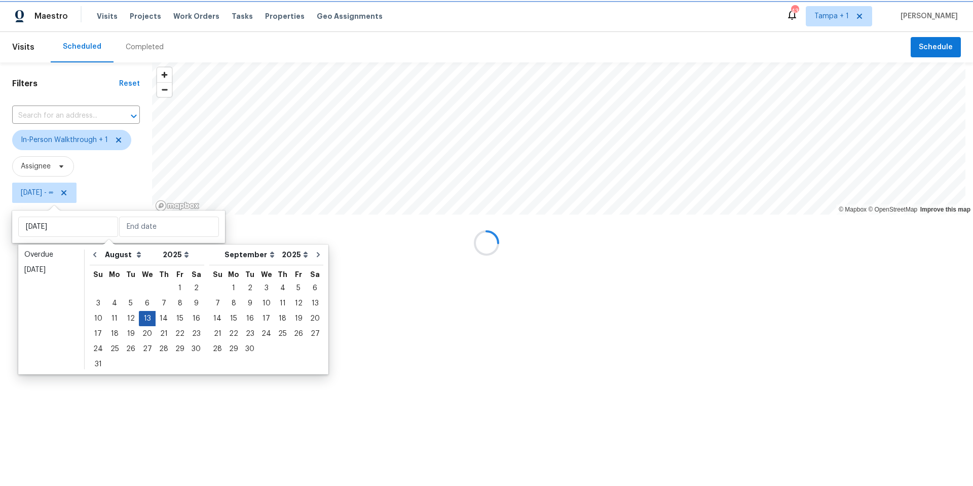
type input "Wed, Aug 13"
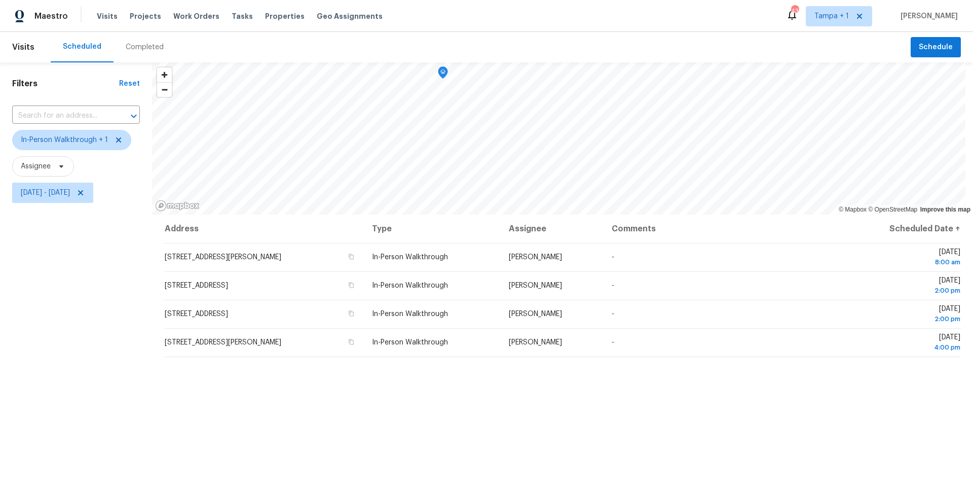
click at [92, 323] on div "Filters Reset ​ In-Person Walkthrough + 1 Assignee Wed, Aug 13 - Wed, Aug 13" at bounding box center [76, 332] width 152 height 540
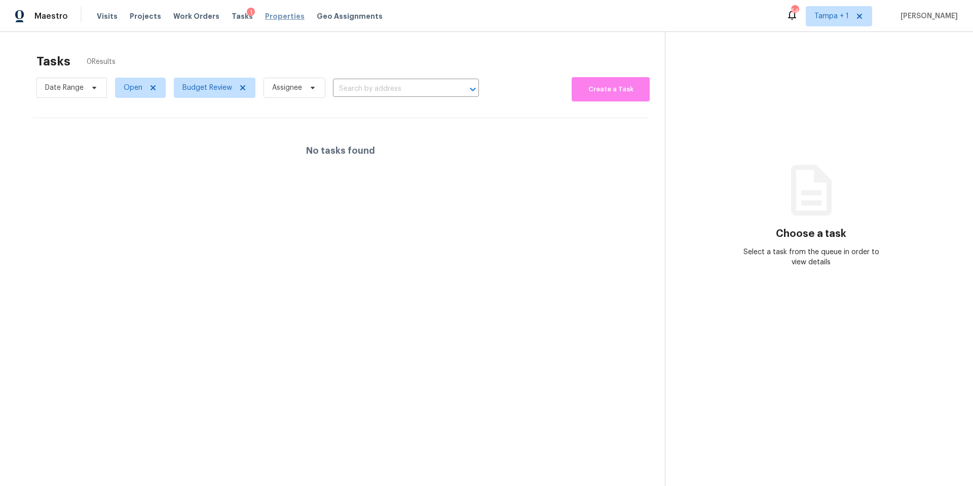
click at [279, 21] on span "Properties" at bounding box center [285, 16] width 40 height 10
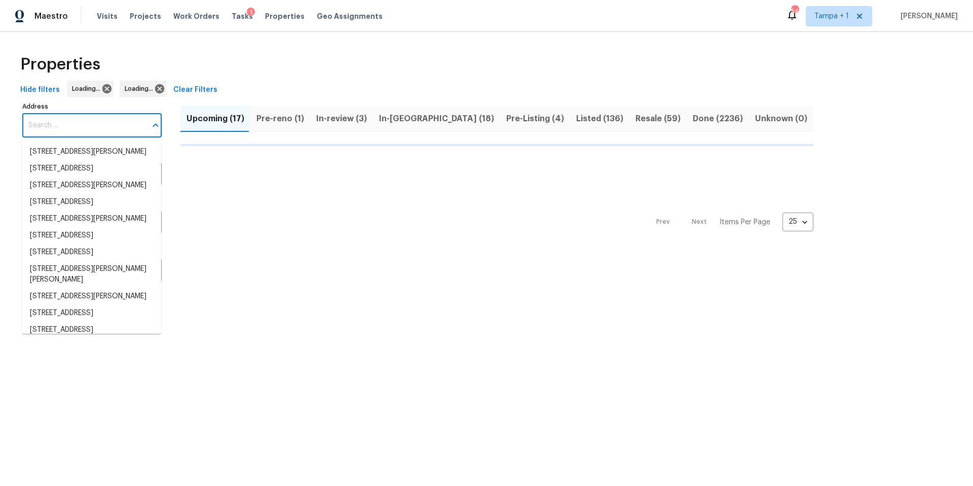
click at [70, 128] on input "Address" at bounding box center [84, 126] width 124 height 24
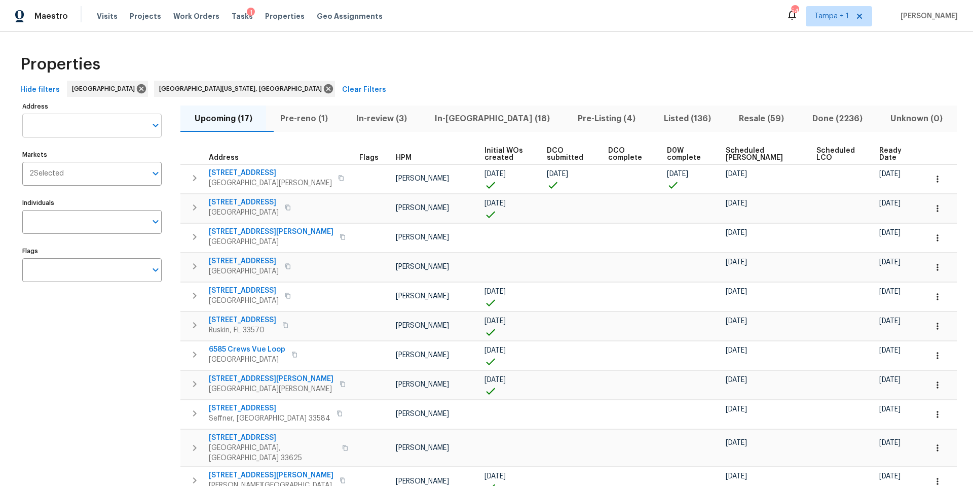
click at [53, 121] on input "Address" at bounding box center [84, 126] width 124 height 24
paste input "3JDNJREYE1P90 listed Tampa 11356 Callaway Pond Dr Riverview, FL 33579 Paul Spri…"
click at [72, 125] on input "3JDNJREYE1P90 listed Tampa 11356 Callaway Pond Dr Riverview, FL 33579 Paul Spri…" at bounding box center [84, 126] width 124 height 24
click at [74, 125] on input "3JDNJREYE1P90 listed Tampa 11356 Callaway Pond Dr Riverview, FL 33579 Paul Spri…" at bounding box center [84, 126] width 124 height 24
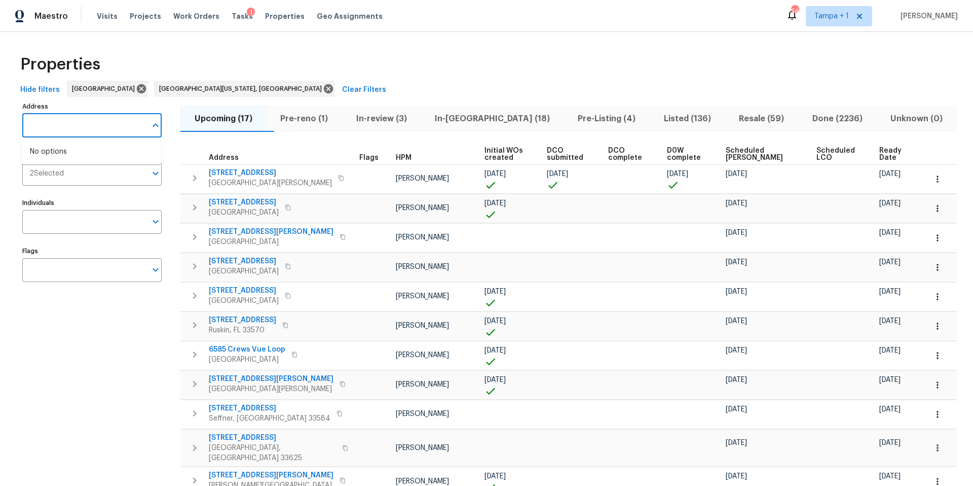
click at [74, 125] on input "3JDNJREYE1P90 listed Tampa 11356 Callaway Pond Dr Riverview, FL 33579 Paul Spri…" at bounding box center [84, 126] width 124 height 24
click at [55, 128] on input "3JDNJREYE1P90 listed Tampa 11356 Callaway Pond Dr Riverview, FL 33579 Paul Spri…" at bounding box center [84, 126] width 124 height 24
type input "3JDNJREYE1P90 listed Tampa 11356 Callaway Pond Dr Riverview, FL 33579 Paul Spri…"
click at [129, 121] on input "3JDNJREYE1P90 listed Tampa 11356 Callaway Pond Dr Riverview, FL 33579 Paul Spri…" at bounding box center [84, 126] width 124 height 24
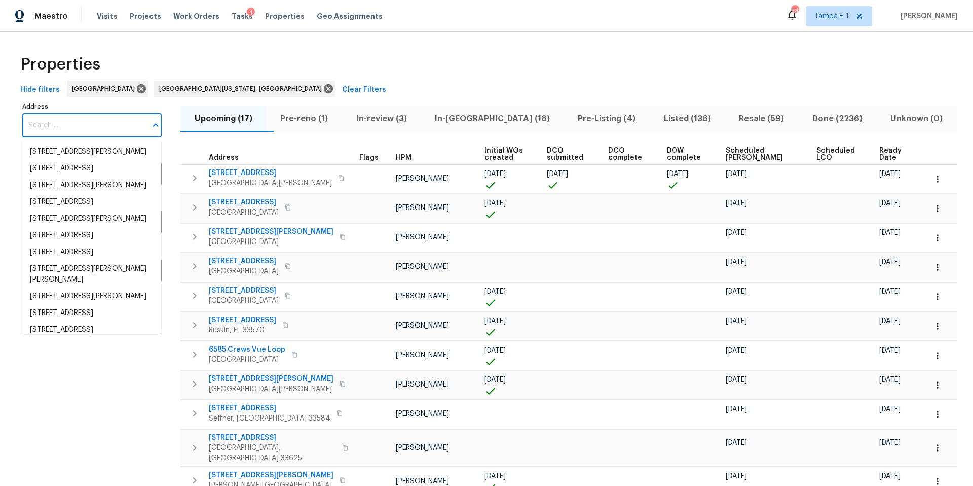
click at [82, 120] on input "Address" at bounding box center [84, 126] width 124 height 24
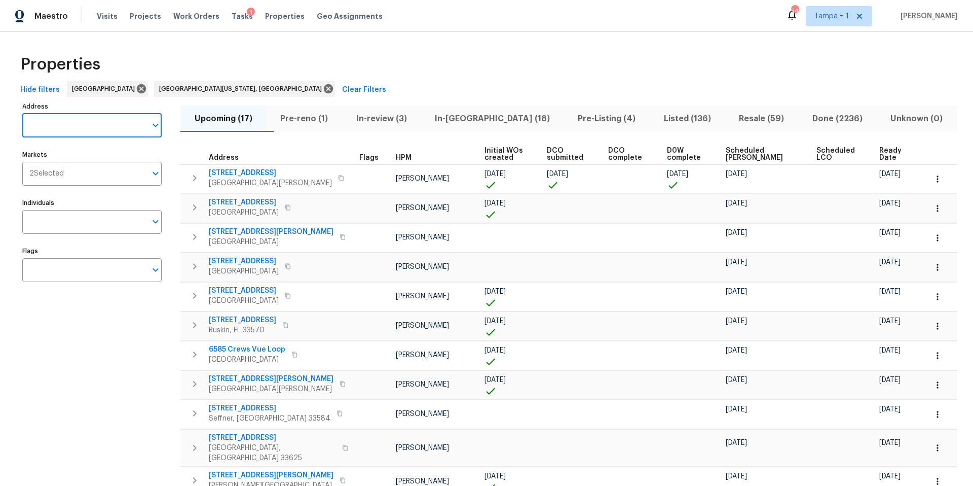
paste input "[STREET_ADDRESS][PERSON_NAME]"
type input "[STREET_ADDRESS][PERSON_NAME]"
click at [77, 147] on li "[STREET_ADDRESS][PERSON_NAME]" at bounding box center [91, 151] width 139 height 17
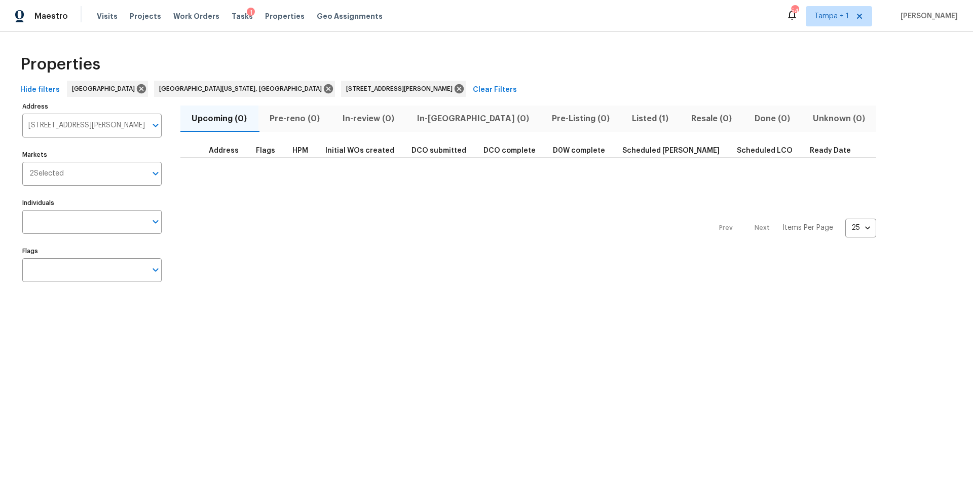
click at [627, 124] on span "Listed (1)" at bounding box center [650, 119] width 47 height 14
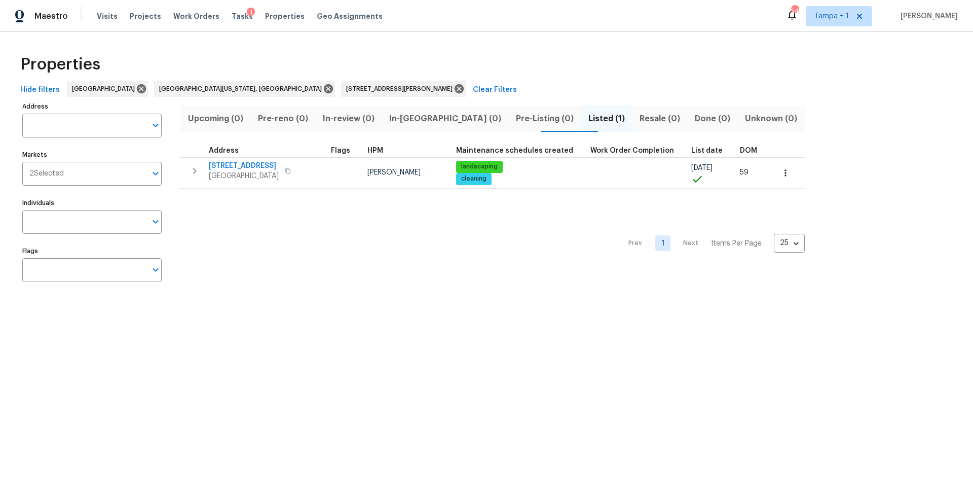
type input "[STREET_ADDRESS][PERSON_NAME]"
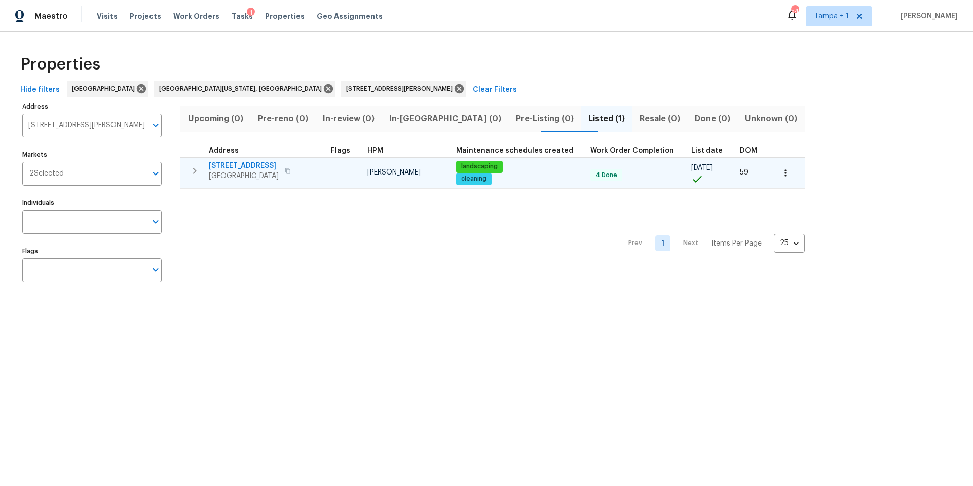
click at [243, 171] on span "[GEOGRAPHIC_DATA]" at bounding box center [244, 176] width 70 height 10
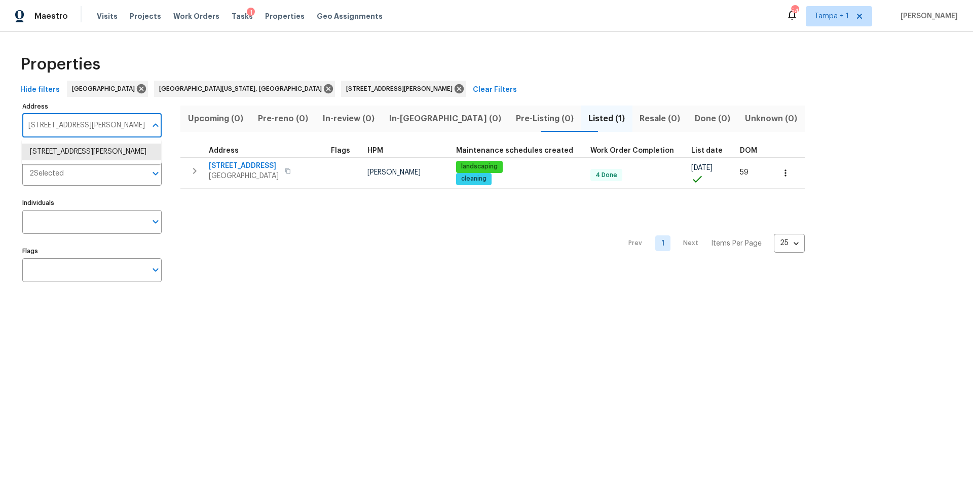
click at [95, 121] on input "[STREET_ADDRESS][PERSON_NAME]" at bounding box center [84, 126] width 124 height 24
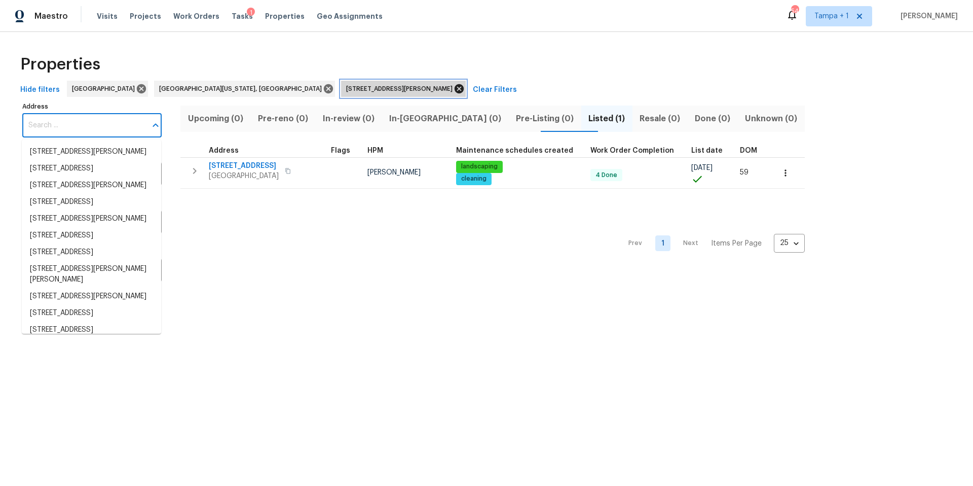
click at [455, 90] on icon at bounding box center [459, 88] width 9 height 9
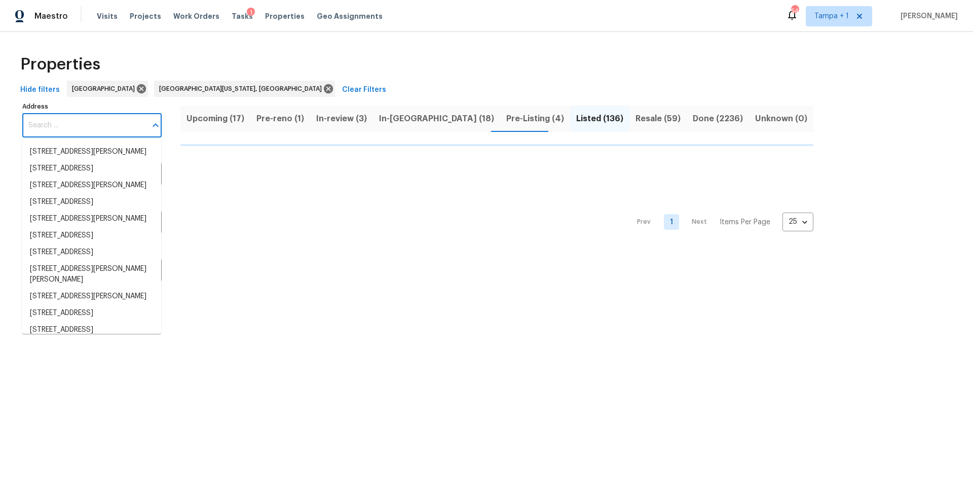
click at [44, 124] on input "Address" at bounding box center [84, 126] width 124 height 24
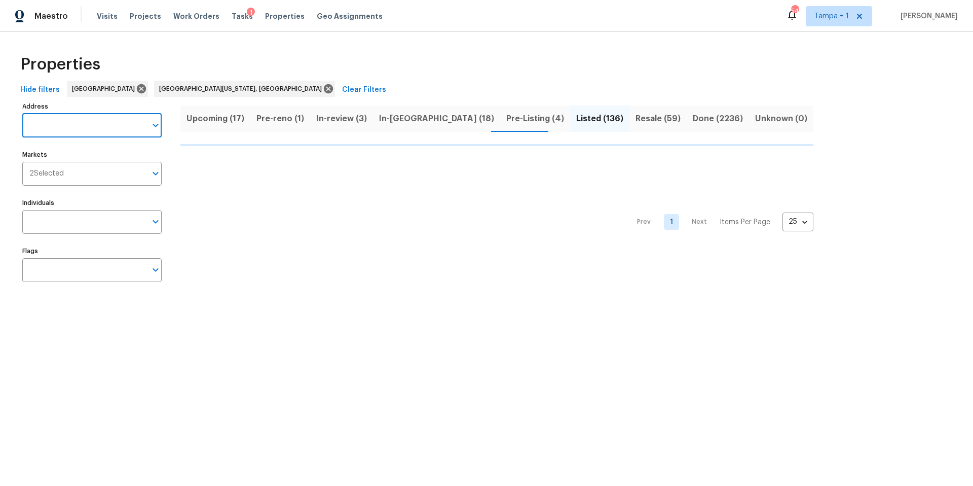
paste input "[STREET_ADDRESS][PERSON_NAME]"
type input "[STREET_ADDRESS][PERSON_NAME]"
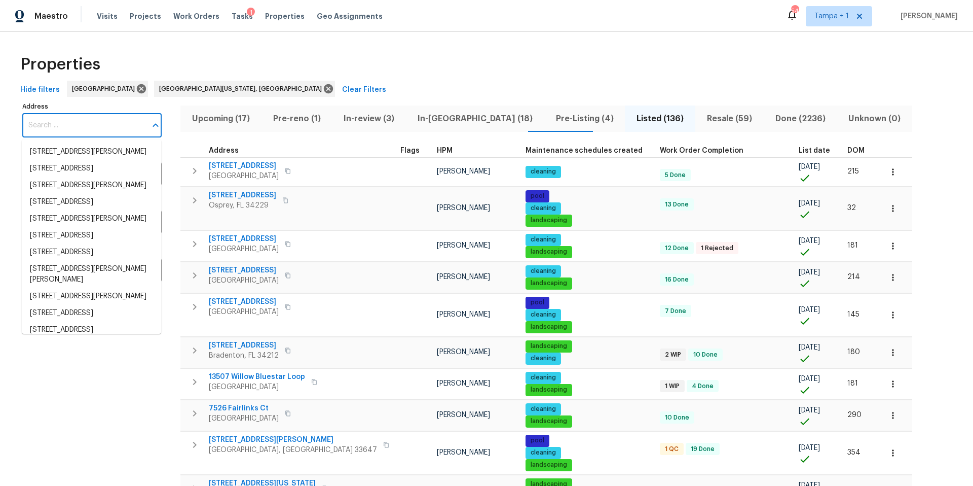
click at [80, 131] on input "Address" at bounding box center [84, 126] width 124 height 24
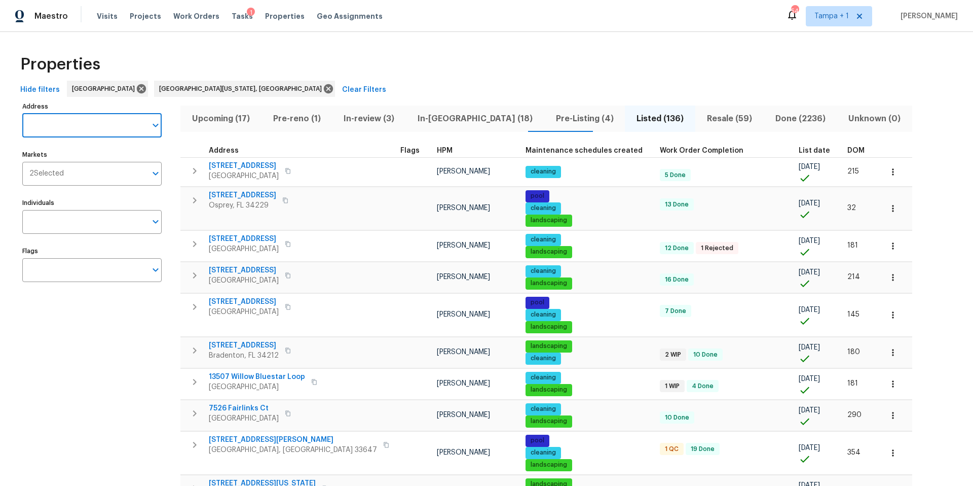
paste input "13210 Essman Ave Port Charlotte, FL 33953"
type input "13210 Essman Ave Port Charlotte, FL 33953"
click at [84, 156] on li "13210 Essman Ave Port Charlotte FL 33953" at bounding box center [91, 151] width 139 height 17
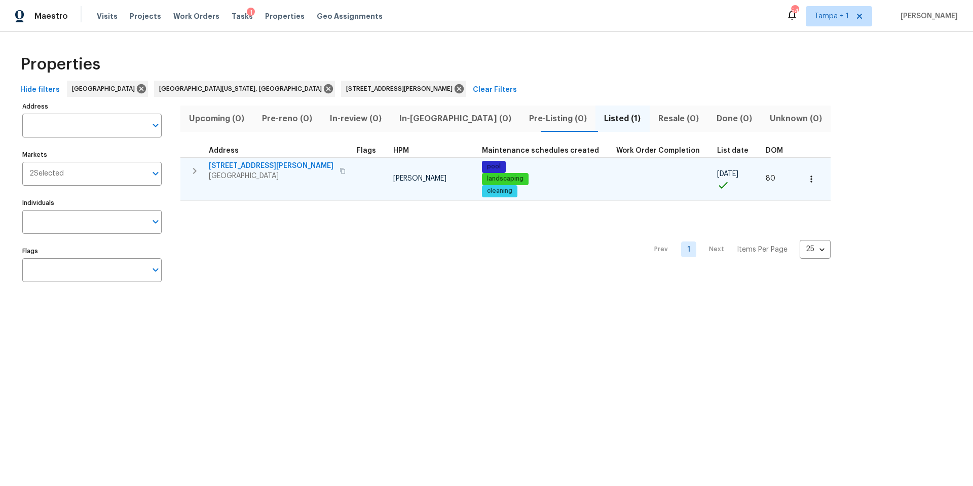
type input "13210 Essman Ave Port Charlotte FL 33953"
click at [228, 167] on span "13210 Essman Ave" at bounding box center [271, 166] width 125 height 10
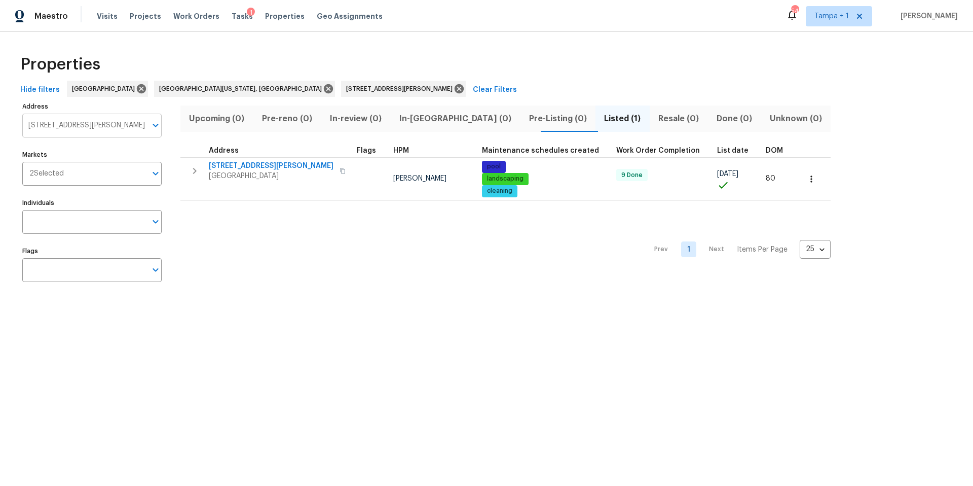
click at [99, 129] on input "13210 Essman Ave Port Charlotte FL 33953" at bounding box center [84, 126] width 124 height 24
click at [454, 89] on icon at bounding box center [459, 88] width 11 height 11
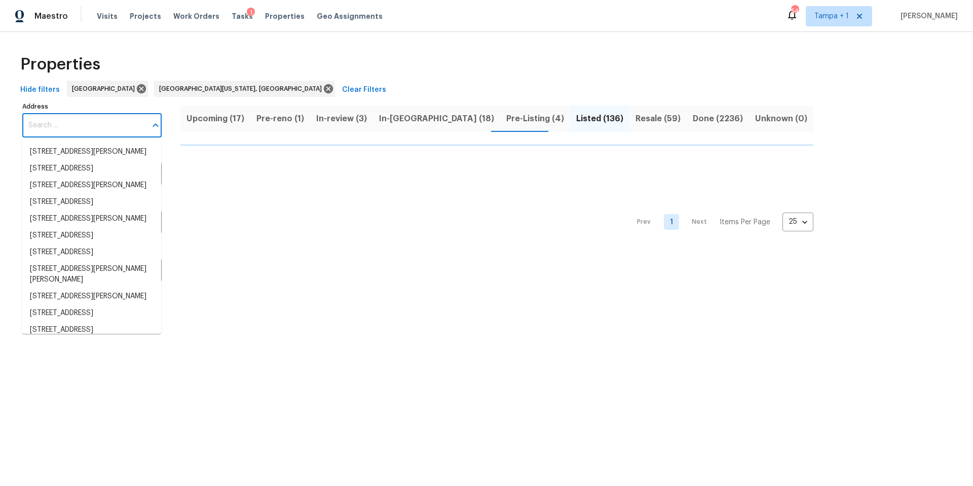
click at [72, 122] on input "Address" at bounding box center [84, 126] width 124 height 24
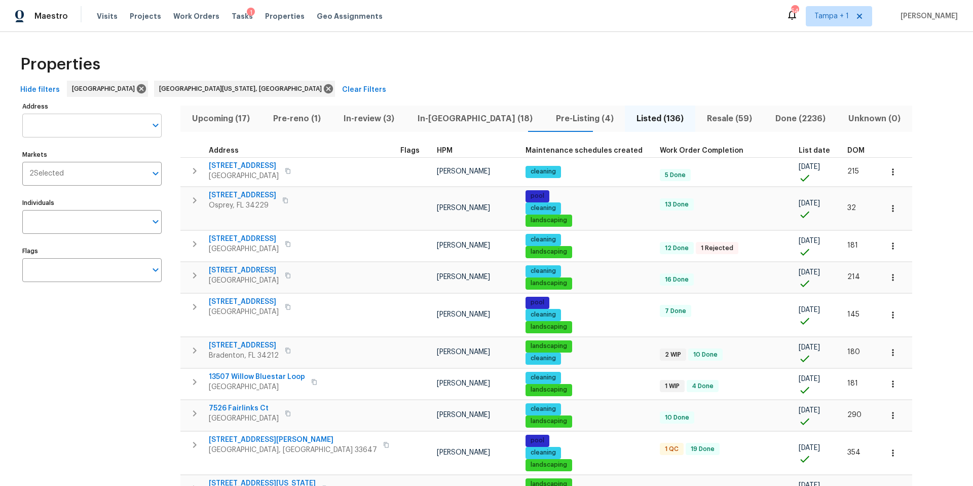
click at [43, 128] on input "Address" at bounding box center [84, 126] width 124 height 24
paste input "923 Brenton Leaf Dr Ruskin, FL 33570"
type input "923 Brenton Leaf Dr Ruskin, FL 33570"
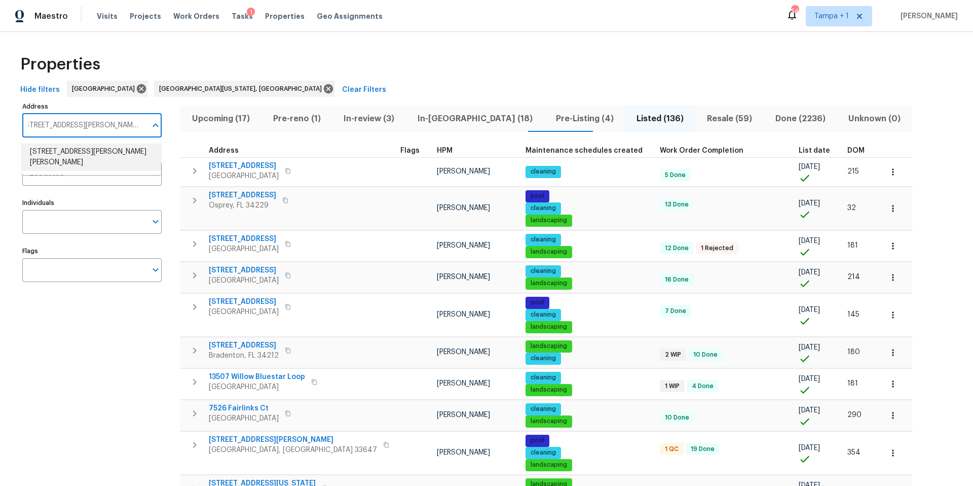
click at [64, 159] on li "923 Brenton Leaf Dr Ruskin FL 33570" at bounding box center [91, 156] width 139 height 27
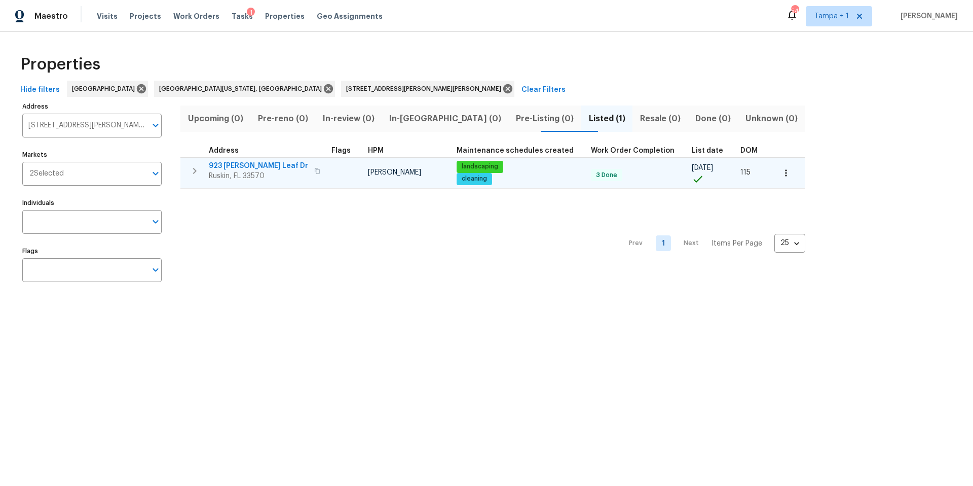
click at [251, 173] on span "Ruskin, FL 33570" at bounding box center [258, 176] width 99 height 10
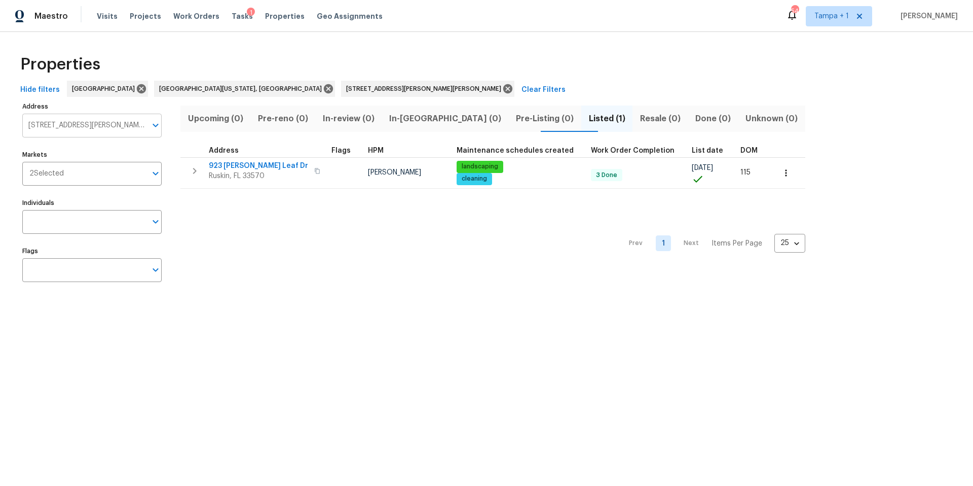
click at [135, 126] on input "923 Brenton Leaf Dr Ruskin FL 33570" at bounding box center [84, 126] width 124 height 24
click at [341, 84] on div "923 Brenton Leaf Dr Ruskin FL 33570" at bounding box center [427, 89] width 173 height 16
click at [502, 87] on icon at bounding box center [507, 88] width 11 height 11
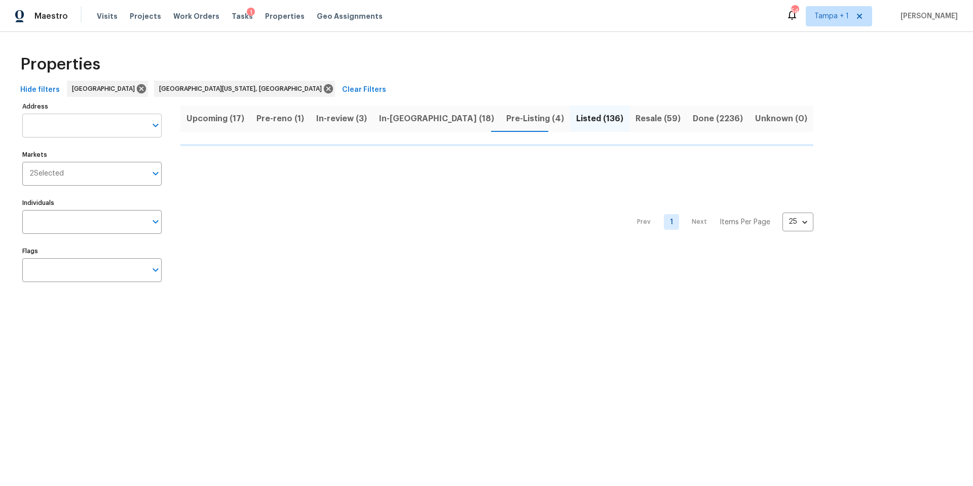
click at [81, 122] on input "Address" at bounding box center [84, 126] width 124 height 24
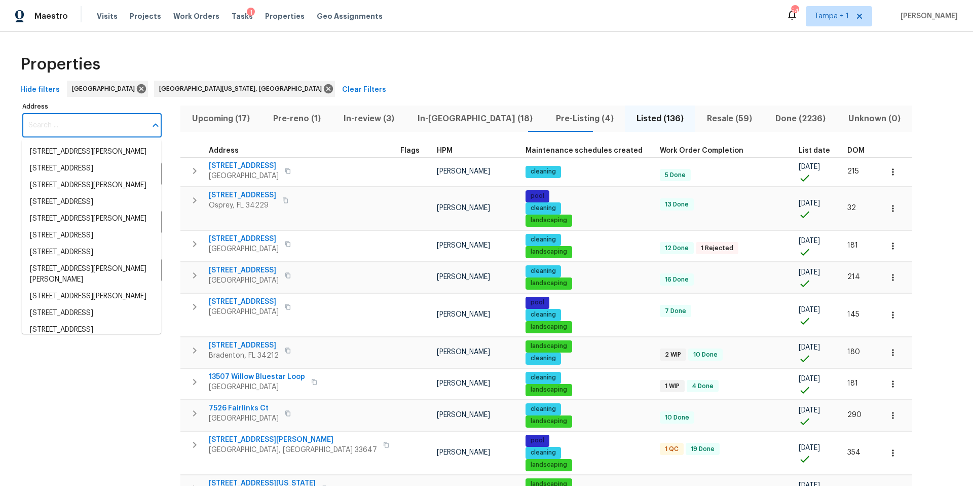
paste input "557 Pinellas Bayway S Apt 111, Saint Petersburg, FL 33715"
type input "557 Pinellas Bayway S Apt 111, Saint Petersburg, FL 33715"
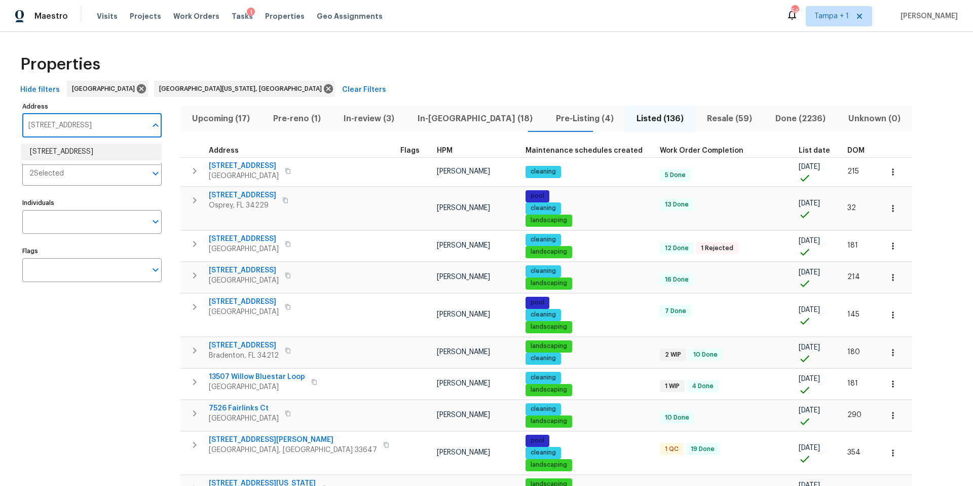
click at [80, 160] on li "557 Pinellas Bayway S Apt 111 Saint Petersburg FL 33715" at bounding box center [91, 151] width 139 height 17
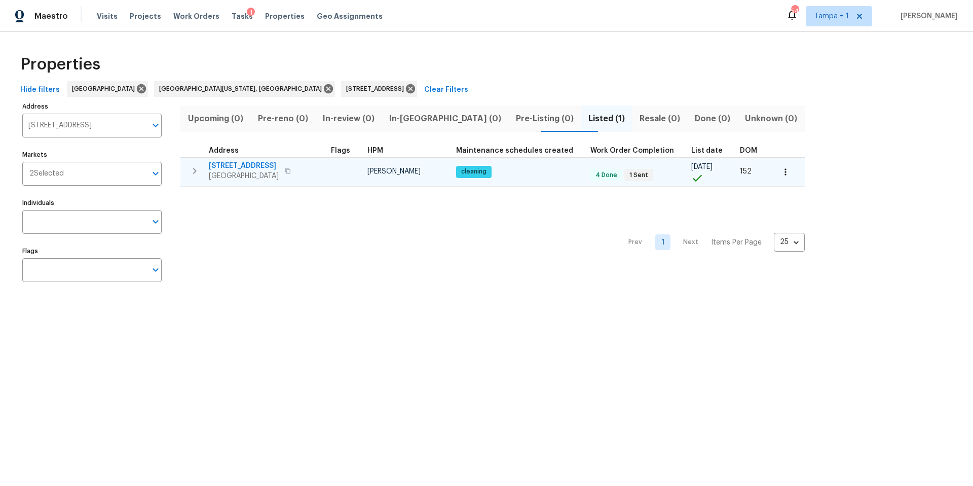
click at [230, 164] on span "557 Pinellas Bayway S Apt 111" at bounding box center [244, 166] width 70 height 10
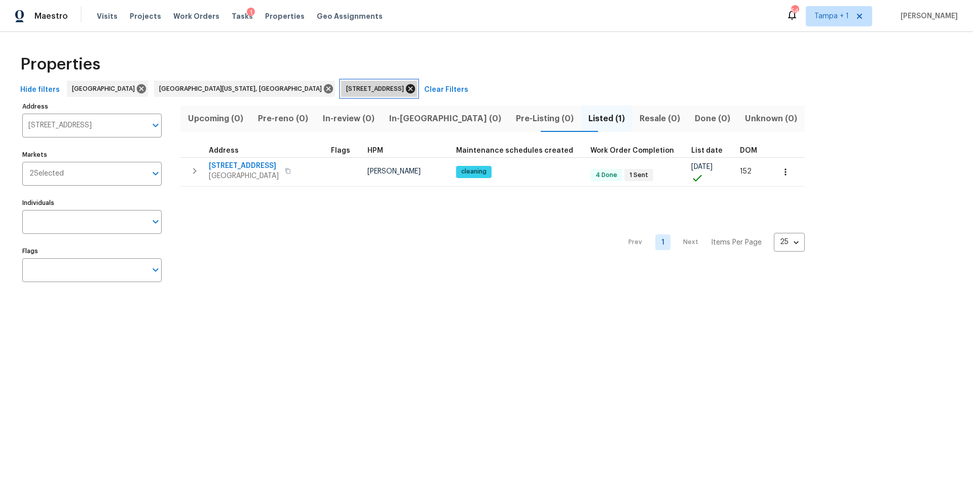
click at [405, 87] on icon at bounding box center [410, 88] width 11 height 11
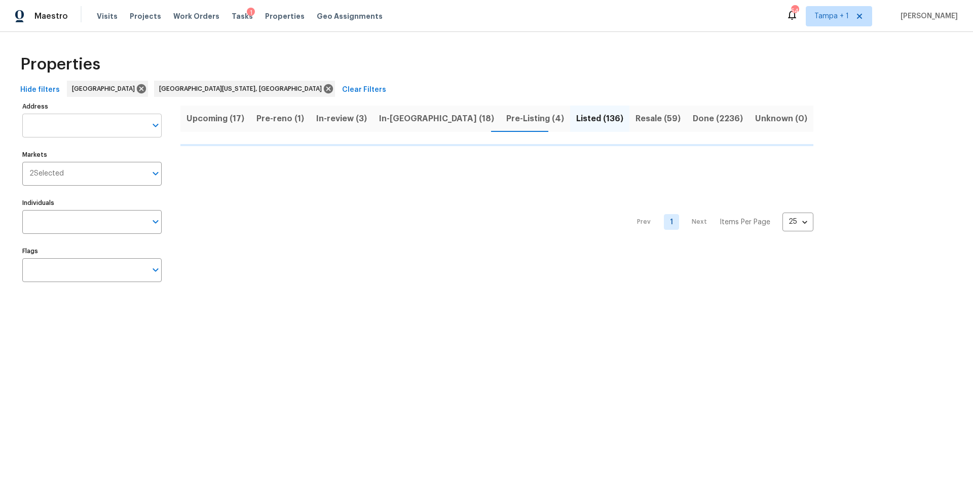
click at [51, 122] on input "Address" at bounding box center [84, 126] width 124 height 24
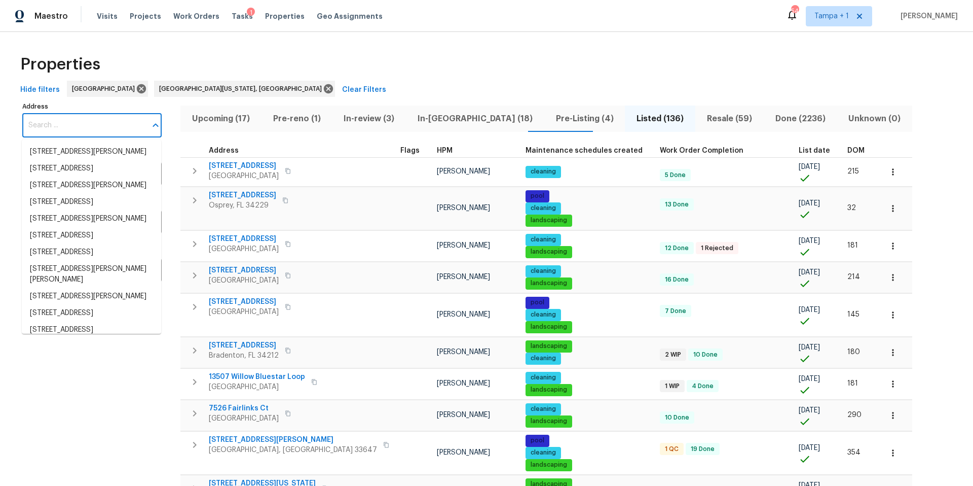
click at [61, 116] on input "Address" at bounding box center [84, 126] width 124 height 24
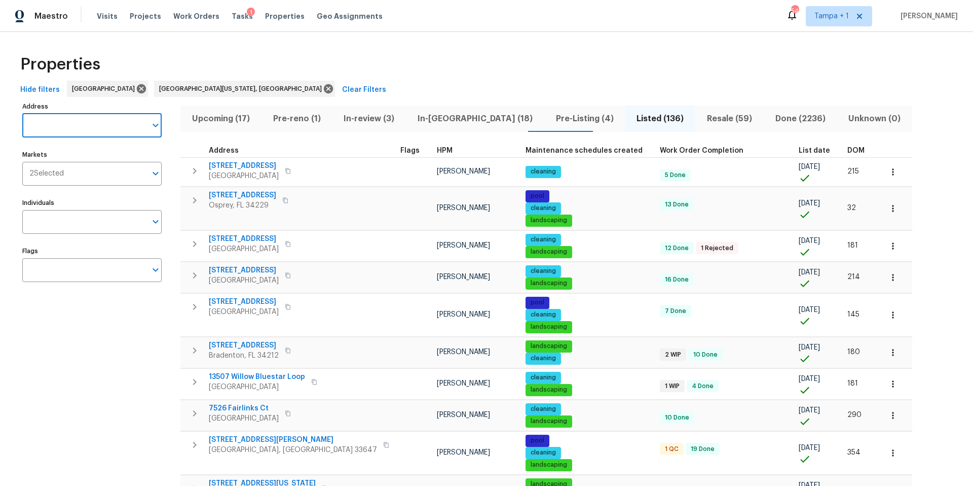
paste input "2642 49th St N Saint Petersburg, FL 33710"
type input "2642 49th St N Saint Petersburg, FL 33710"
click at [74, 148] on li "2642 49th St N Saint Petersburg FL 33710" at bounding box center [91, 151] width 139 height 17
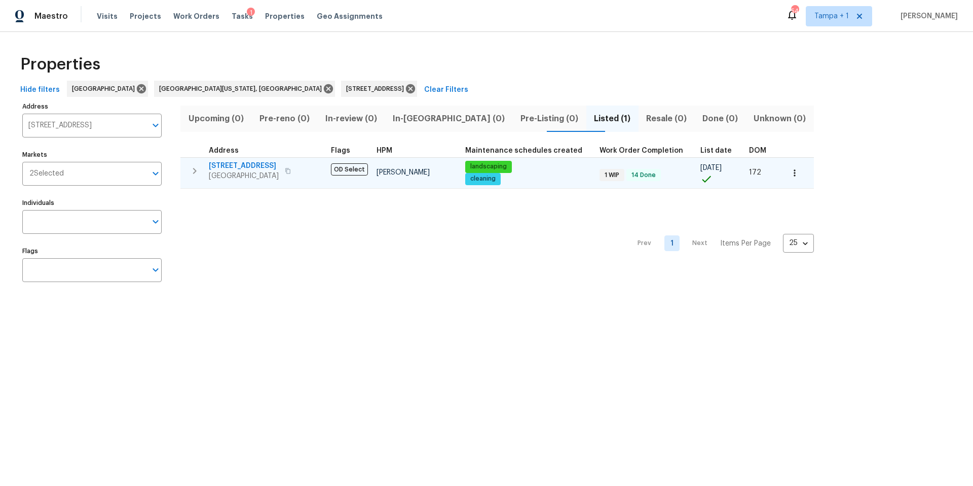
click at [229, 171] on span "Saint Petersburg, FL 33710" at bounding box center [244, 176] width 70 height 10
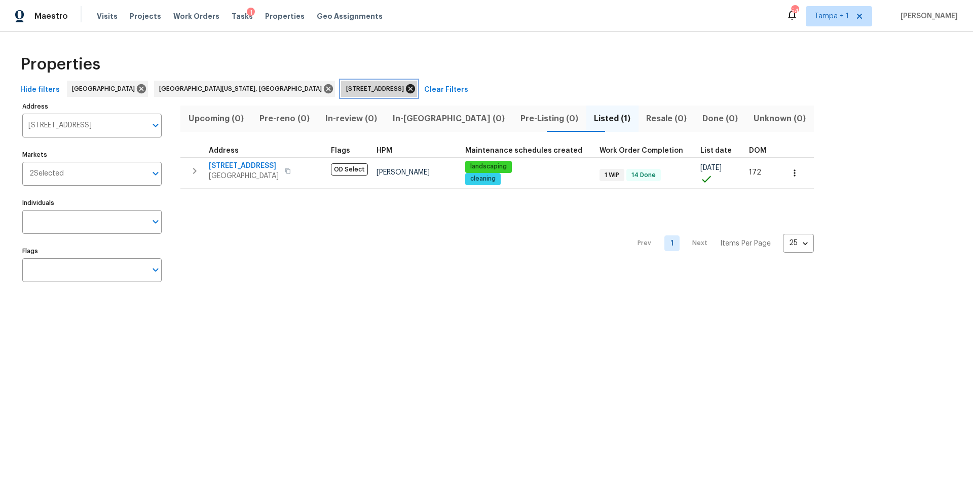
click at [406, 88] on icon at bounding box center [410, 88] width 9 height 9
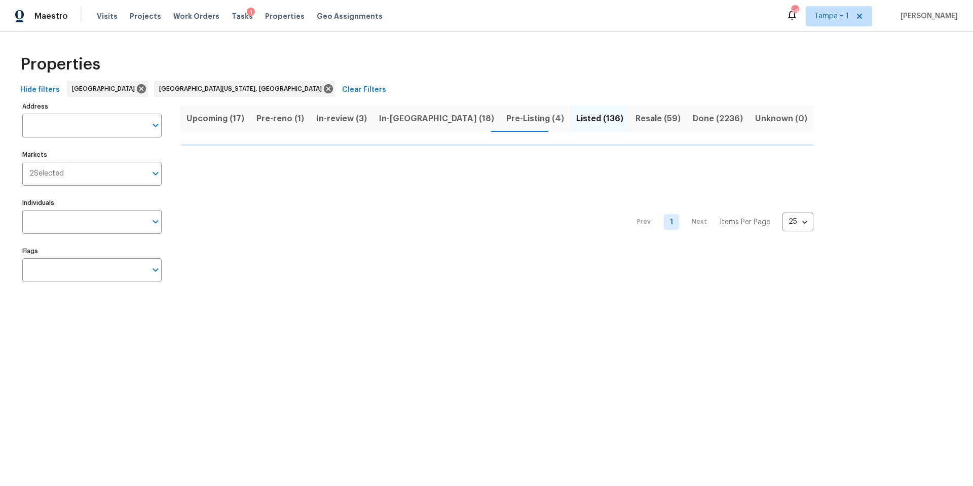
click at [80, 132] on input "Address" at bounding box center [84, 126] width 124 height 24
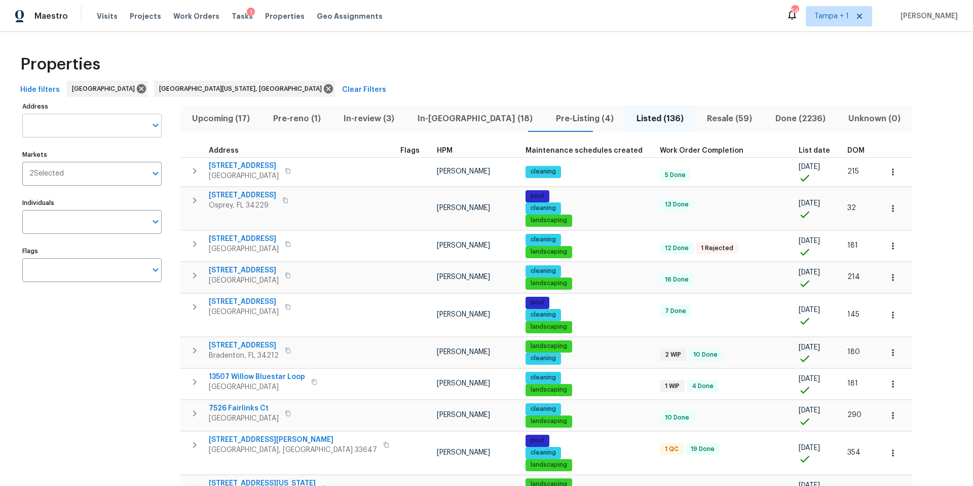
click at [72, 122] on input "Address" at bounding box center [84, 126] width 124 height 24
paste input "7326 Shepherd St Sarasota, FL 34243"
type input "7326 Shepherd St Sarasota, FL 34243"
click at [97, 146] on li "7326 Shepherd St Sarasota FL 34243" at bounding box center [91, 151] width 139 height 17
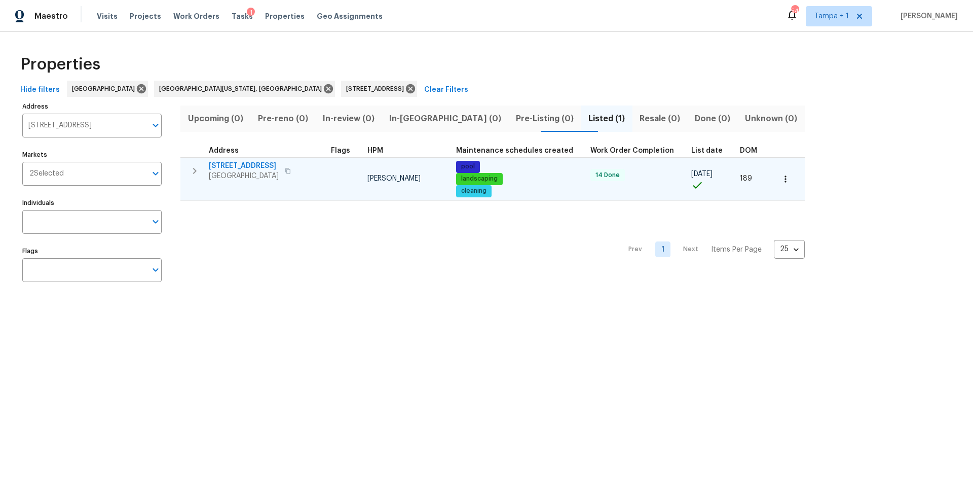
click at [244, 166] on span "7326 Shepherd St" at bounding box center [244, 166] width 70 height 10
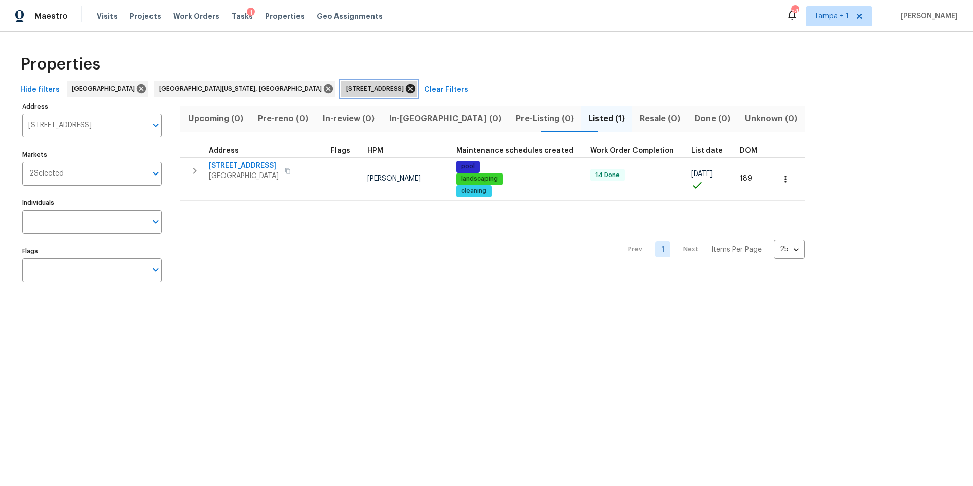
click at [406, 89] on icon at bounding box center [410, 88] width 9 height 9
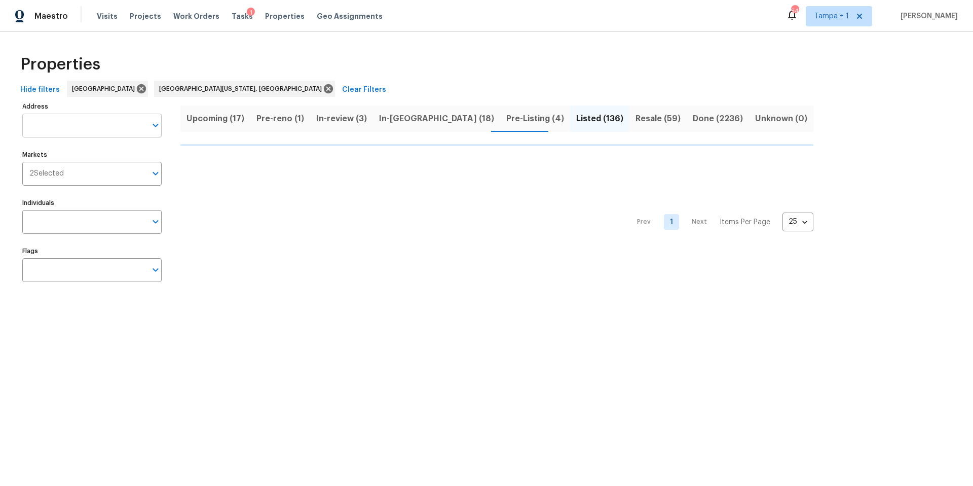
click at [63, 126] on input "Address" at bounding box center [84, 126] width 124 height 24
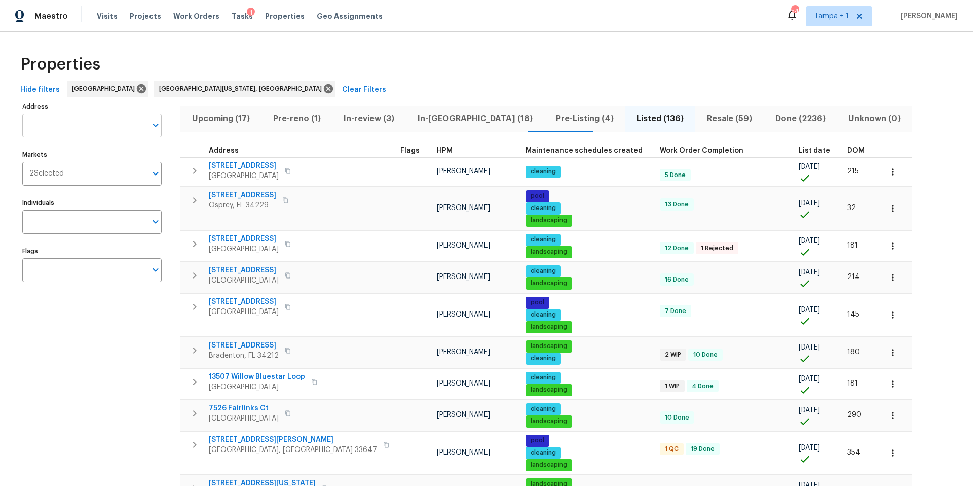
click at [41, 124] on input "Address" at bounding box center [84, 126] width 124 height 24
paste input "8110 Enclave Way Unit 101, Sarasota, FL 34243"
type input "8110 Enclave Way Unit 101, Sarasota, FL 34243"
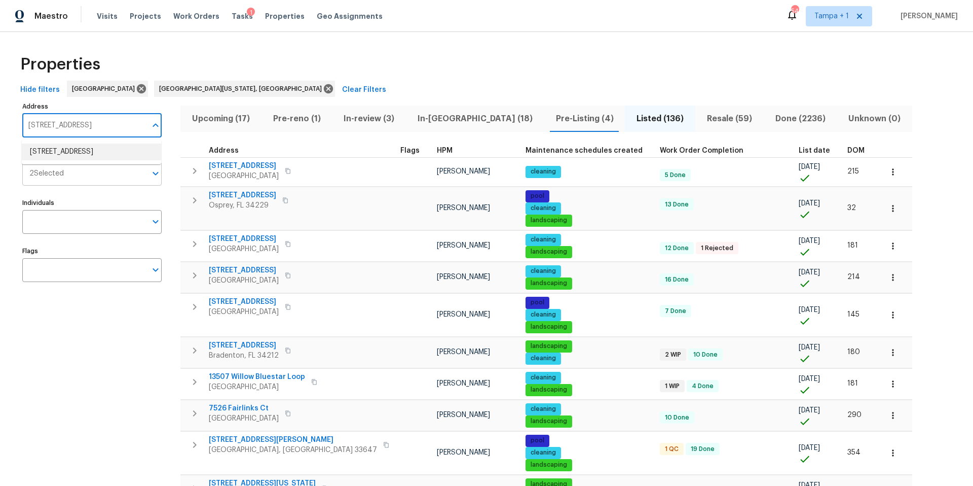
click at [88, 144] on li "8110 Enclave Way Unit 101 Sarasota FL 34243" at bounding box center [91, 151] width 139 height 17
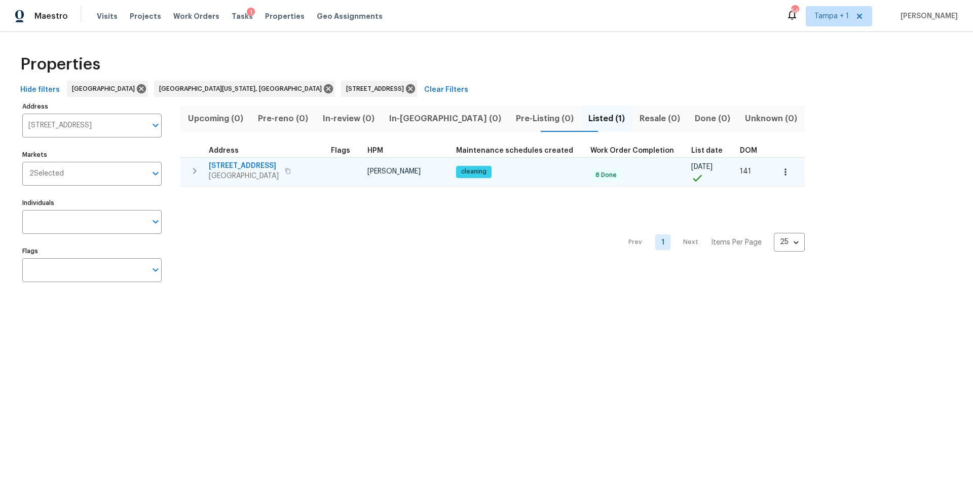
click at [247, 171] on span "Sarasota, FL 34243" at bounding box center [244, 176] width 70 height 10
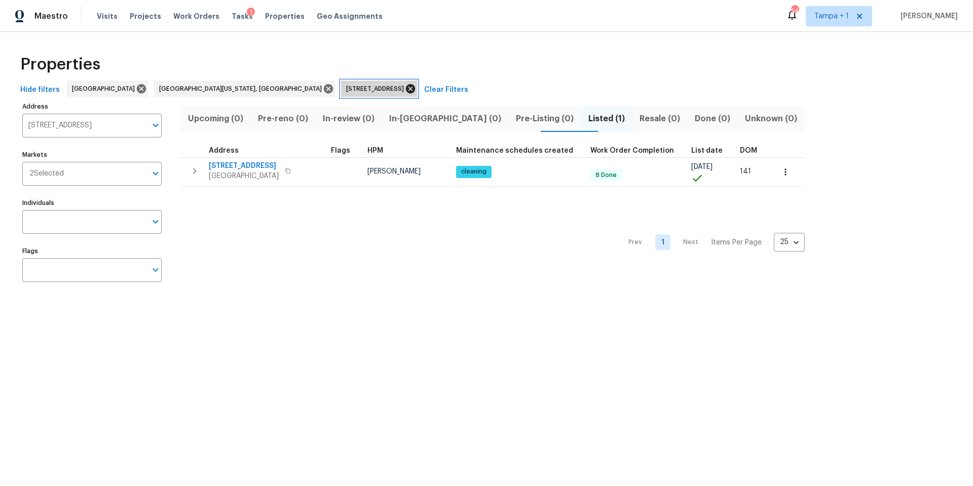
click at [405, 90] on icon at bounding box center [410, 88] width 11 height 11
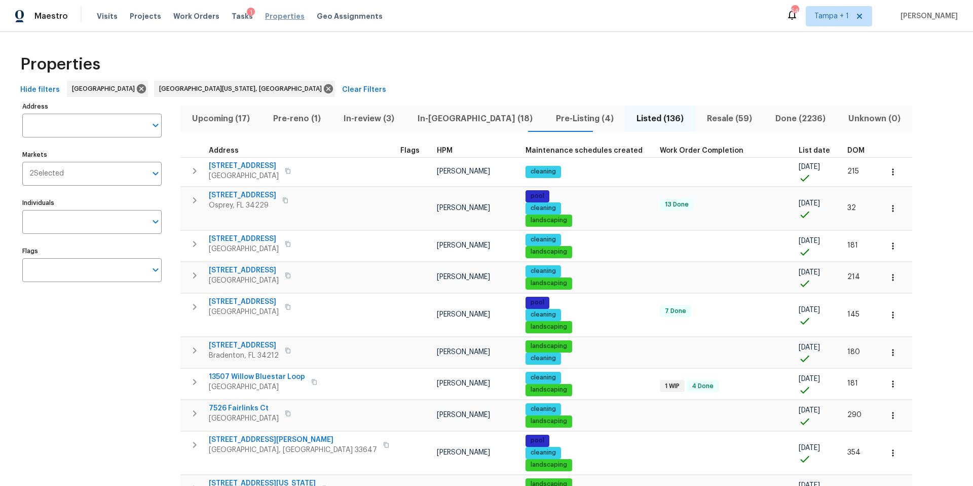
click at [279, 17] on span "Properties" at bounding box center [285, 16] width 40 height 10
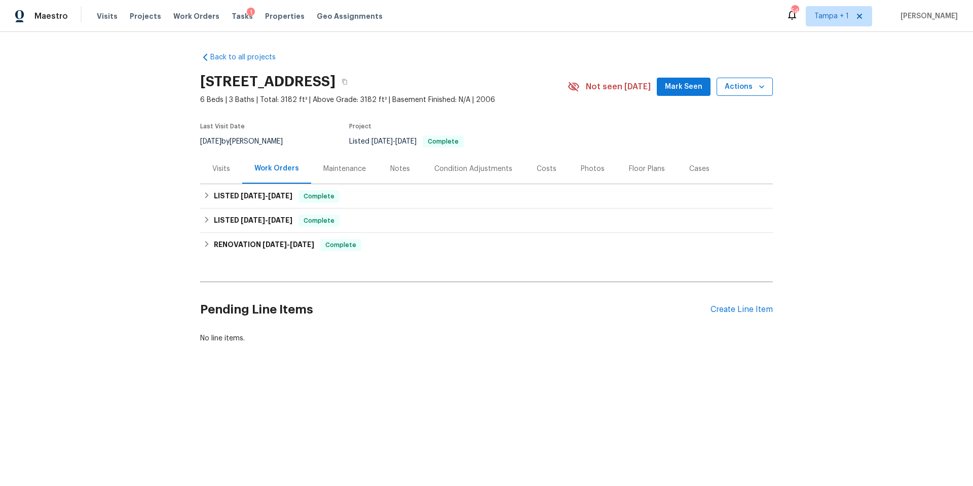
click at [757, 88] on icon "button" at bounding box center [762, 87] width 10 height 10
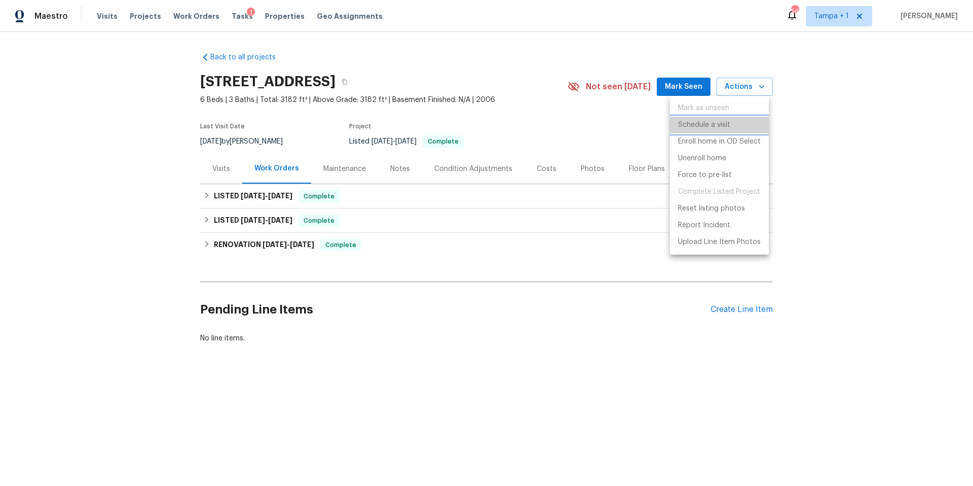
click at [729, 120] on p "Schedule a visit" at bounding box center [704, 125] width 52 height 11
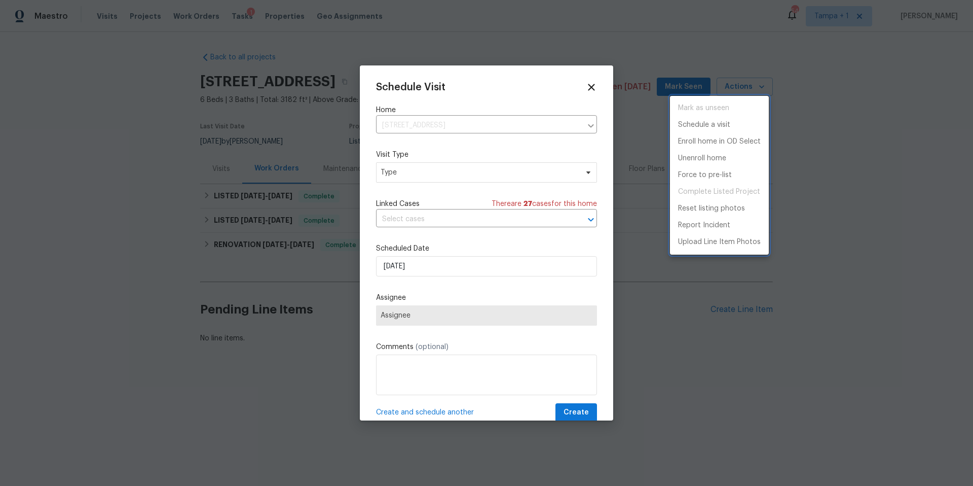
click at [438, 173] on div at bounding box center [486, 243] width 973 height 486
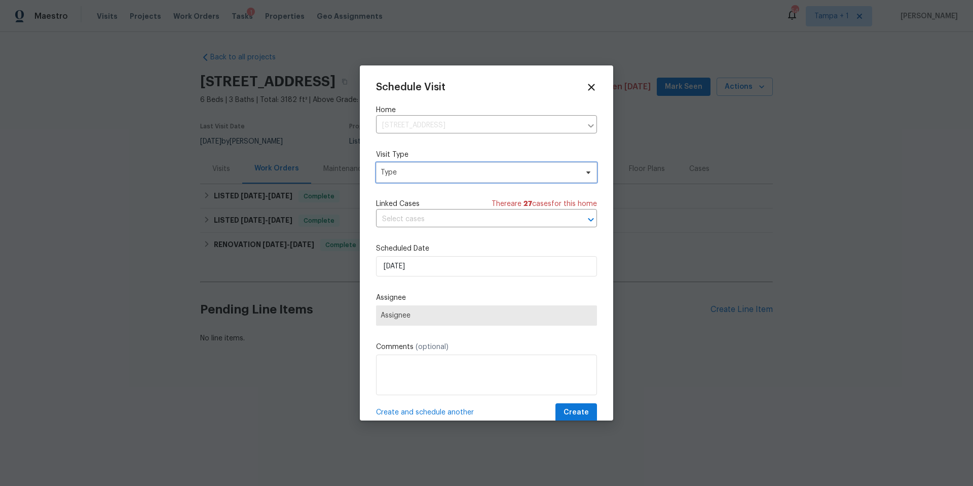
click at [438, 173] on span "Type" at bounding box center [479, 172] width 197 height 10
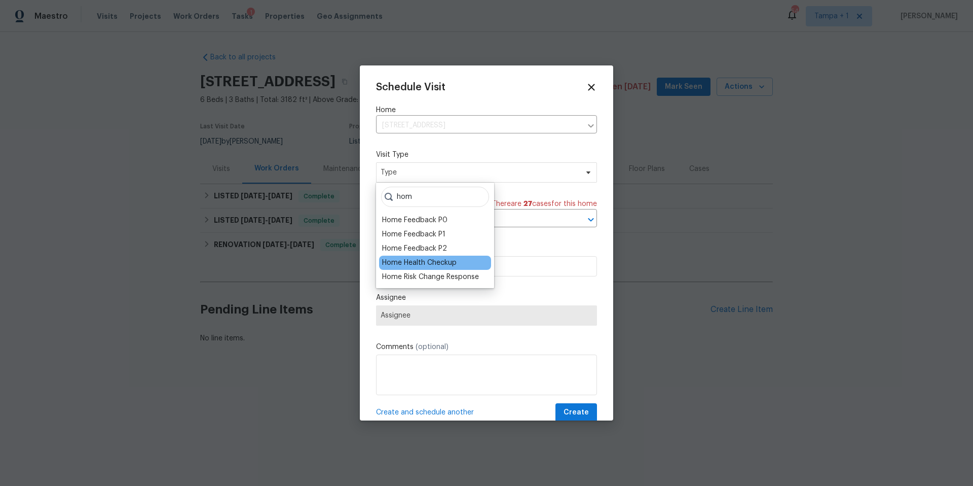
type input "hom"
click at [394, 265] on div "Home Health Checkup" at bounding box center [419, 263] width 75 height 10
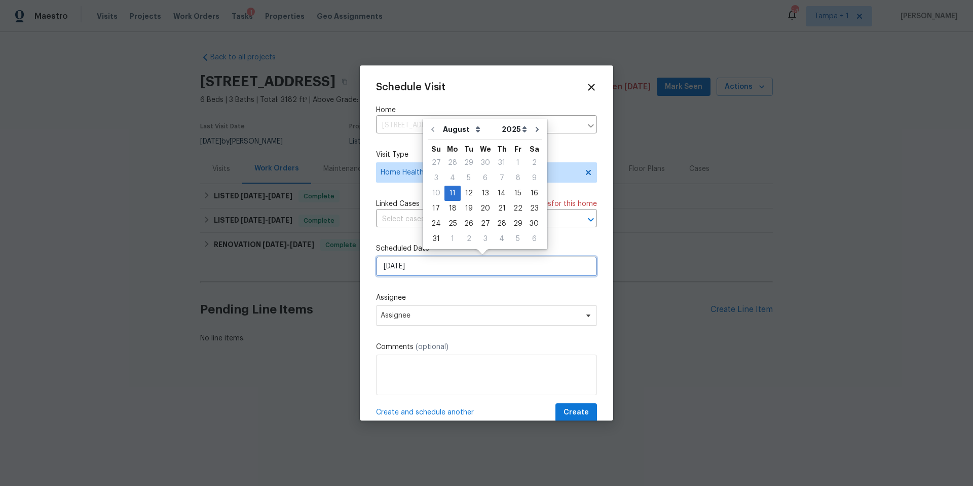
click at [406, 269] on input "[DATE]" at bounding box center [486, 266] width 221 height 20
click at [462, 193] on div "12" at bounding box center [469, 193] width 16 height 14
type input "[DATE]"
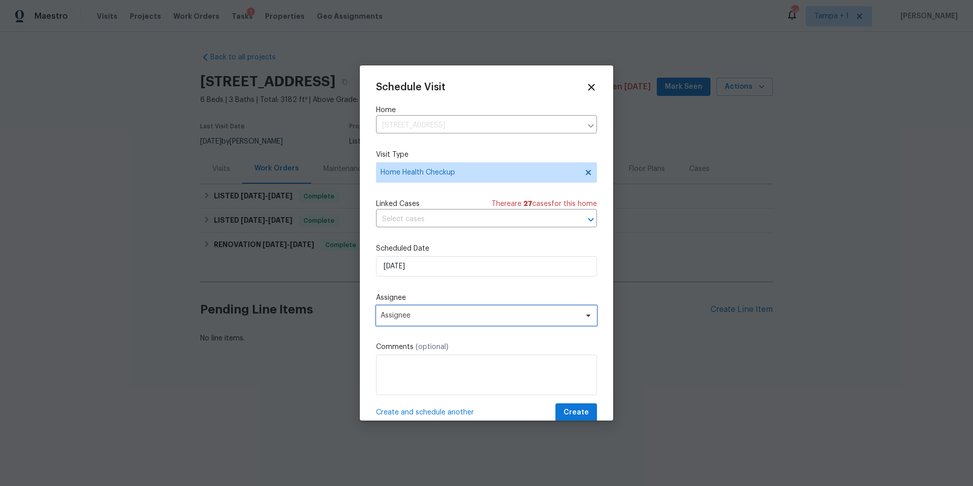
click at [419, 317] on span "Assignee" at bounding box center [480, 315] width 199 height 8
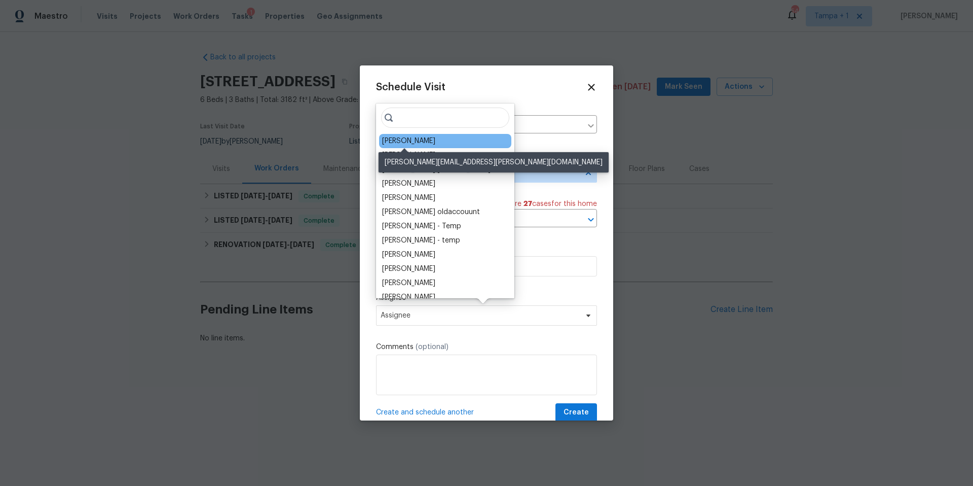
click at [412, 140] on div "[PERSON_NAME]" at bounding box center [408, 141] width 53 height 10
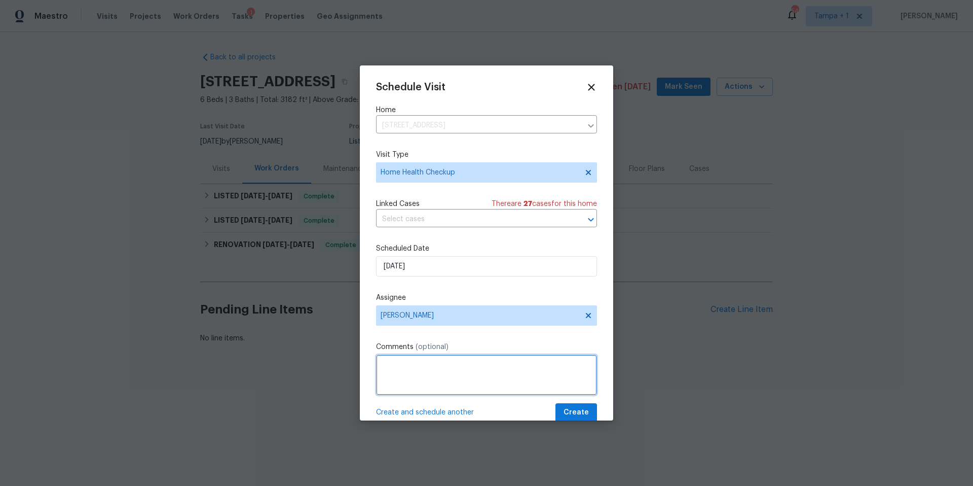
click at [406, 363] on textarea at bounding box center [486, 374] width 221 height 41
click at [451, 364] on textarea "Home has not had a visit [DATE]" at bounding box center [486, 374] width 221 height 41
type textarea "Home has not had a Home Health Check visit [DATE]"
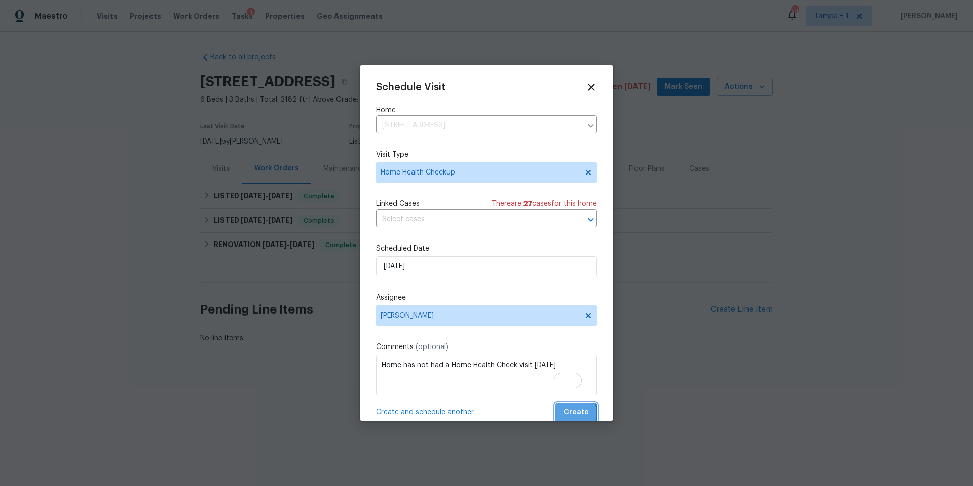
click at [564, 413] on span "Create" at bounding box center [576, 412] width 25 height 13
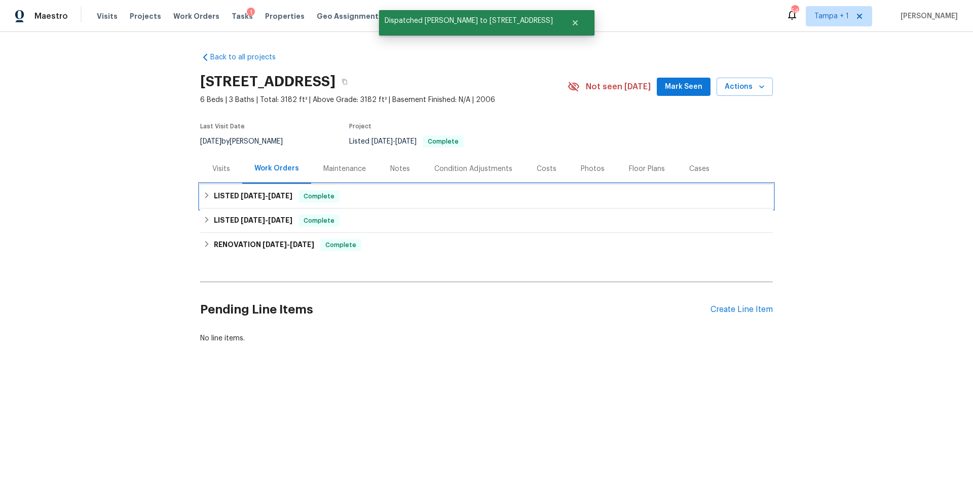
click at [205, 200] on div "LISTED [DATE] - [DATE] Complete" at bounding box center [486, 196] width 567 height 12
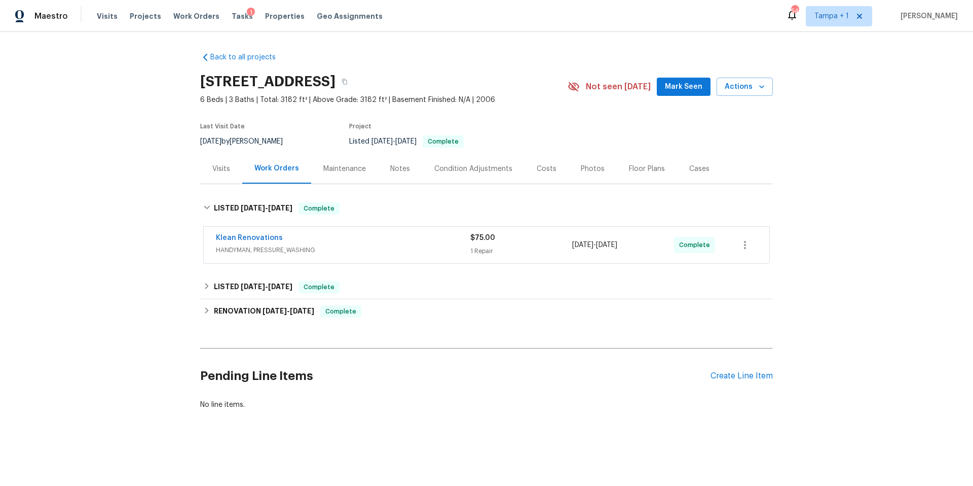
click at [360, 242] on div "Klean Renovations" at bounding box center [343, 239] width 254 height 12
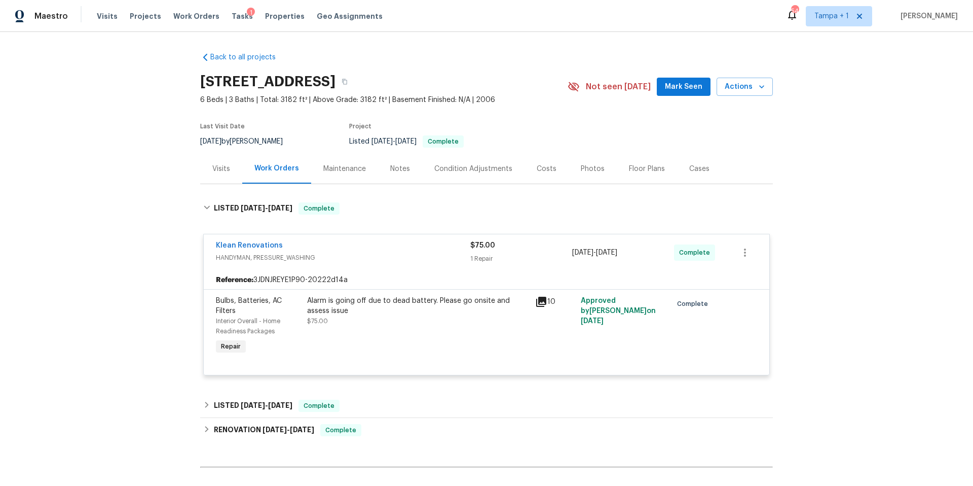
click at [360, 242] on div "Klean Renovations" at bounding box center [343, 246] width 254 height 12
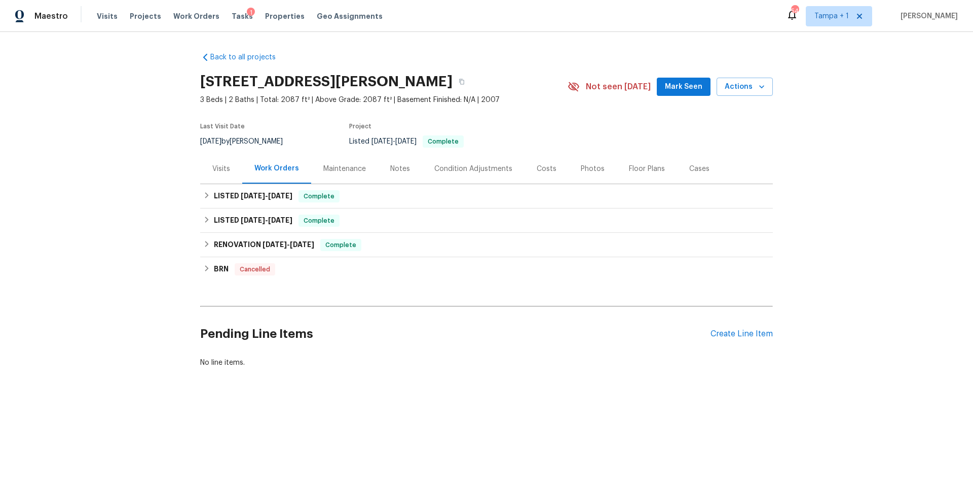
click at [223, 164] on div "Visits" at bounding box center [221, 169] width 18 height 10
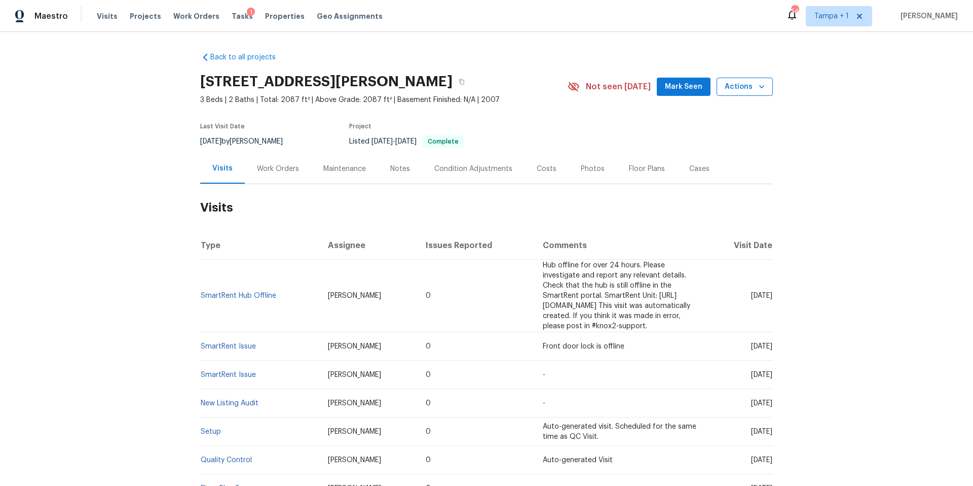
click at [749, 80] on button "Actions" at bounding box center [745, 87] width 56 height 19
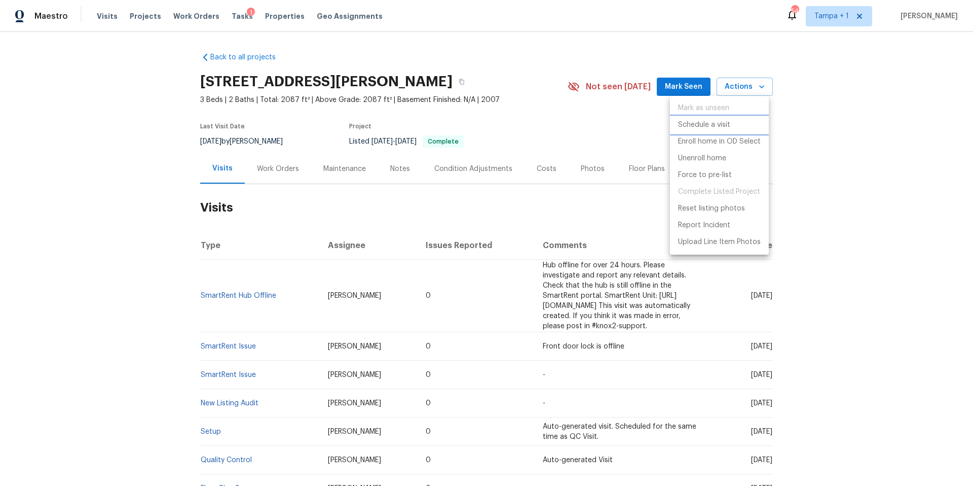
click at [704, 126] on p "Schedule a visit" at bounding box center [704, 125] width 52 height 11
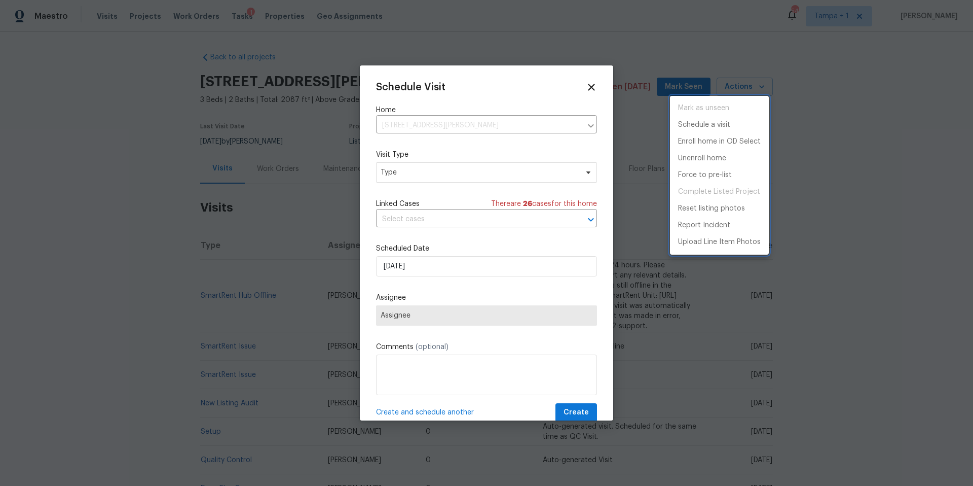
click at [397, 271] on div at bounding box center [486, 243] width 973 height 486
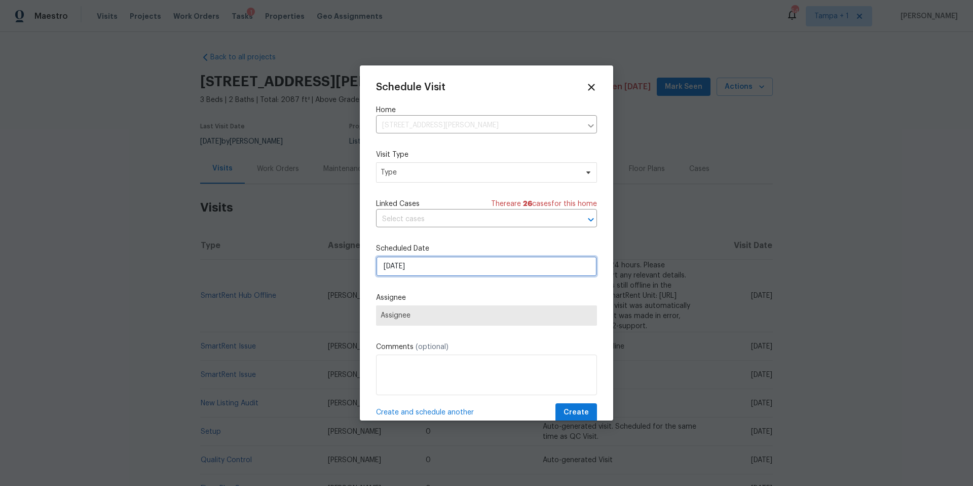
click at [401, 266] on input "[DATE]" at bounding box center [486, 266] width 221 height 20
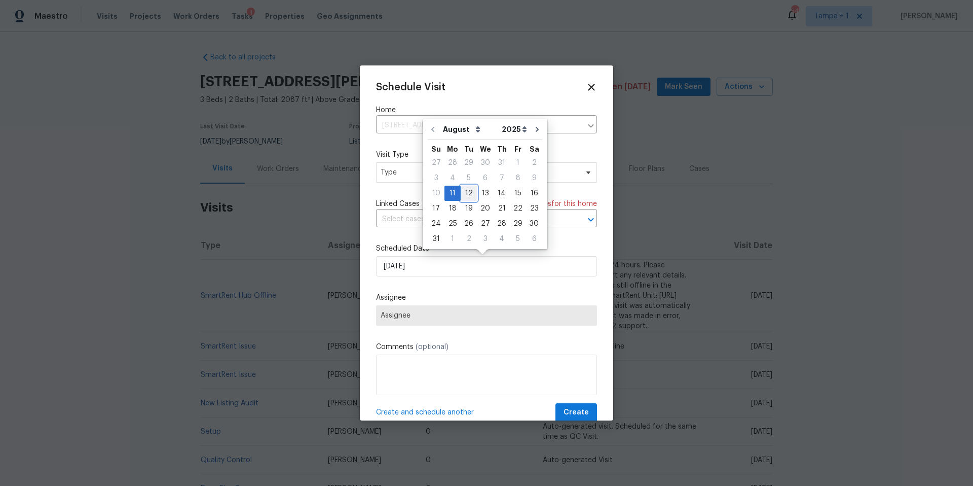
click at [467, 192] on div "12" at bounding box center [469, 193] width 16 height 14
type input "[DATE]"
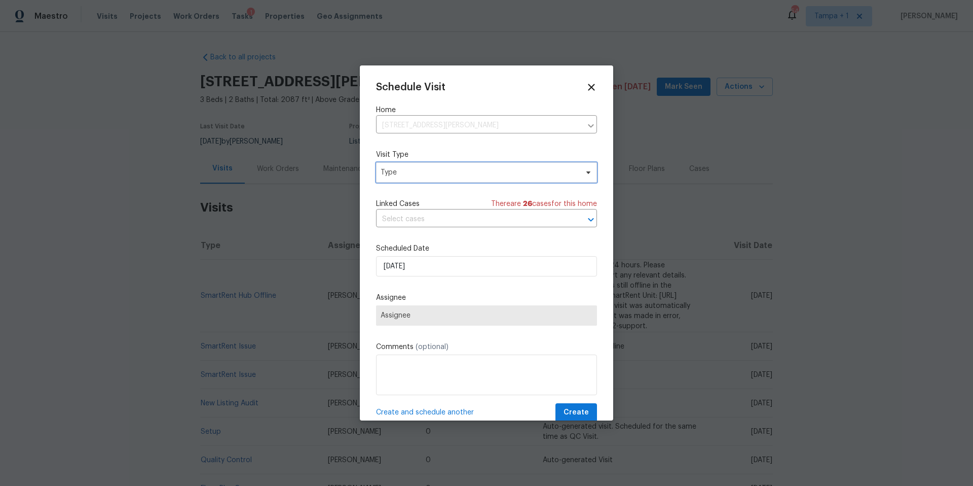
click at [456, 170] on span "Type" at bounding box center [479, 172] width 197 height 10
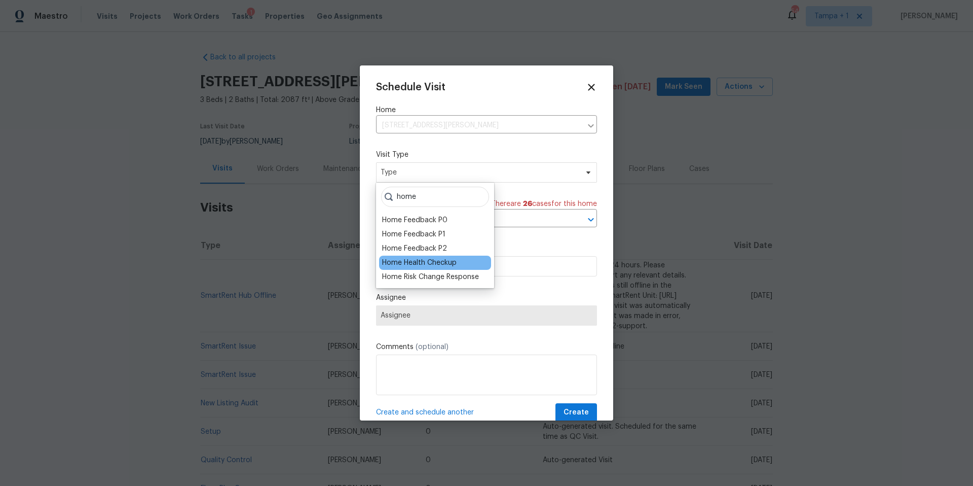
type input "home"
click at [447, 266] on div "Home Health Checkup" at bounding box center [419, 263] width 75 height 10
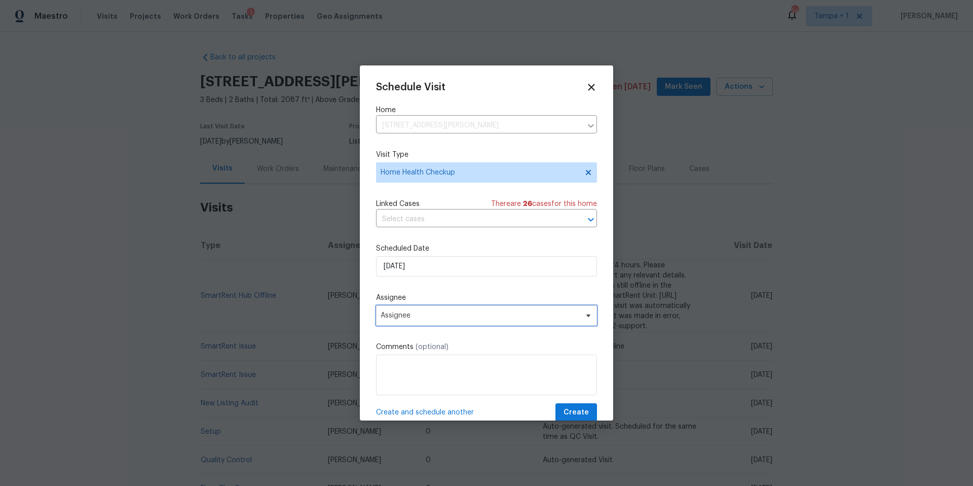
click at [418, 323] on span "Assignee" at bounding box center [486, 315] width 221 height 20
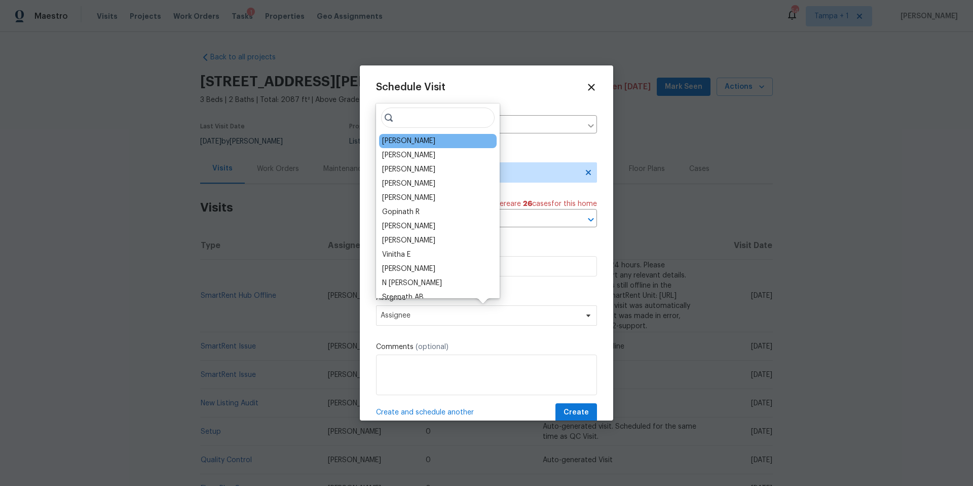
click at [432, 138] on div "[PERSON_NAME]" at bounding box center [438, 141] width 118 height 14
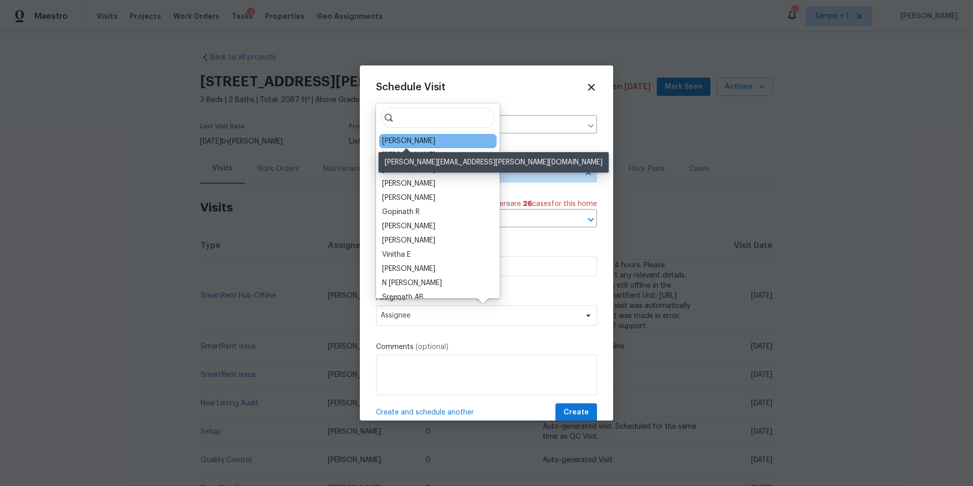
click at [417, 142] on div "[PERSON_NAME]" at bounding box center [408, 141] width 53 height 10
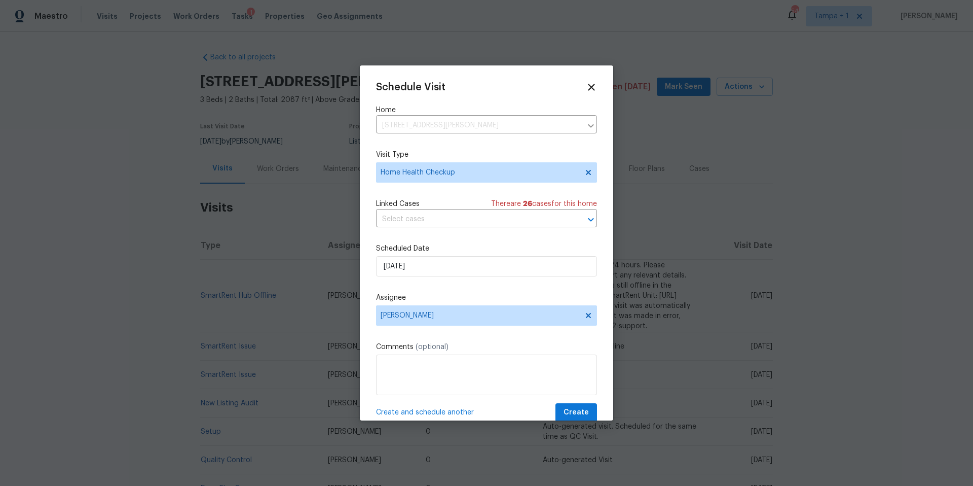
click at [396, 354] on div "Comments (optional)" at bounding box center [486, 368] width 221 height 53
click at [397, 364] on textarea at bounding box center [486, 374] width 221 height 41
click at [381, 366] on textarea "Home has not had a Home Health visit" at bounding box center [486, 374] width 221 height 41
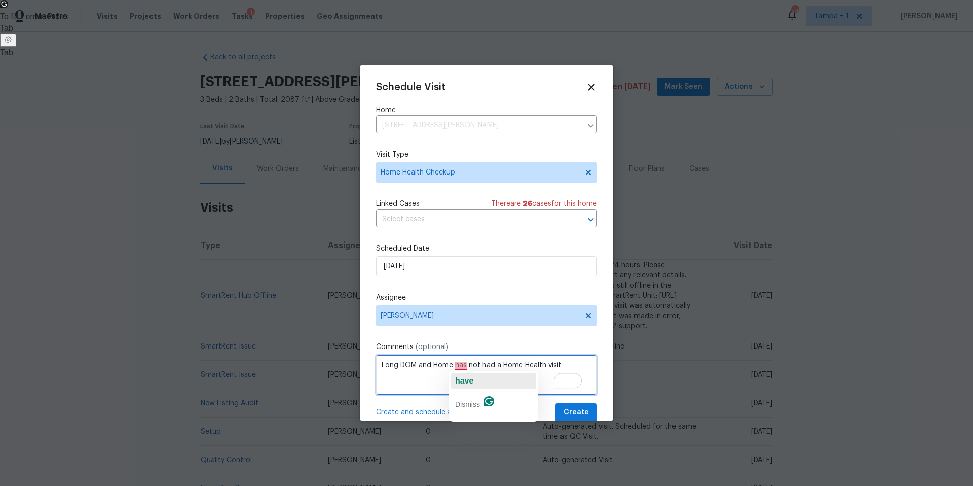
click at [468, 378] on span "have" at bounding box center [464, 380] width 18 height 9
click at [436, 368] on textarea "Long DOM and Home have not had a Home Health visit" at bounding box center [486, 374] width 221 height 41
click at [435, 364] on textarea "Long DOM and Home have not had a Home Health visit" at bounding box center [486, 374] width 221 height 41
click at [484, 368] on textarea "Long DOM and this Home have not had a Home Health visit" at bounding box center [486, 374] width 221 height 41
type textarea "Long DOM and this Home has not had a Home Health visit"
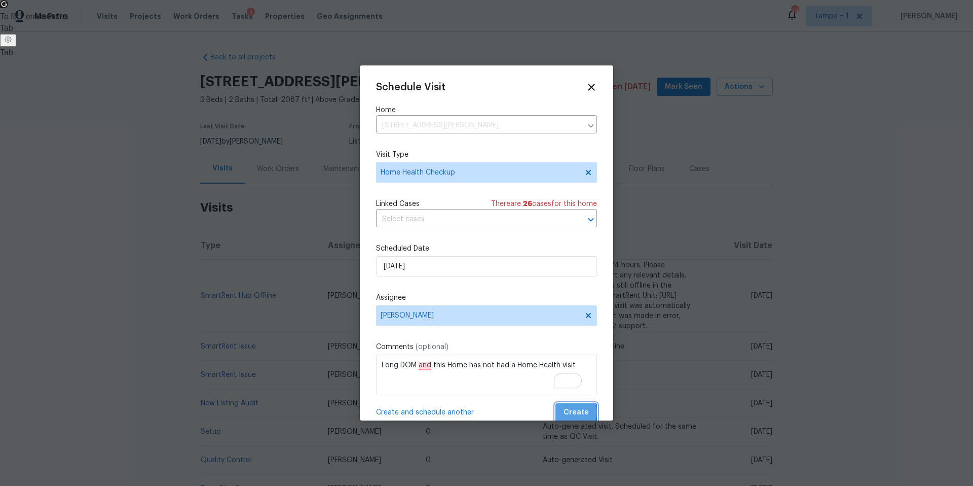
click at [564, 412] on span "Create" at bounding box center [576, 412] width 25 height 13
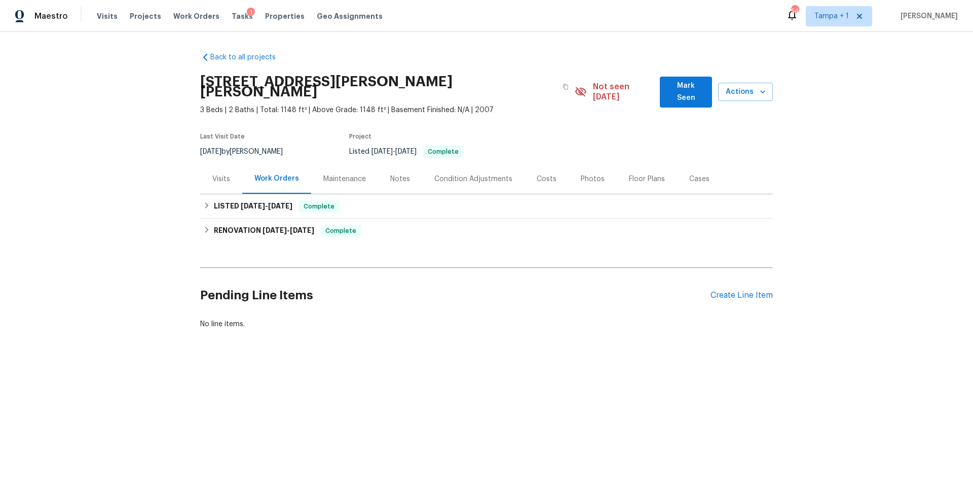
click at [218, 174] on div "Visits" at bounding box center [221, 179] width 18 height 10
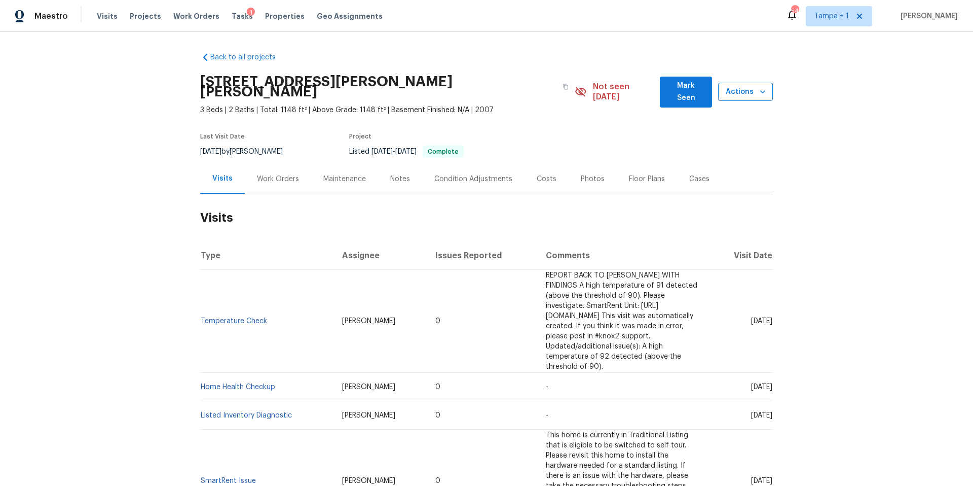
click at [759, 87] on icon "button" at bounding box center [763, 92] width 10 height 10
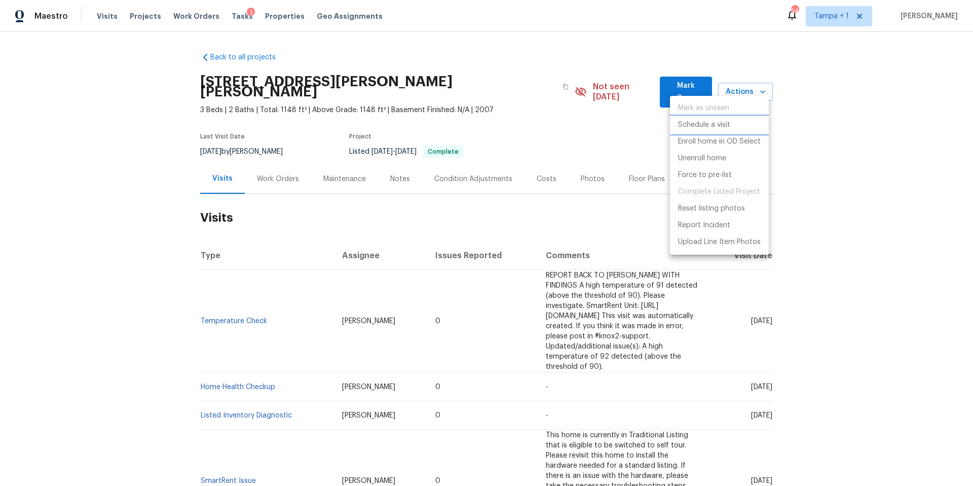
click at [718, 121] on p "Schedule a visit" at bounding box center [704, 125] width 52 height 11
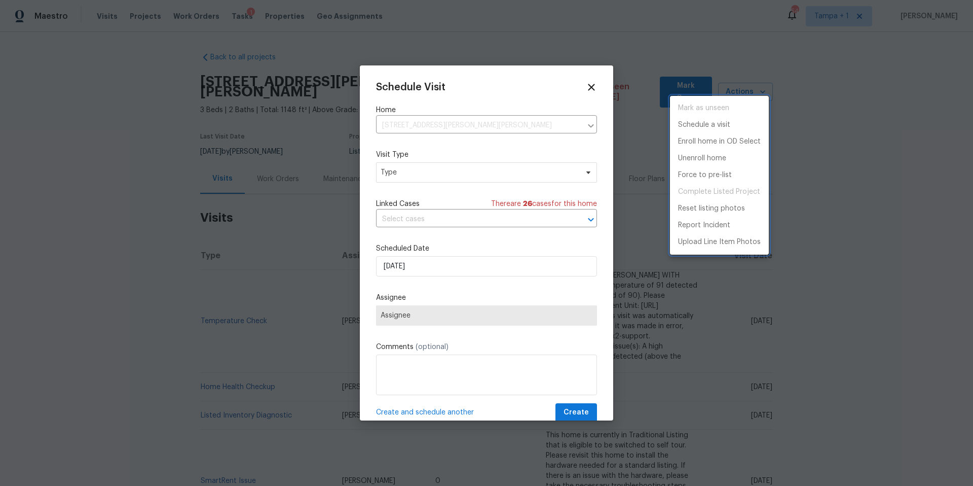
click at [454, 172] on div at bounding box center [486, 243] width 973 height 486
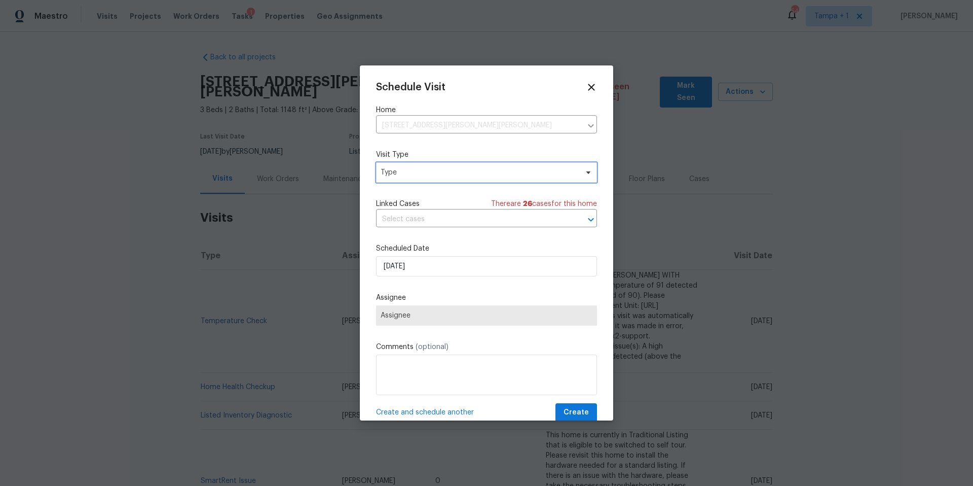
click at [452, 173] on span "Type" at bounding box center [479, 172] width 197 height 10
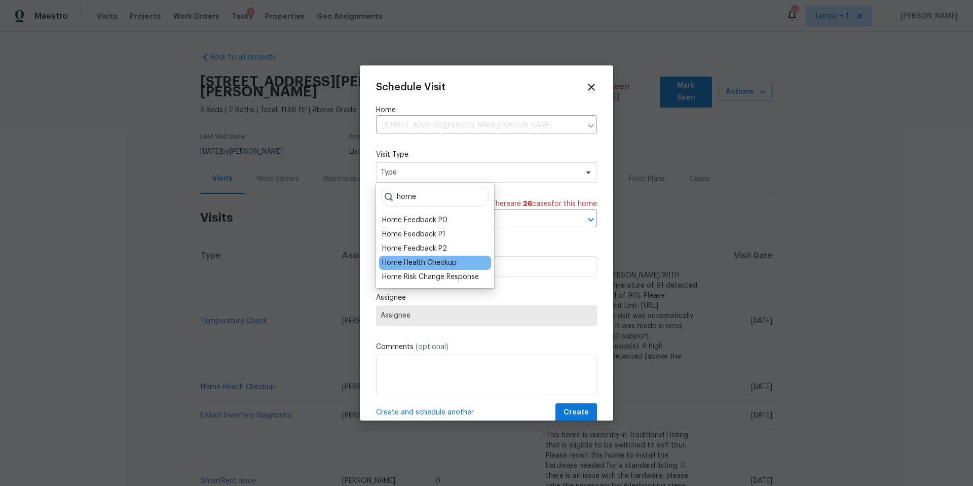
type input "home"
click at [429, 259] on div "Home Health Checkup" at bounding box center [419, 263] width 75 height 10
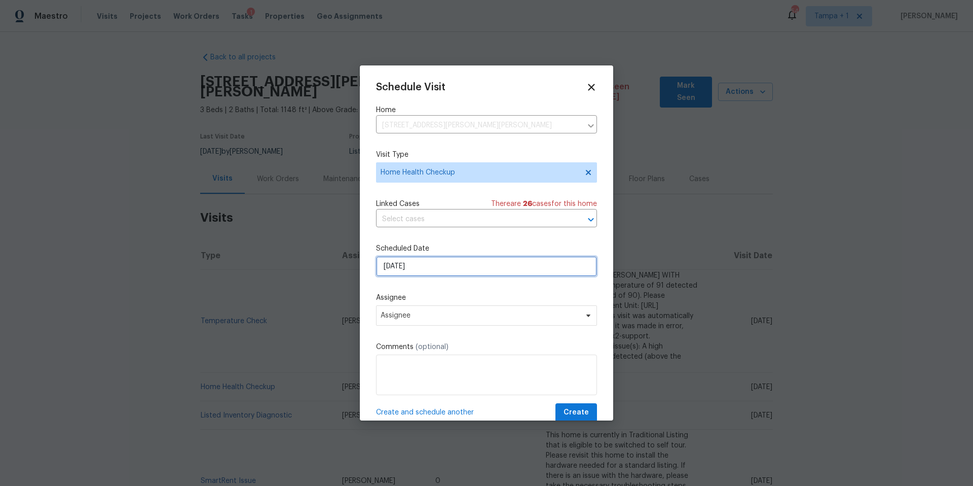
click at [416, 275] on input "8/11/2025" at bounding box center [486, 266] width 221 height 20
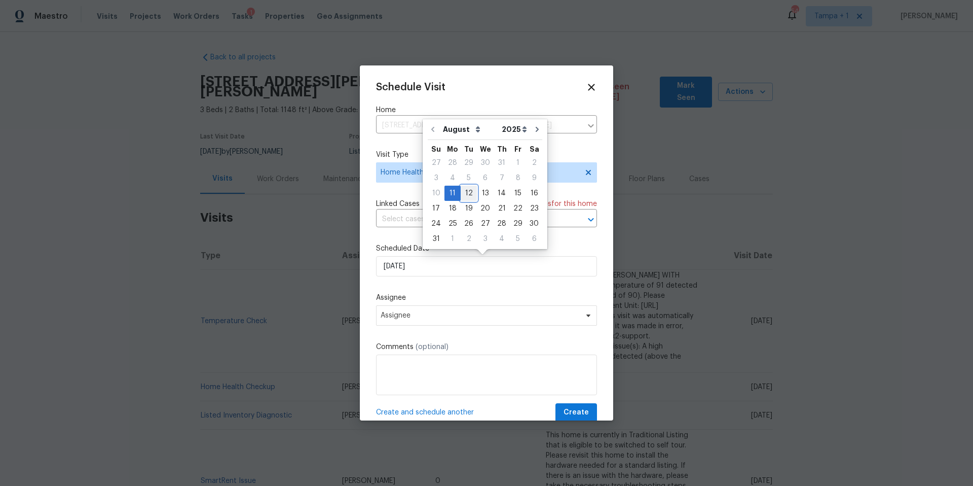
click at [467, 192] on div "12" at bounding box center [469, 193] width 16 height 14
type input "8/12/2025"
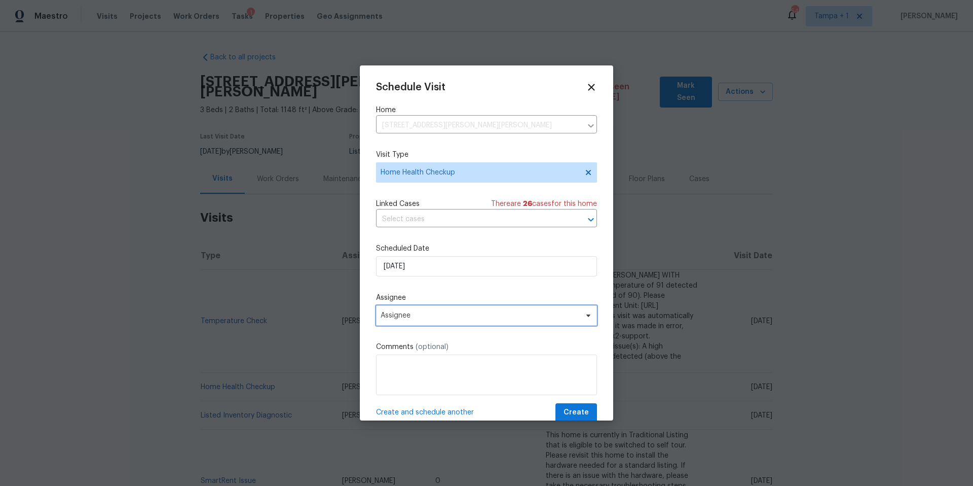
click at [414, 309] on span "Assignee" at bounding box center [486, 315] width 221 height 20
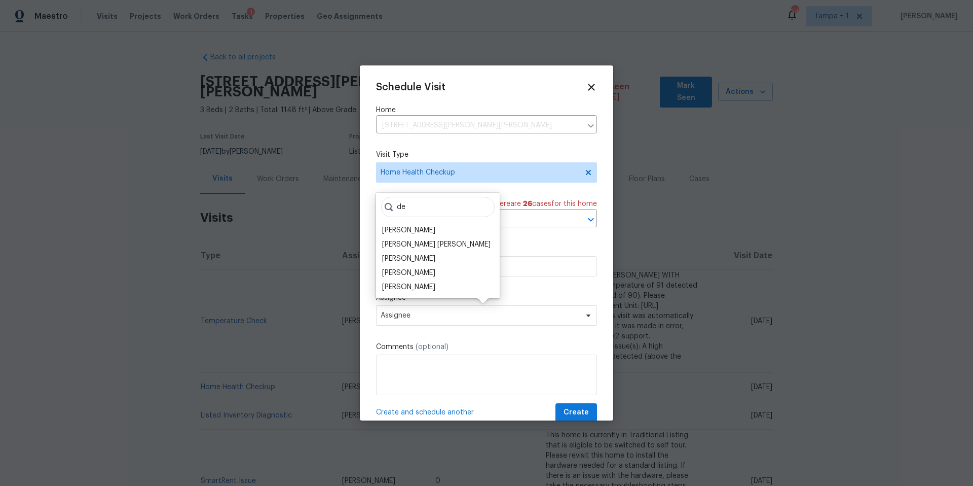
type input "d"
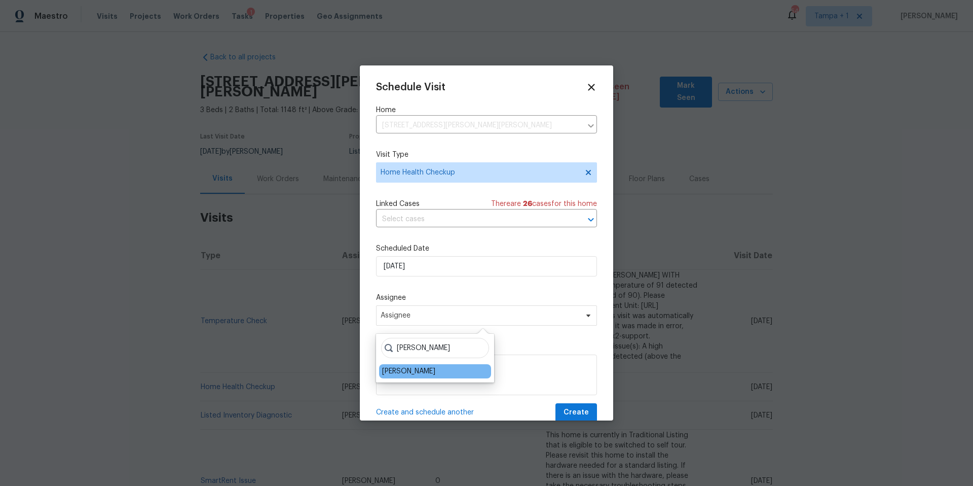
type input "paul"
click at [391, 371] on div "[PERSON_NAME]" at bounding box center [408, 371] width 53 height 10
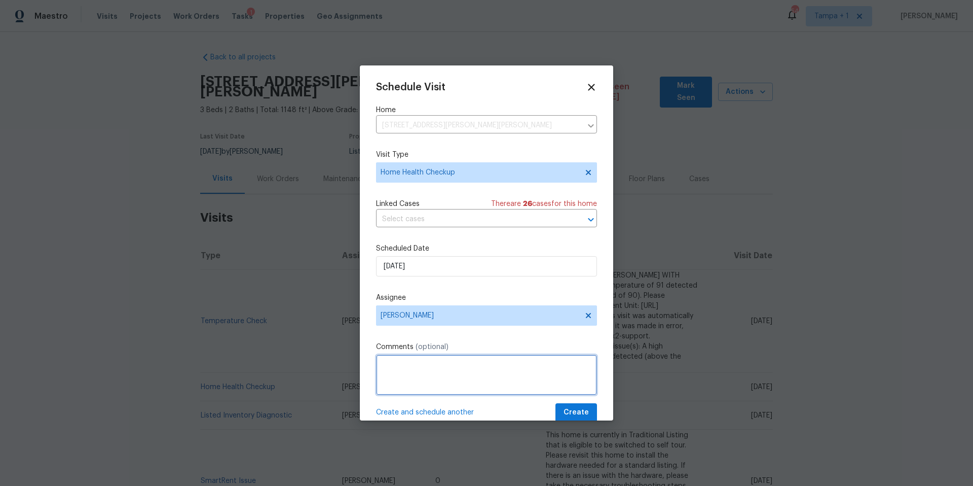
click at [404, 366] on textarea at bounding box center [486, 374] width 221 height 41
type textarea "Home has not had a Home Health Check visit in 38 days"
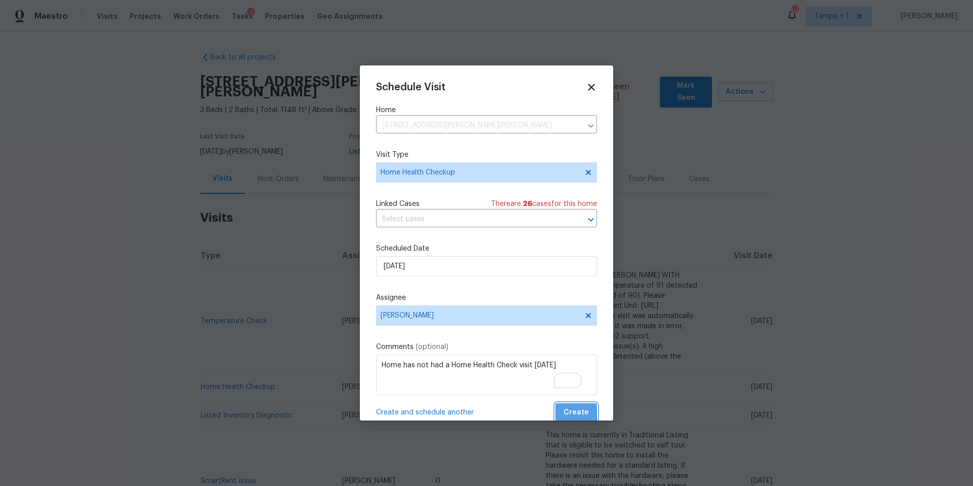
click at [564, 411] on span "Create" at bounding box center [576, 412] width 25 height 13
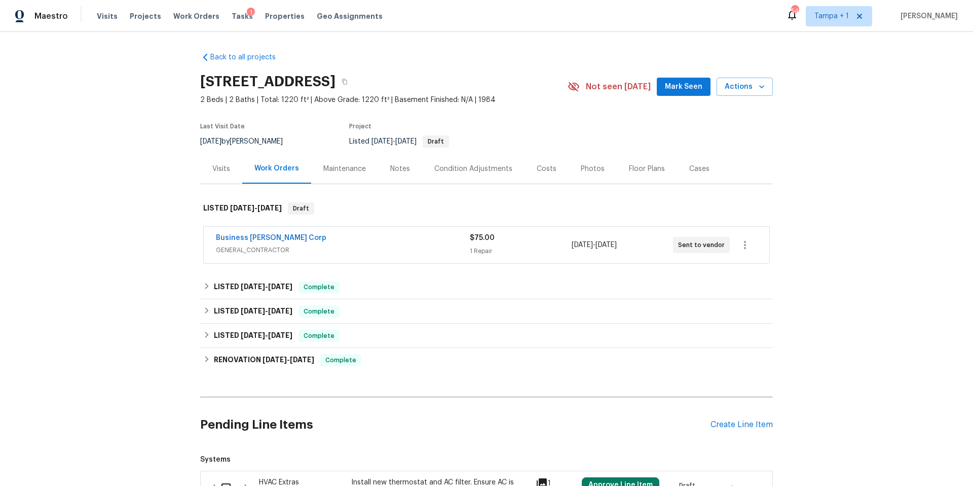
click at [222, 174] on div "Visits" at bounding box center [221, 169] width 18 height 10
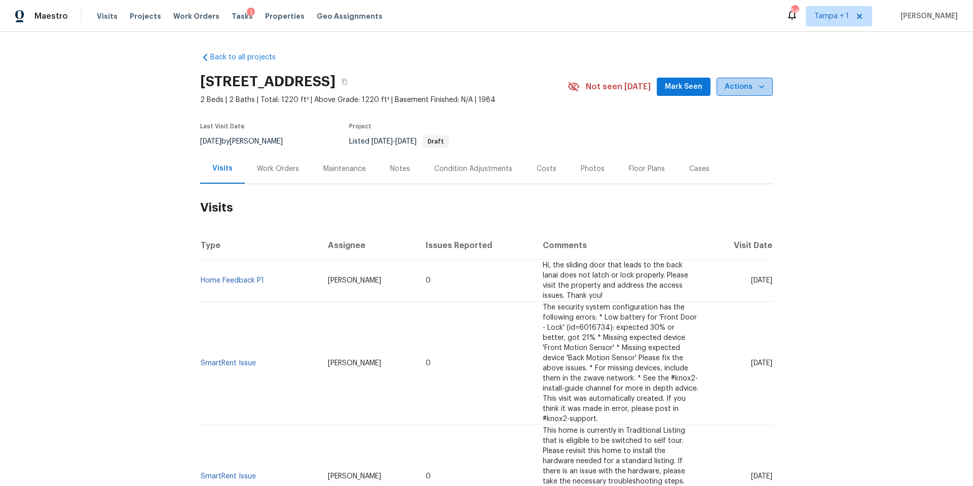
click at [749, 93] on span "Actions" at bounding box center [745, 87] width 40 height 13
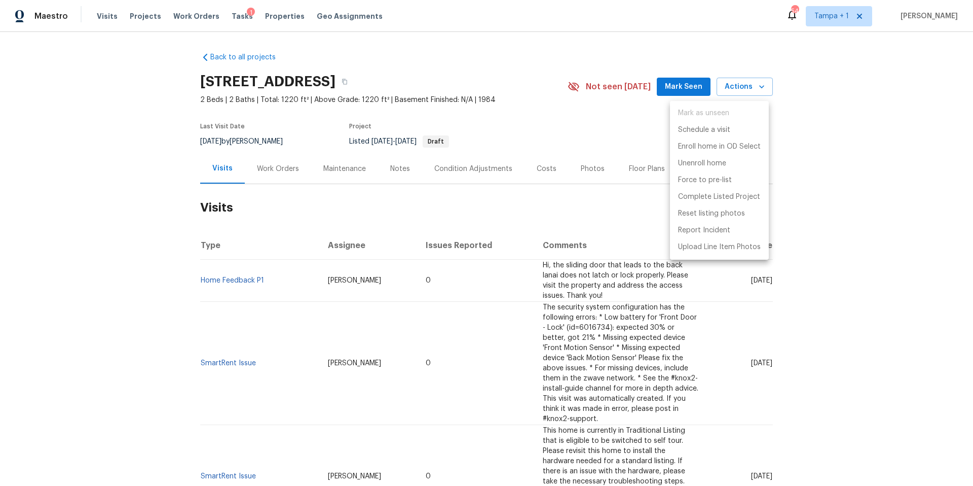
click at [720, 118] on ul "Mark as unseen Schedule a visit Enroll home in OD Select Unenroll home Force to…" at bounding box center [719, 180] width 99 height 159
click at [715, 125] on p "Schedule a visit" at bounding box center [704, 130] width 52 height 11
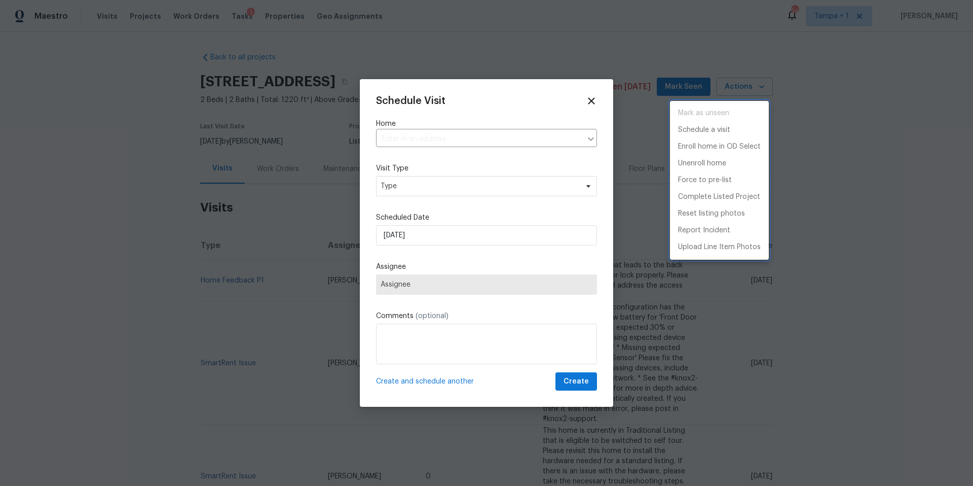
type input "557 Pinellas Bayway S Apt 111, Saint Petersburg, FL 33715"
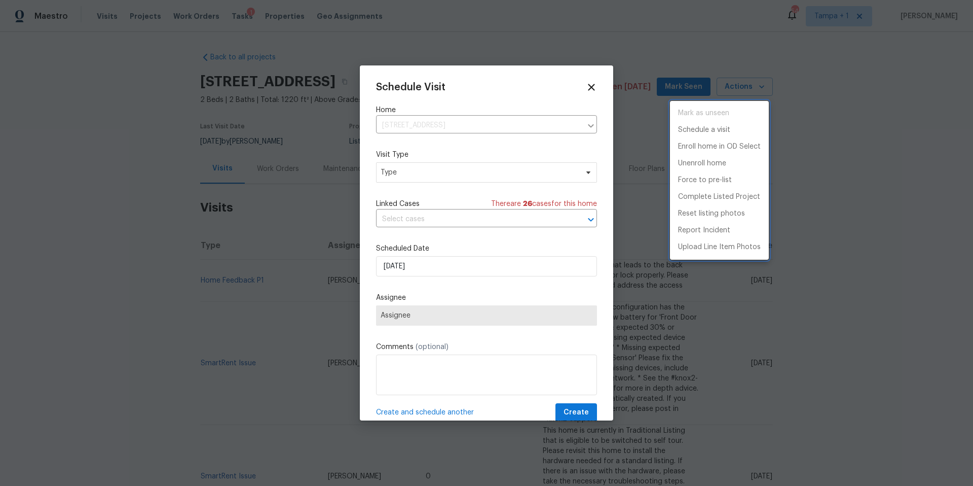
click at [406, 166] on div at bounding box center [486, 243] width 973 height 486
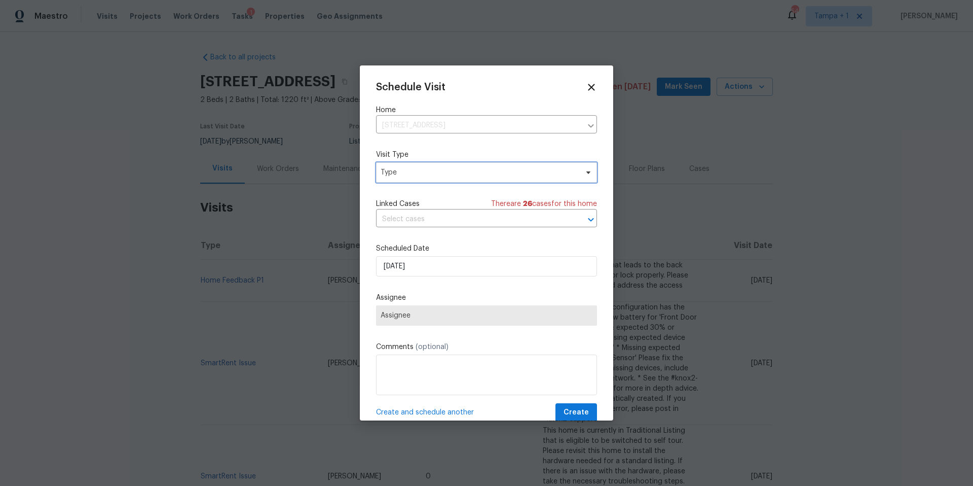
click at [404, 169] on span "Type" at bounding box center [479, 172] width 197 height 10
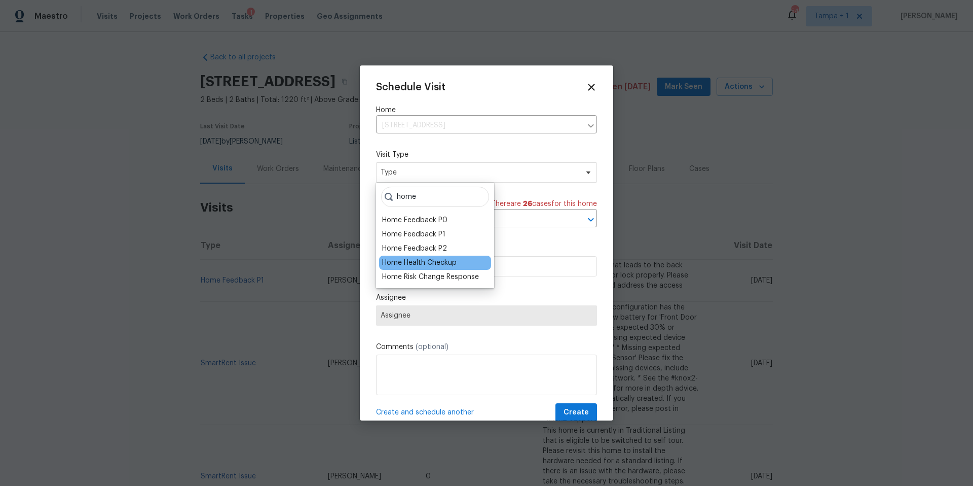
type input "home"
click at [431, 260] on div "Home Health Checkup" at bounding box center [419, 263] width 75 height 10
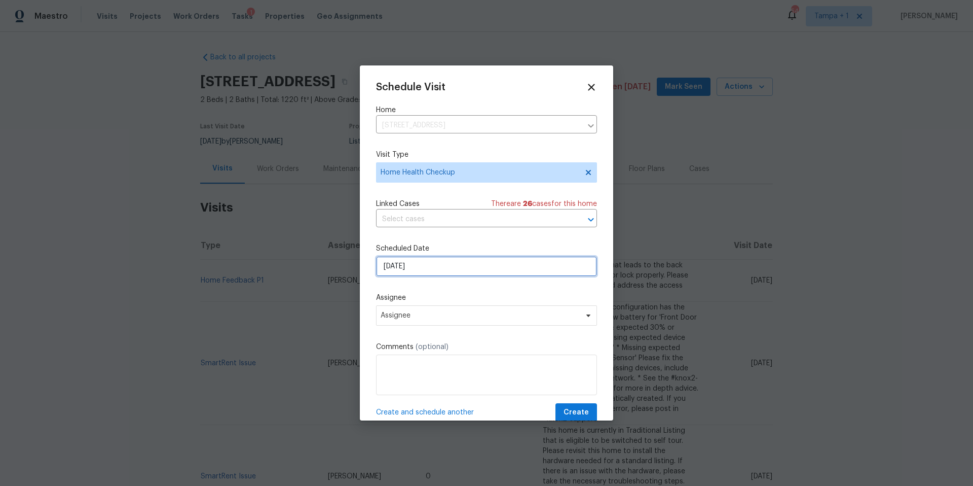
click at [425, 273] on input "[DATE]" at bounding box center [486, 266] width 221 height 20
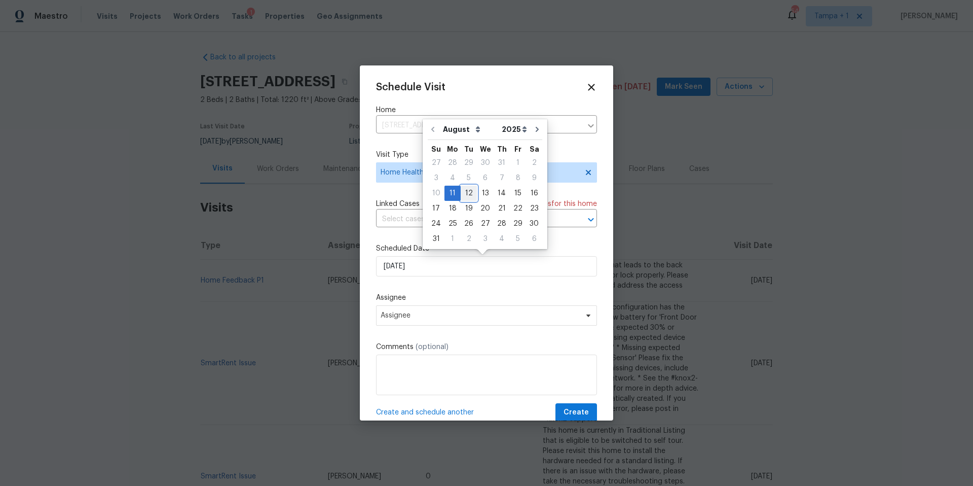
click at [467, 194] on div "12" at bounding box center [469, 193] width 16 height 14
type input "[DATE]"
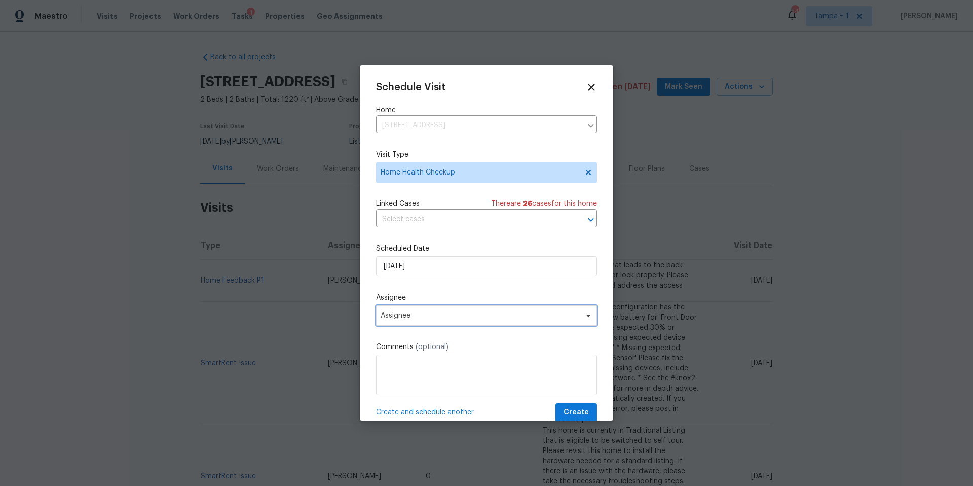
click at [431, 317] on span "Assignee" at bounding box center [480, 315] width 199 height 8
type input "nao"
click at [405, 362] on div "nao Naomi Ferreira" at bounding box center [435, 358] width 118 height 49
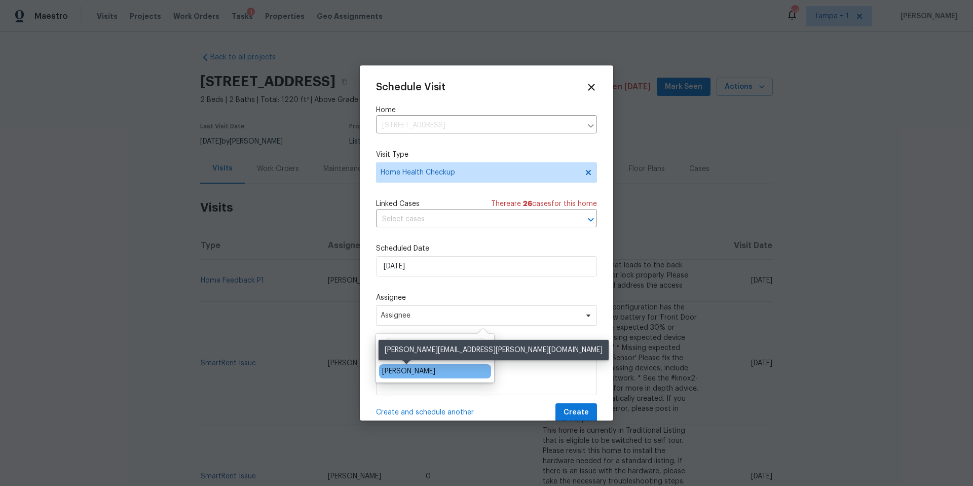
click at [406, 370] on div "[PERSON_NAME]" at bounding box center [408, 371] width 53 height 10
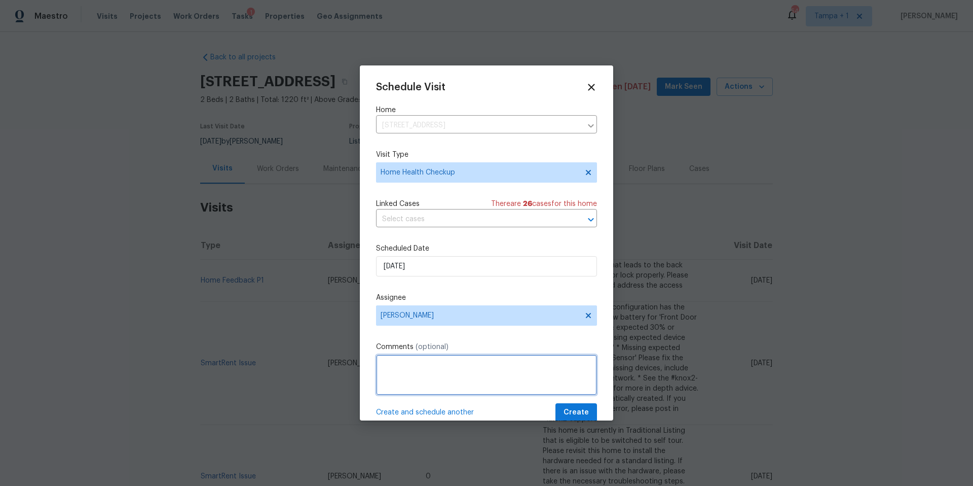
click at [405, 368] on textarea at bounding box center [486, 374] width 221 height 41
type textarea "Home has not had a Home Health check visit in 40 days"
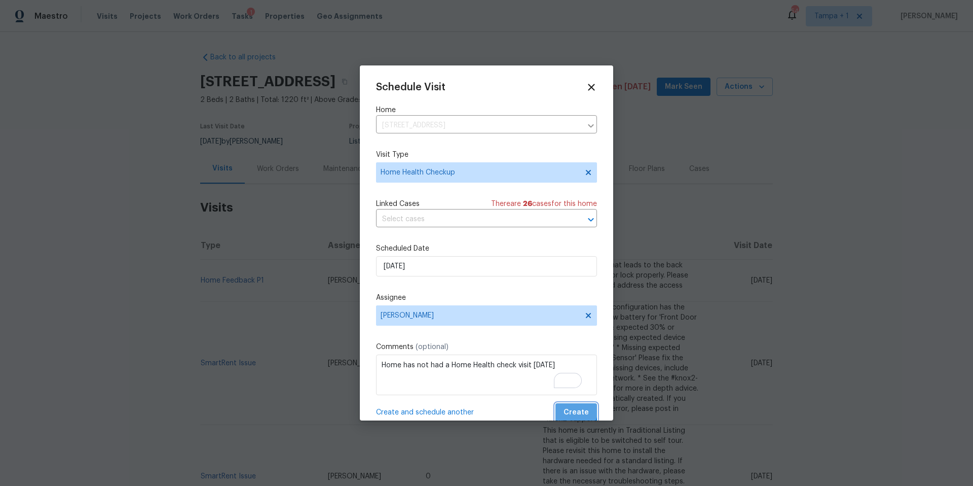
click at [565, 410] on span "Create" at bounding box center [576, 412] width 25 height 13
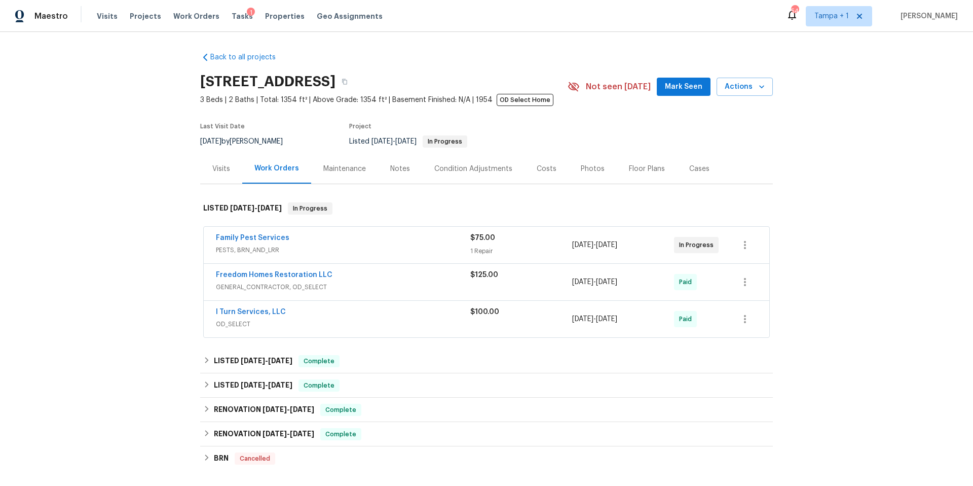
click at [216, 170] on div "Visits" at bounding box center [221, 169] width 18 height 10
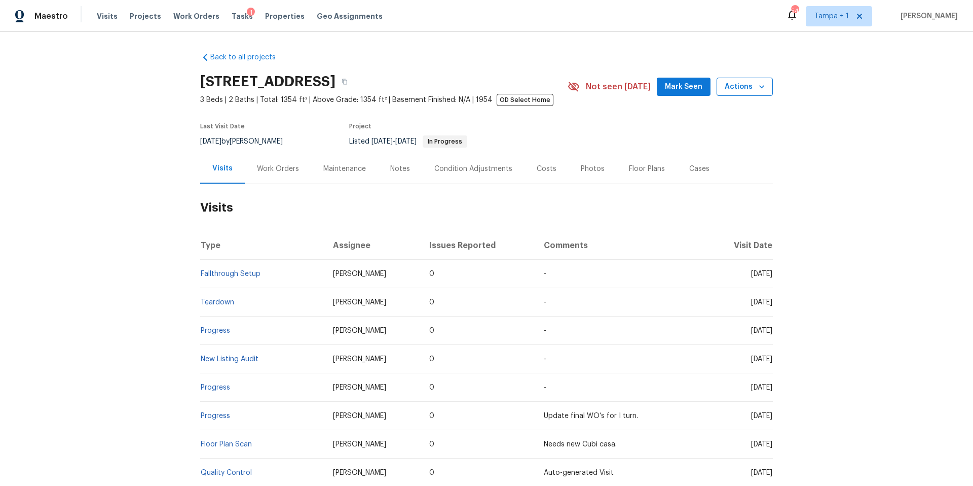
click at [745, 80] on button "Actions" at bounding box center [745, 87] width 56 height 19
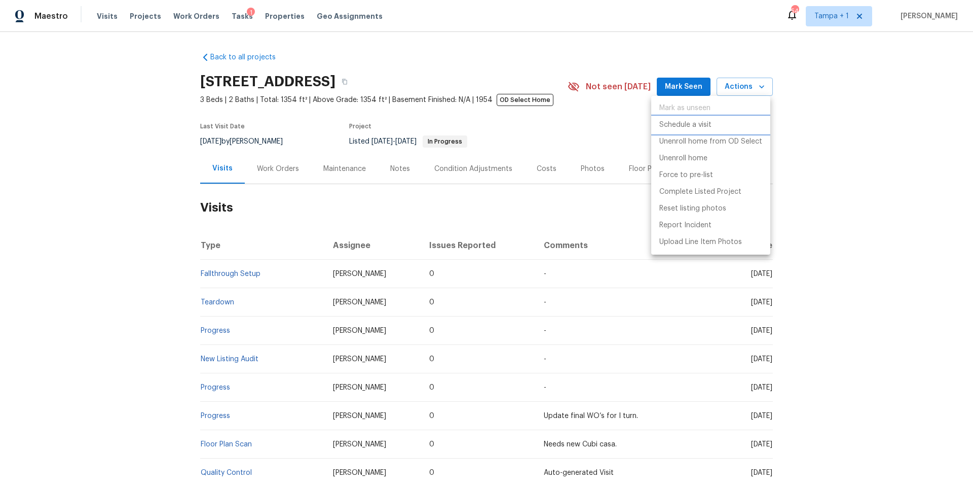
click at [697, 123] on p "Schedule a visit" at bounding box center [685, 125] width 52 height 11
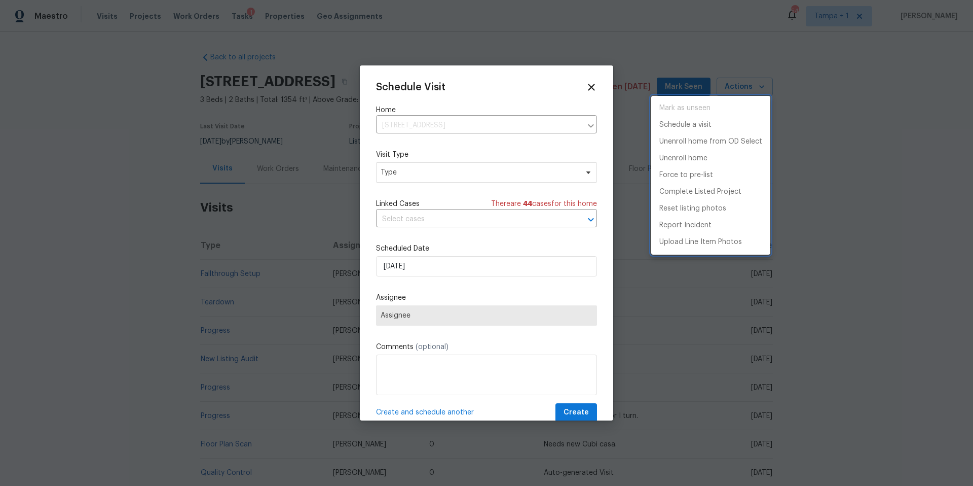
click at [435, 180] on div at bounding box center [486, 243] width 973 height 486
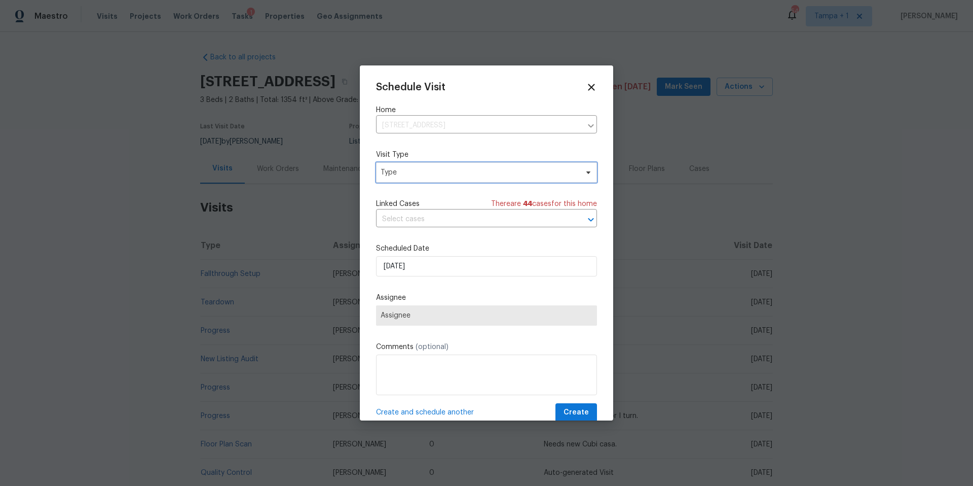
click at [436, 168] on span "Type" at bounding box center [479, 172] width 197 height 10
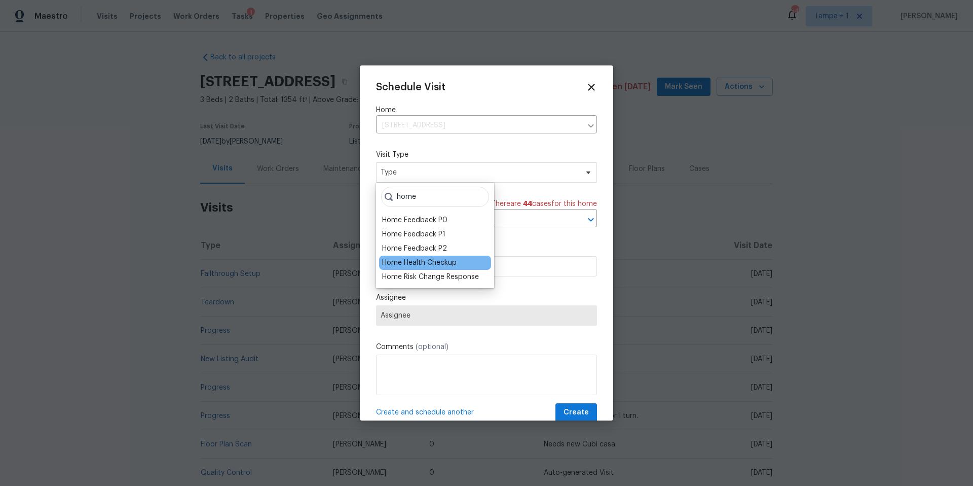
type input "home"
click at [423, 267] on div "Home Health Checkup" at bounding box center [419, 263] width 75 height 10
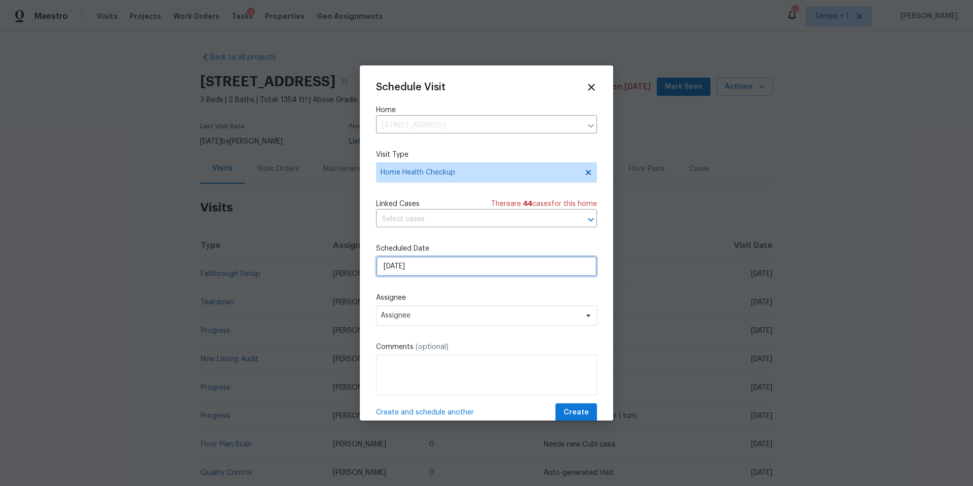
click at [423, 268] on input "8/11/2025" at bounding box center [486, 266] width 221 height 20
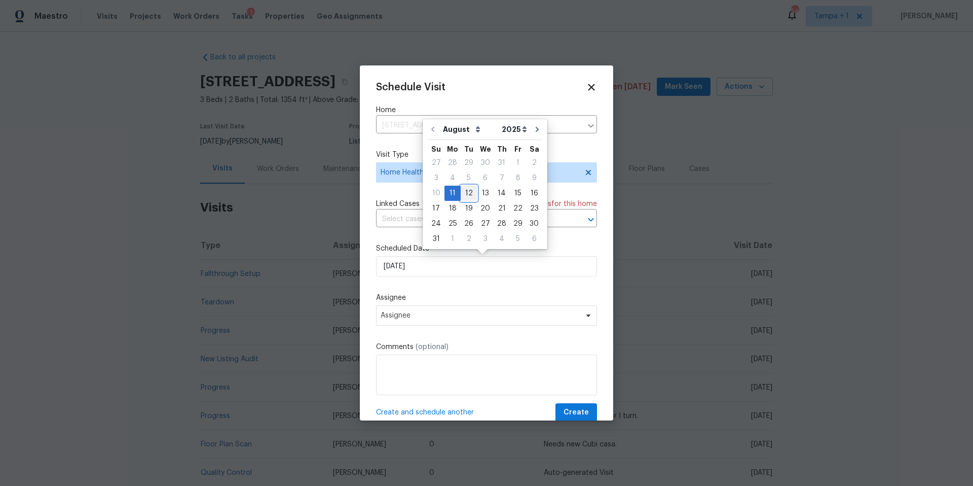
click at [469, 190] on div "12" at bounding box center [469, 193] width 16 height 14
type input "8/12/2025"
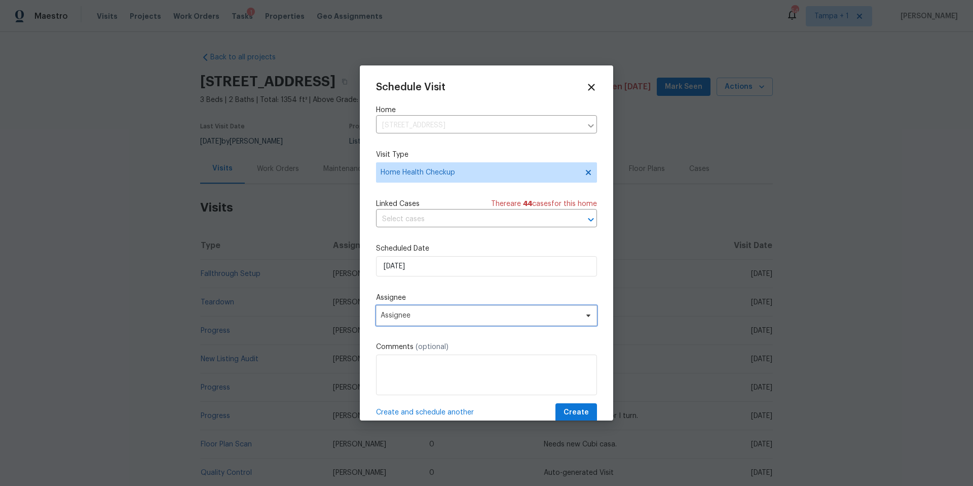
click at [446, 310] on span "Assignee" at bounding box center [486, 315] width 221 height 20
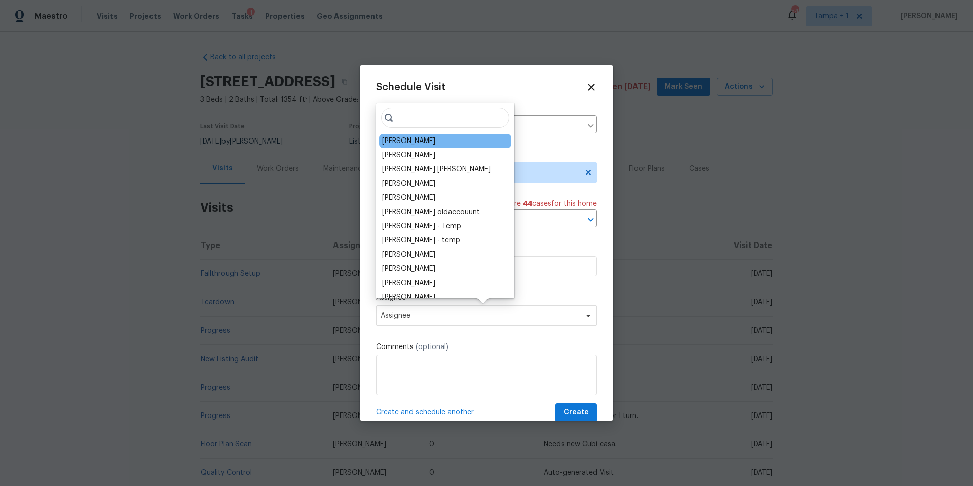
click at [406, 135] on div "Mat Smith" at bounding box center [445, 141] width 132 height 14
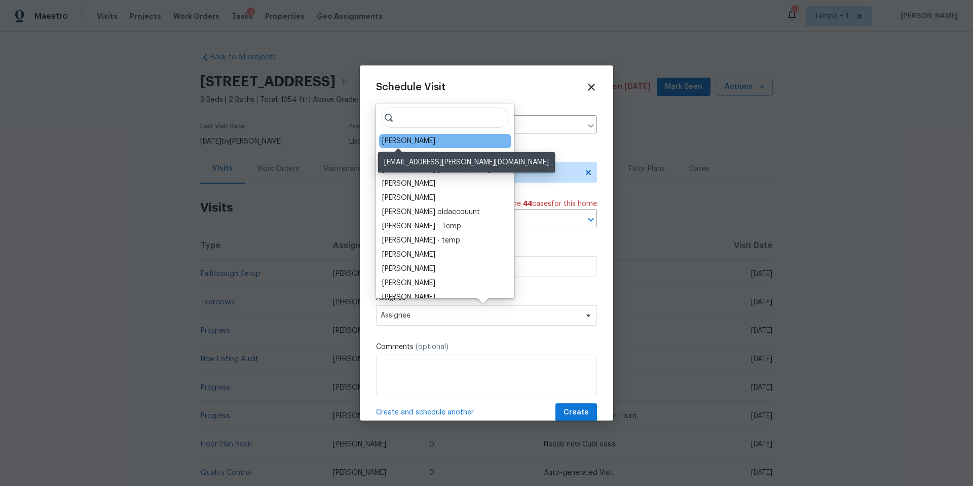
click at [404, 139] on div "Mat Smith" at bounding box center [408, 141] width 53 height 10
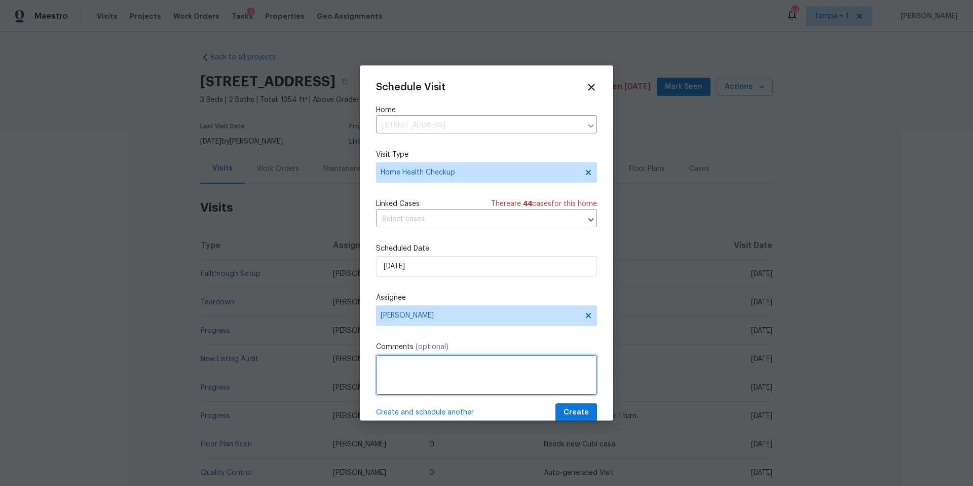
click at [422, 376] on textarea at bounding box center [486, 374] width 221 height 41
type textarea "Home has not had a Home Health Check visit in 59 days"
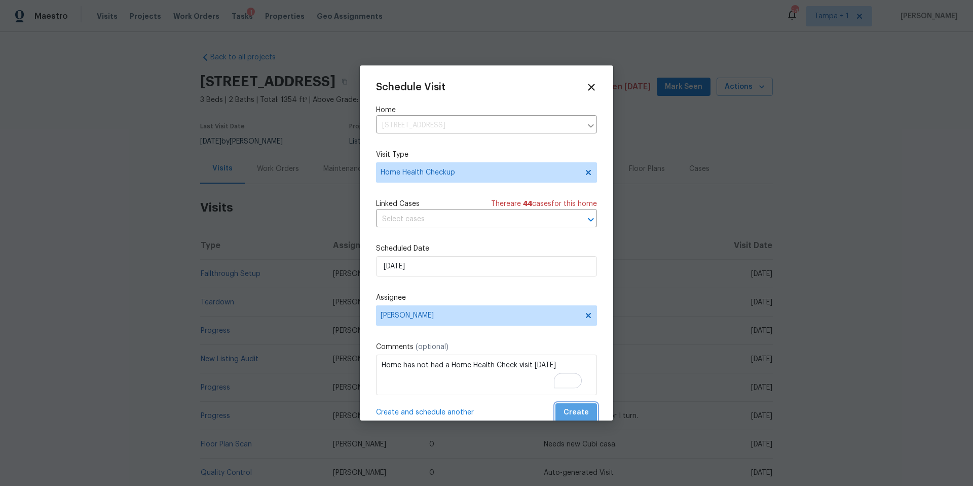
click at [572, 411] on span "Create" at bounding box center [576, 412] width 25 height 13
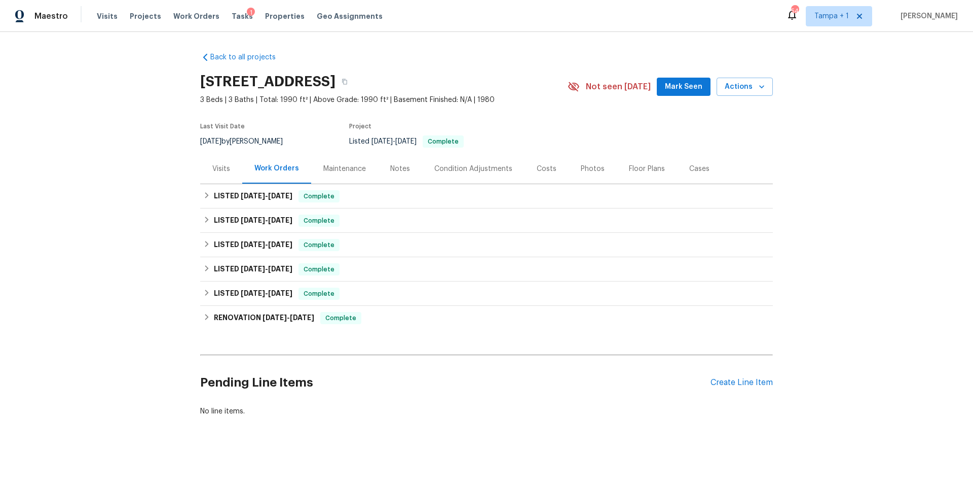
click at [221, 170] on div "Visits" at bounding box center [221, 169] width 18 height 10
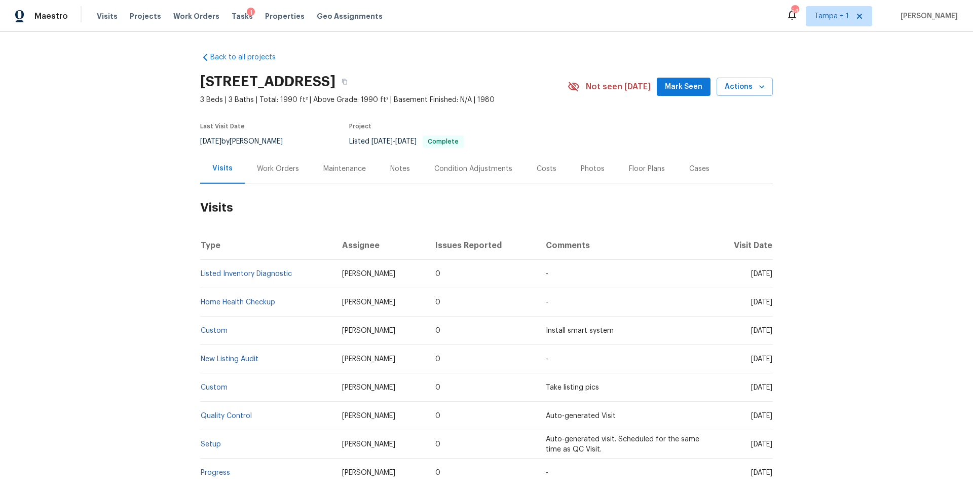
click at [245, 278] on td "Listed Inventory Diagnostic" at bounding box center [267, 274] width 134 height 28
click at [249, 271] on link "Listed Inventory Diagnostic" at bounding box center [246, 273] width 91 height 7
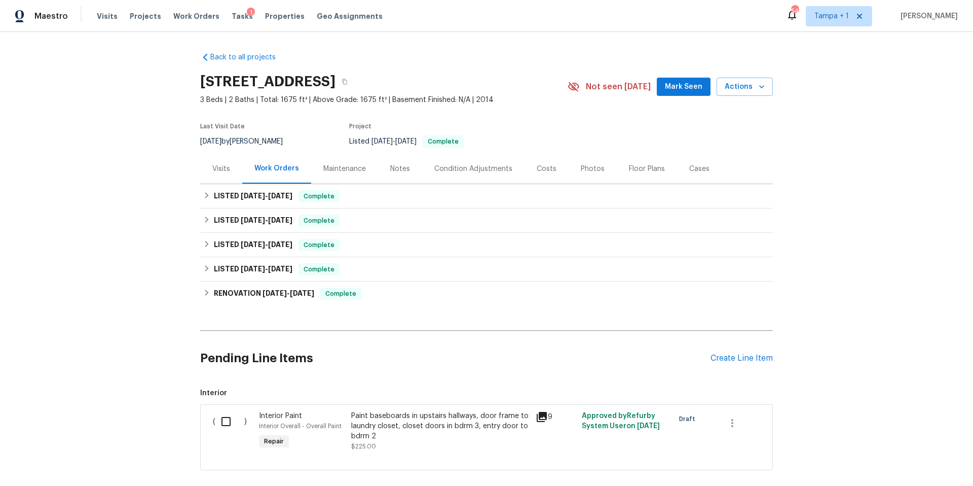
click at [224, 172] on div "Visits" at bounding box center [221, 169] width 18 height 10
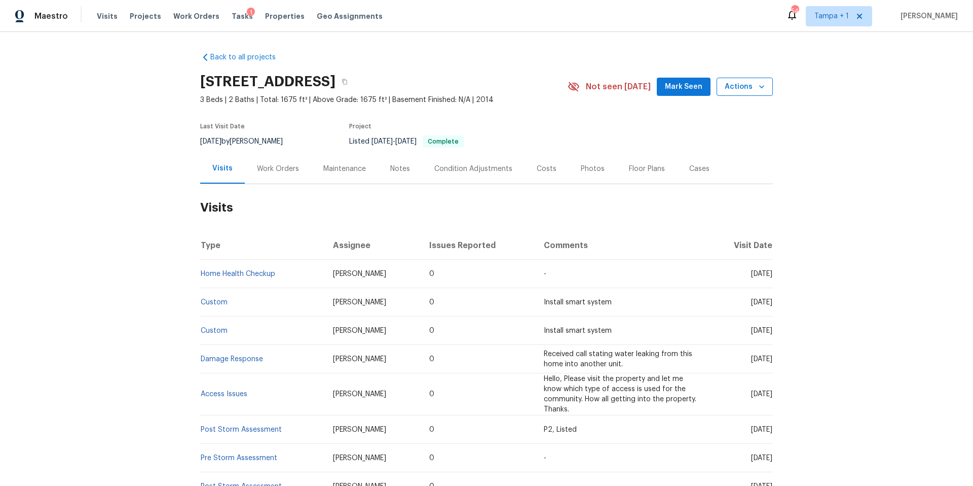
click at [743, 86] on span "Actions" at bounding box center [745, 87] width 40 height 13
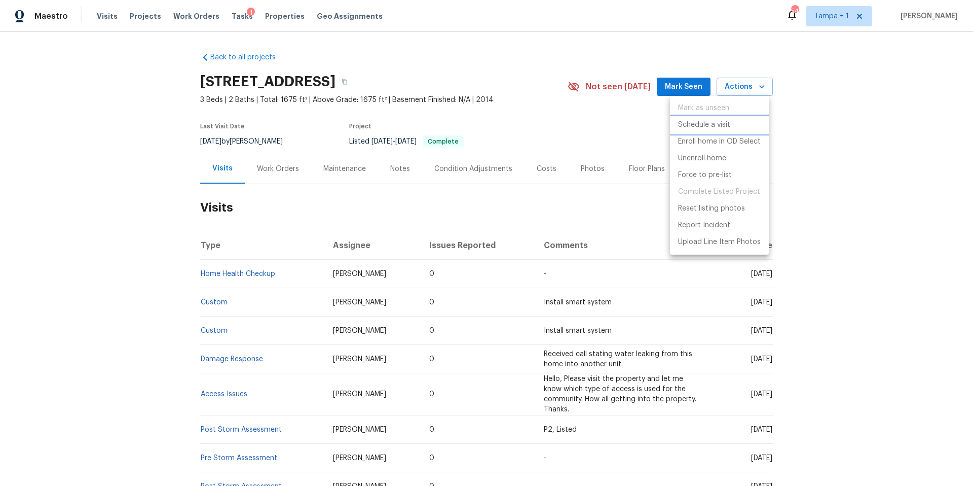
click at [714, 123] on p "Schedule a visit" at bounding box center [704, 125] width 52 height 11
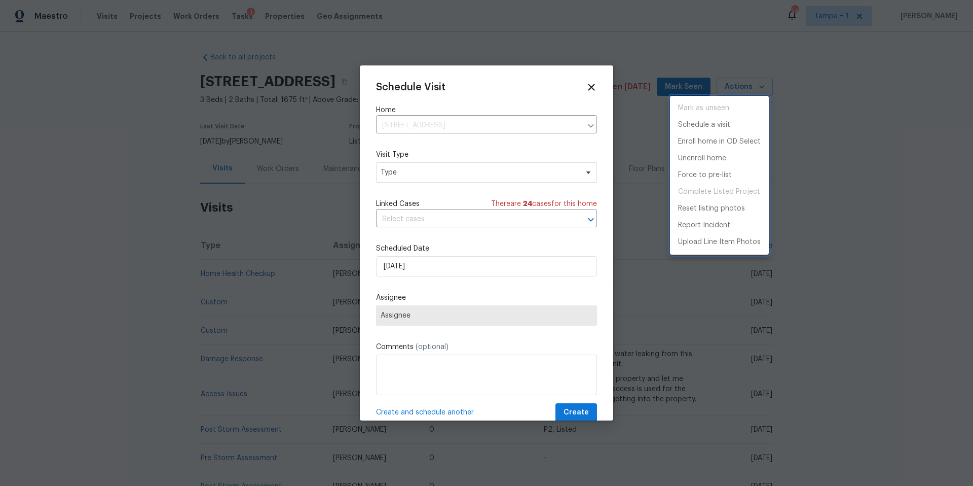
click at [416, 174] on div at bounding box center [486, 243] width 973 height 486
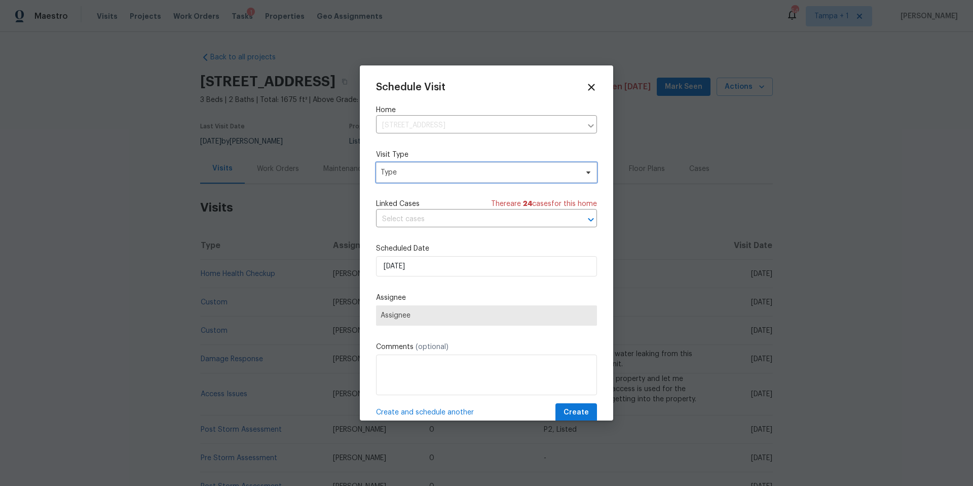
click at [416, 174] on span "Type" at bounding box center [479, 172] width 197 height 10
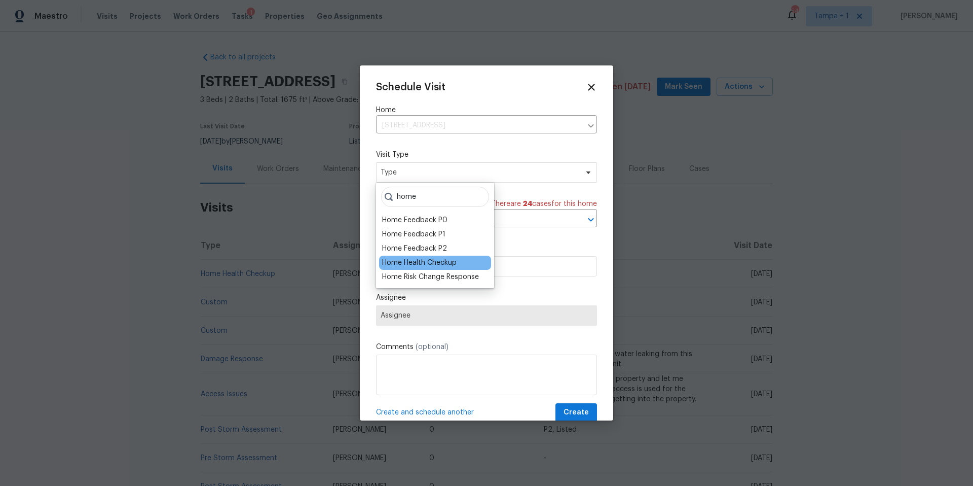
type input "home"
click at [402, 265] on div "Home Health Checkup" at bounding box center [419, 263] width 75 height 10
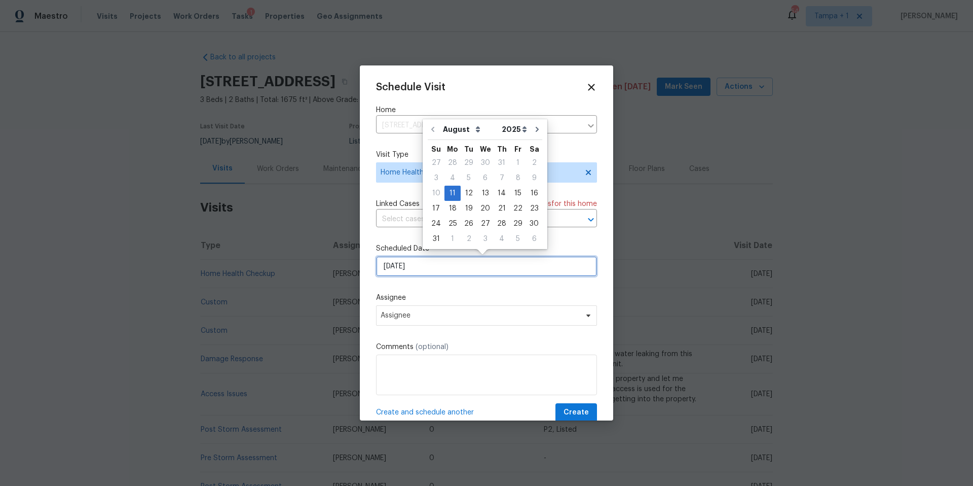
click at [402, 270] on input "8/11/2025" at bounding box center [486, 266] width 221 height 20
click at [466, 196] on div "12" at bounding box center [469, 193] width 16 height 14
type input "8/12/2025"
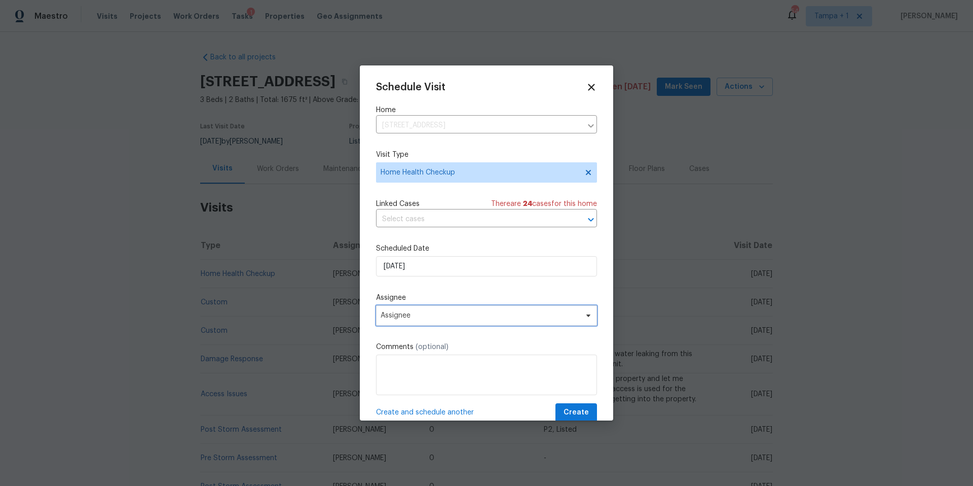
click at [418, 325] on span "Assignee" at bounding box center [486, 315] width 221 height 20
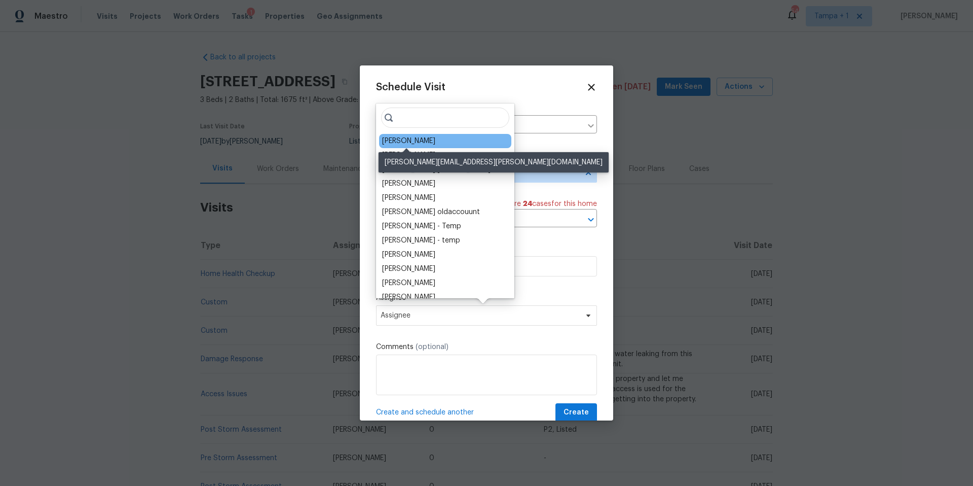
click at [421, 141] on div "[PERSON_NAME]" at bounding box center [408, 141] width 53 height 10
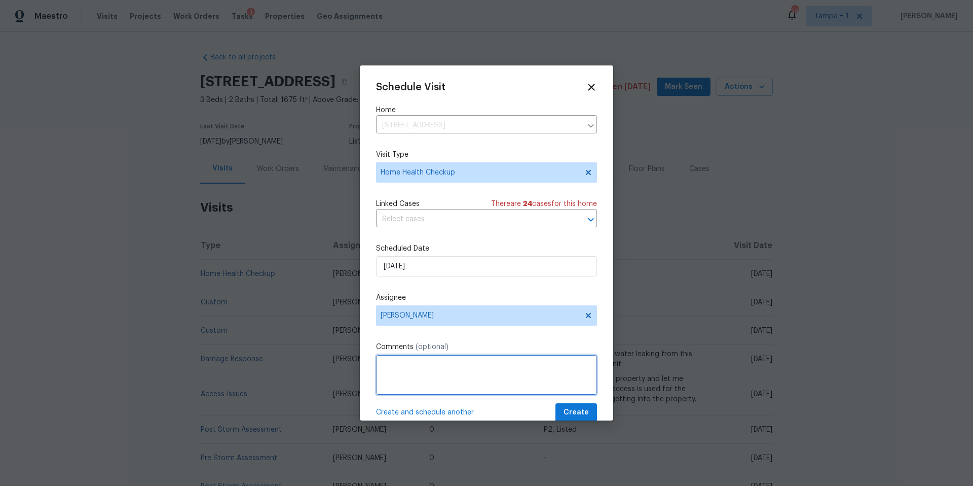
click at [392, 383] on textarea at bounding box center [486, 374] width 221 height 41
click at [398, 365] on textarea "Lond DOM. Home has not had a Home Health Check visig" at bounding box center [486, 374] width 221 height 41
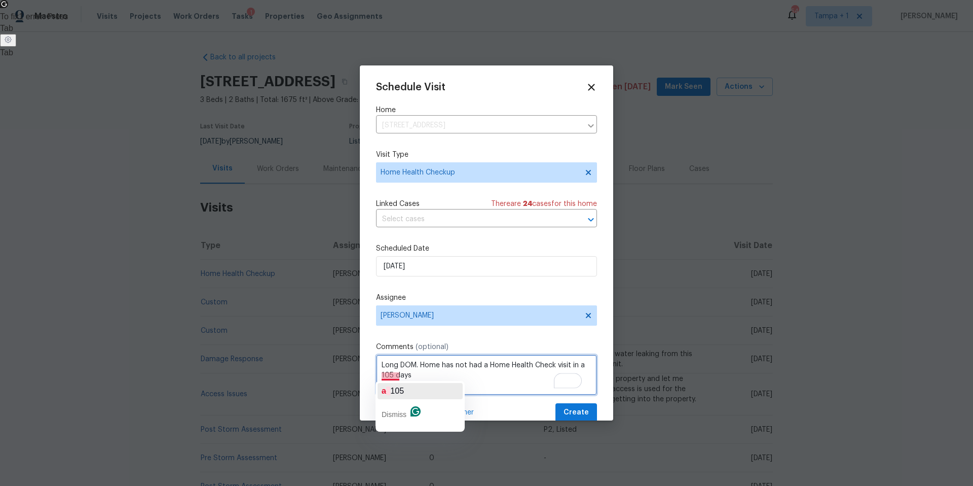
click at [394, 384] on div "a 105" at bounding box center [393, 391] width 22 height 16
type textarea "Long DOM. Home has not had a Home Health Check visit in 105 days"
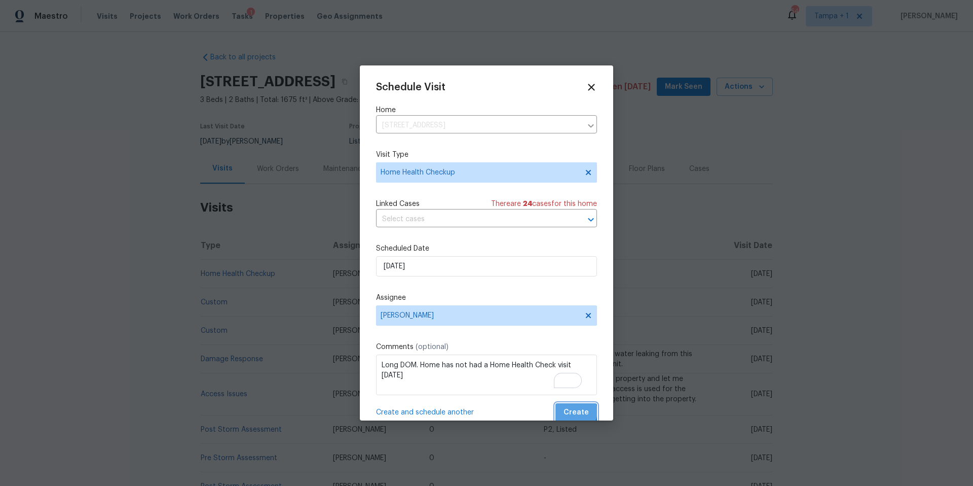
click at [569, 412] on span "Create" at bounding box center [576, 412] width 25 height 13
